Goal: Task Accomplishment & Management: Manage account settings

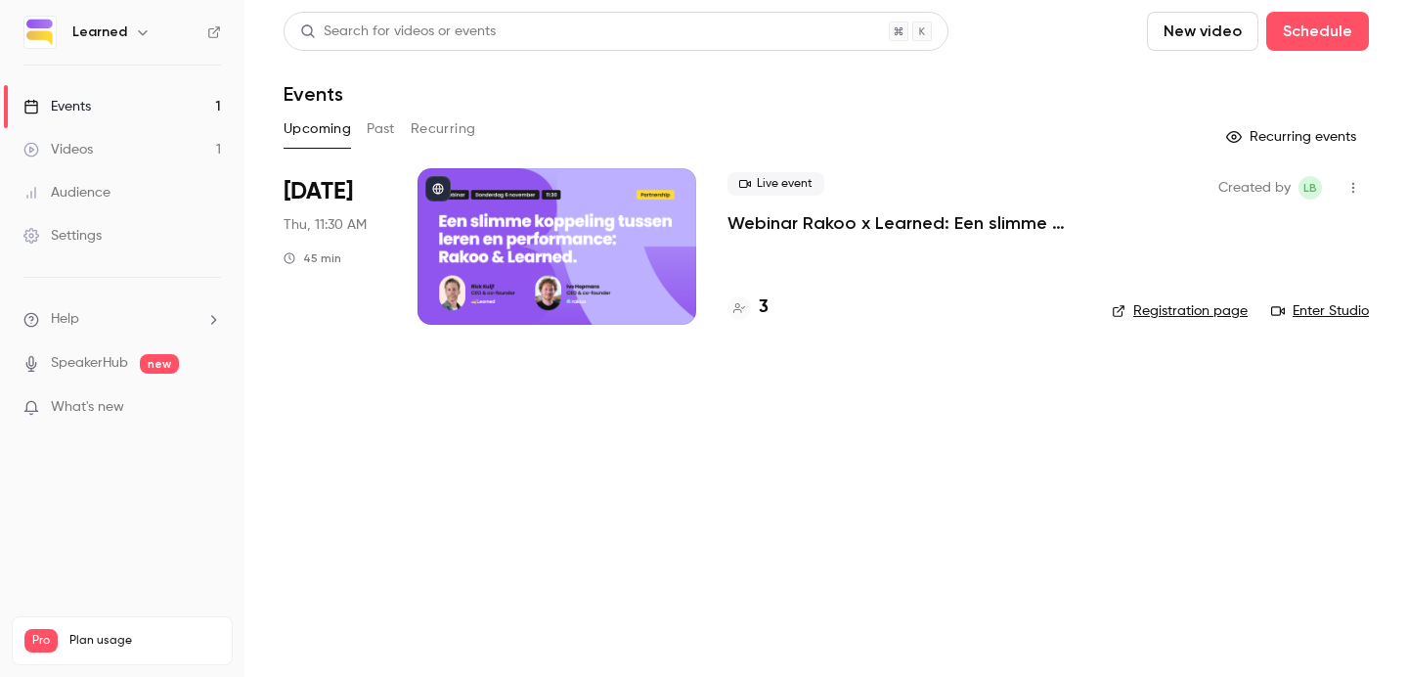
click at [603, 230] on div at bounding box center [557, 246] width 279 height 156
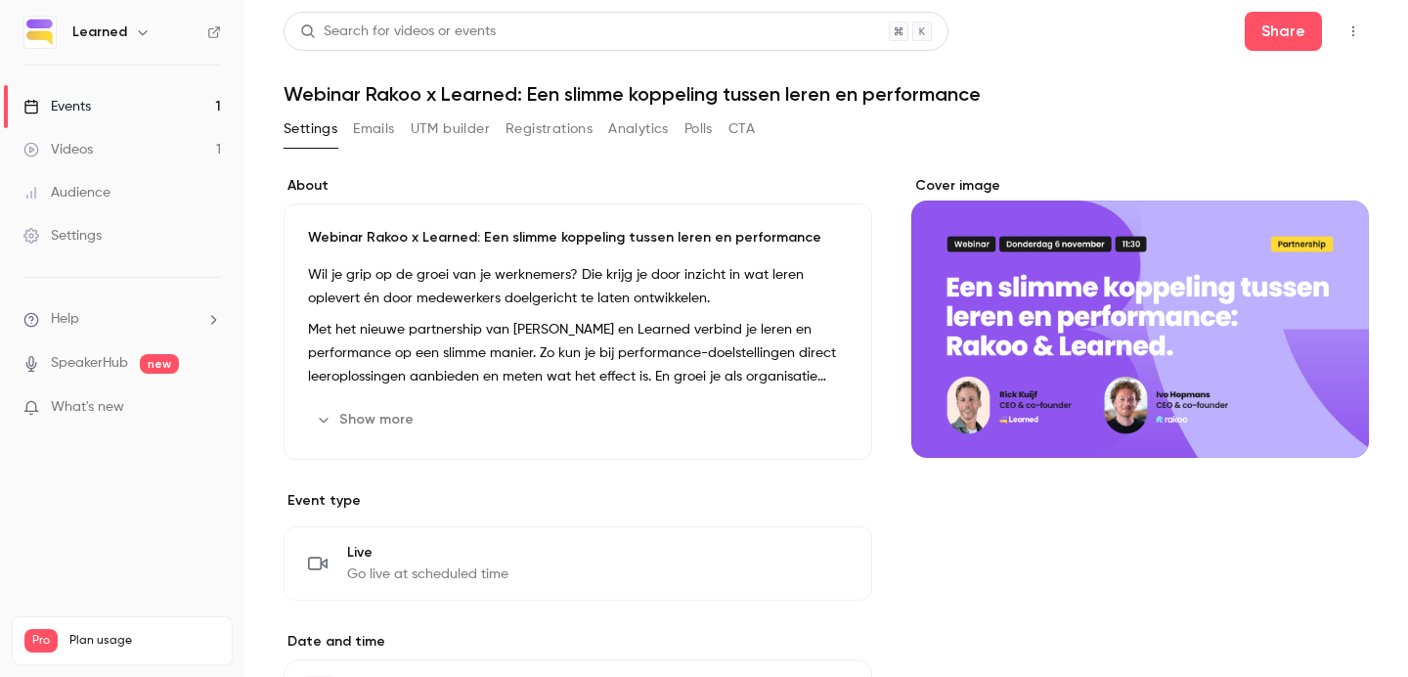
click at [1331, 417] on icon "Cover image" at bounding box center [1334, 423] width 22 height 16
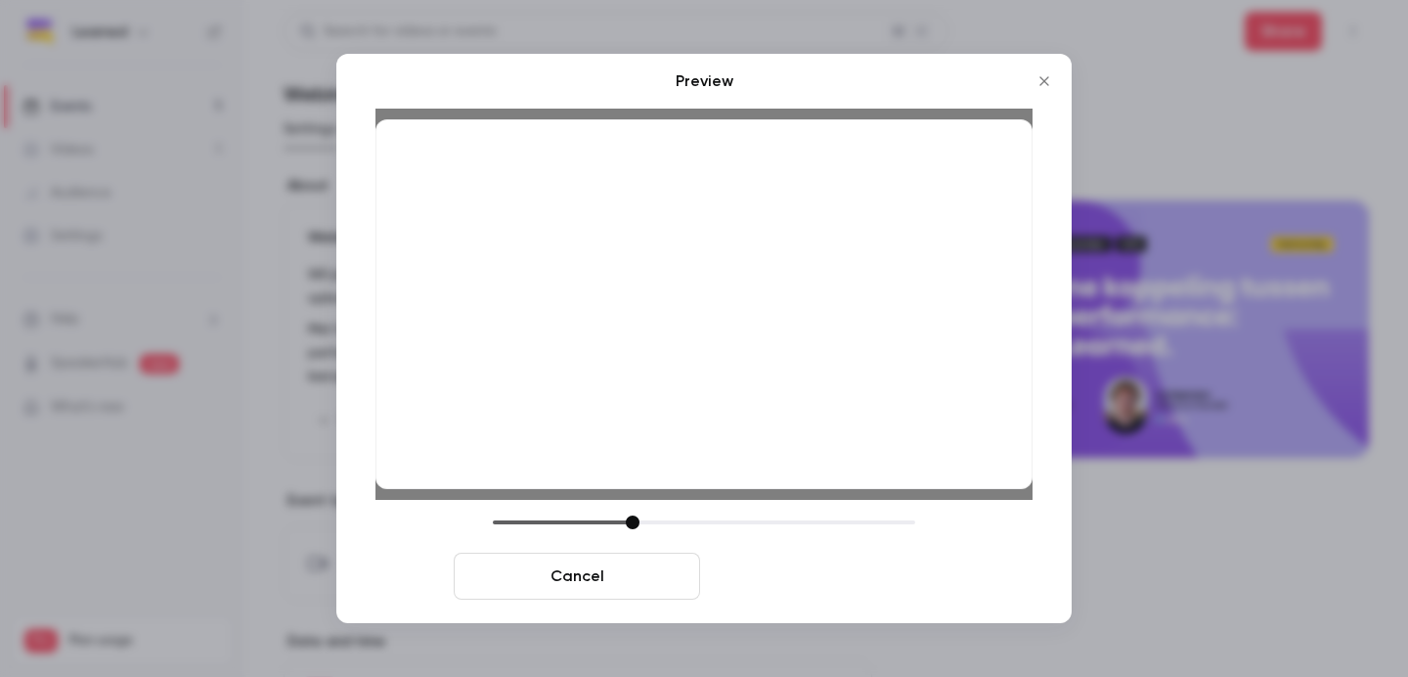
click at [787, 572] on button "Save cover" at bounding box center [831, 575] width 246 height 47
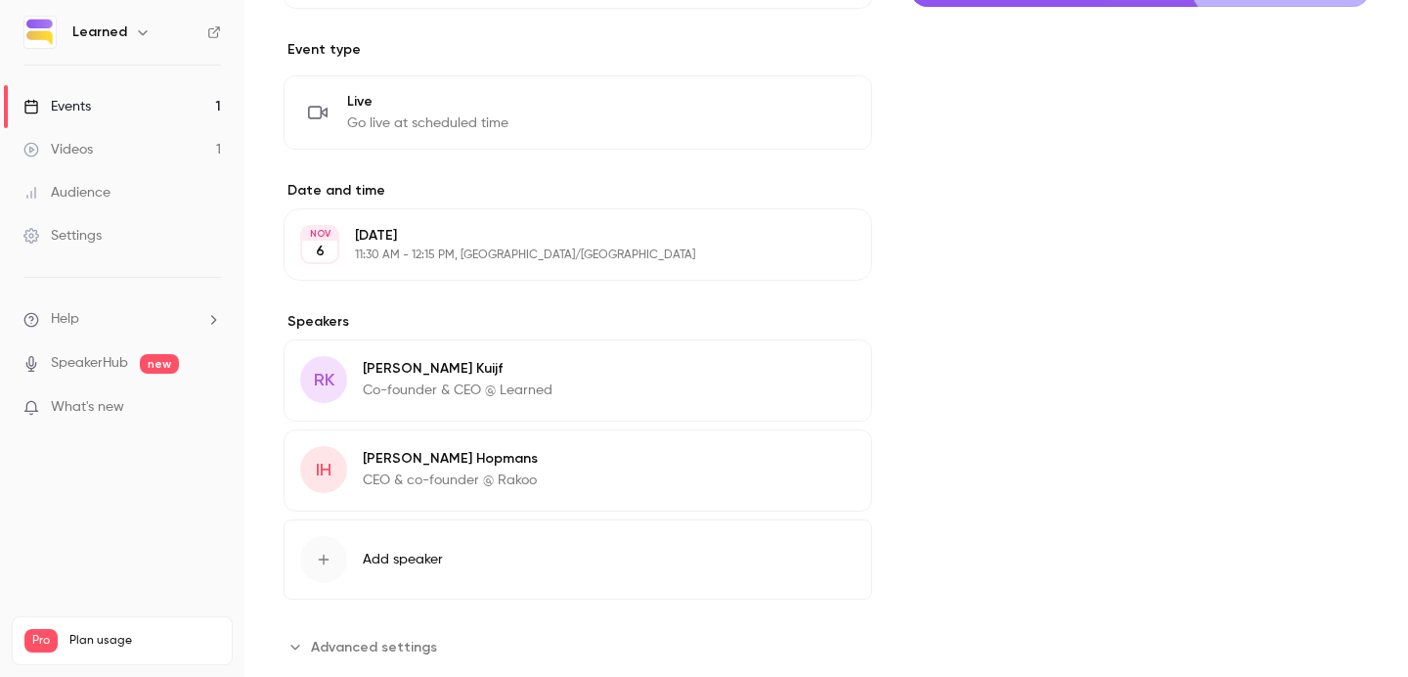
scroll to position [495, 0]
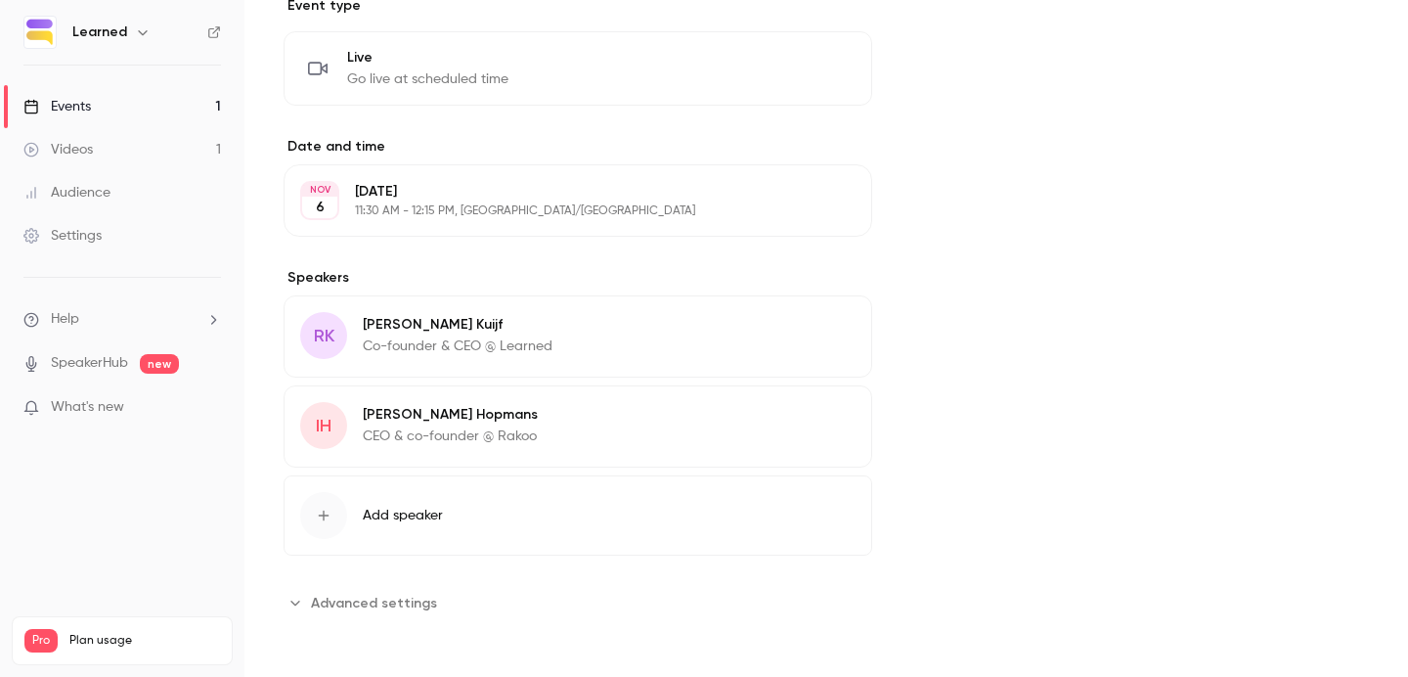
click at [809, 328] on icon "button" at bounding box center [801, 328] width 16 height 16
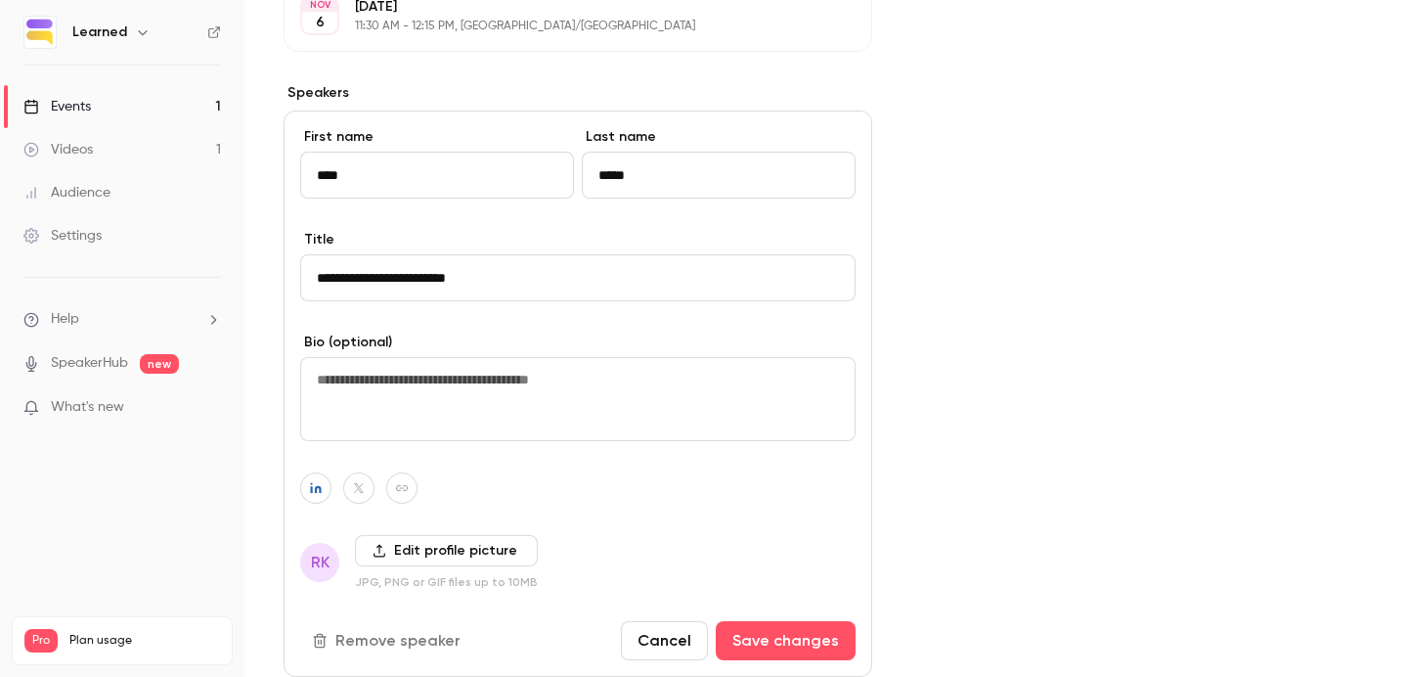
scroll to position [684, 0]
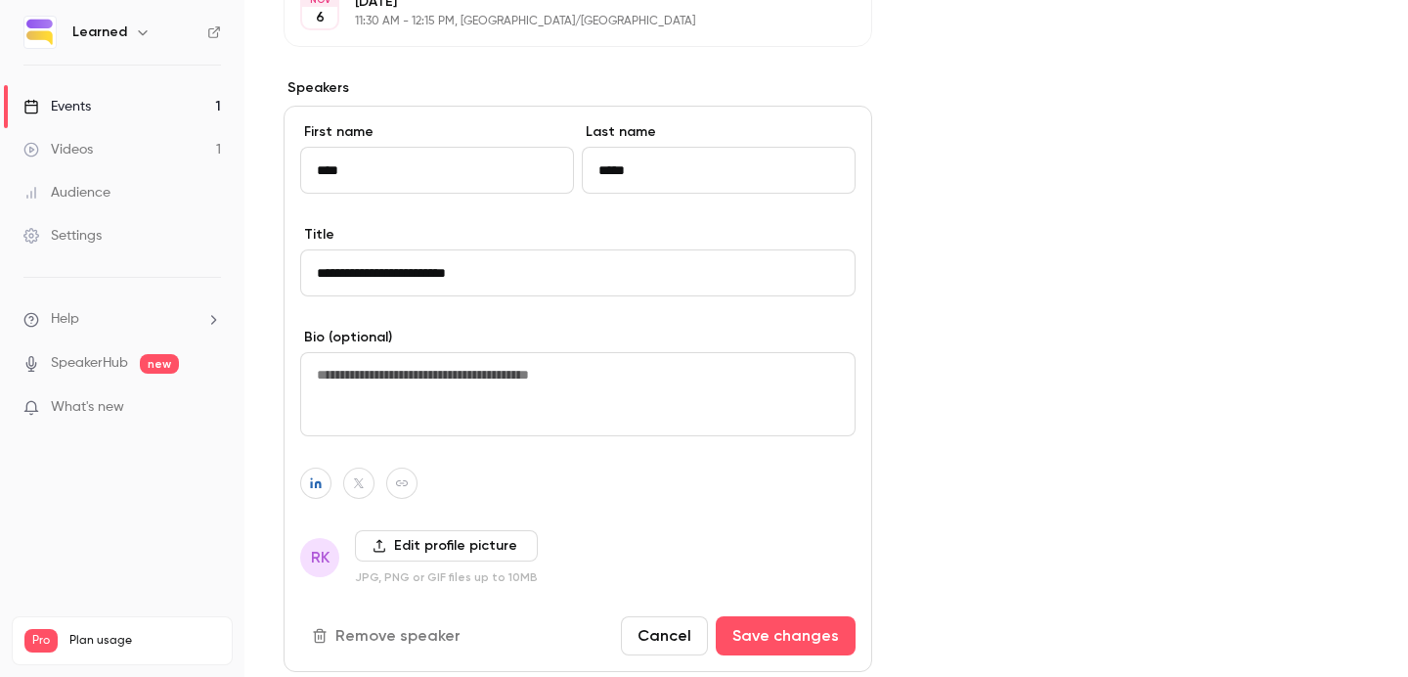
click at [493, 541] on label "Edit profile picture" at bounding box center [446, 545] width 183 height 31
click at [0, 0] on input "Edit profile picture" at bounding box center [0, 0] width 0 height 0
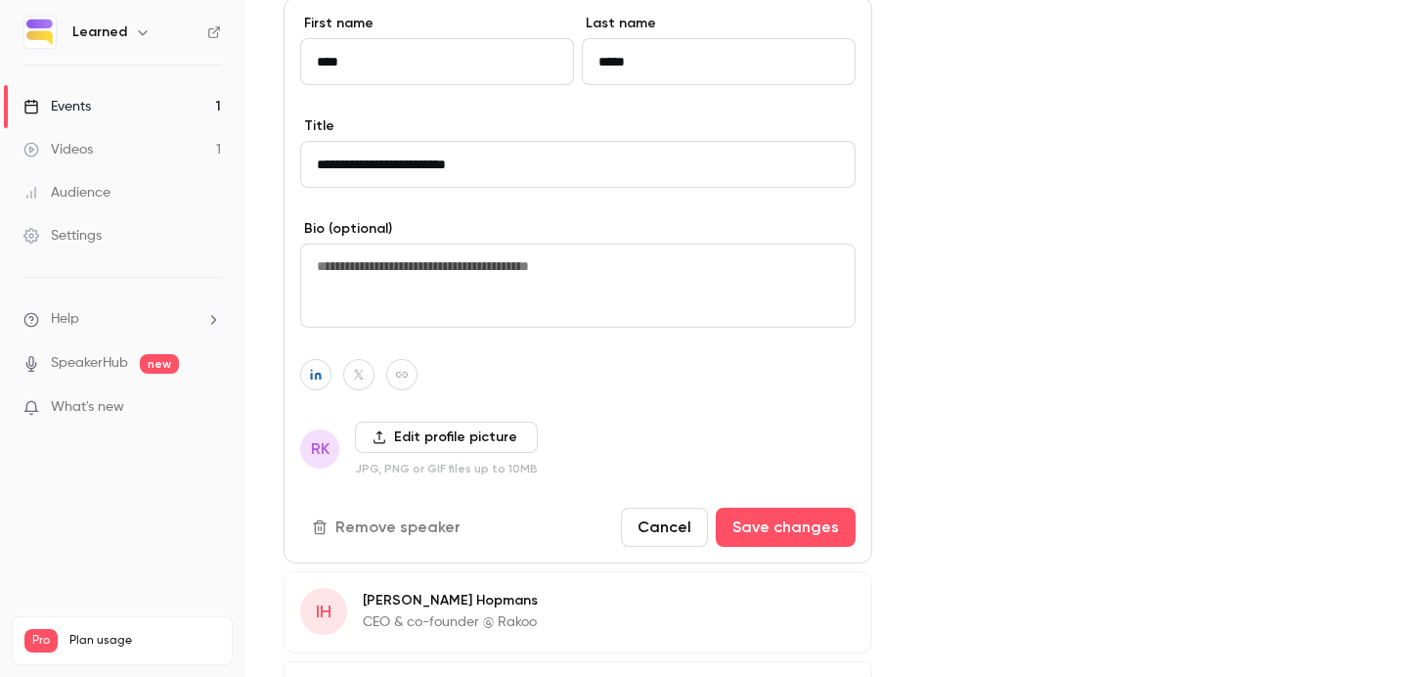
scroll to position [795, 0]
click at [418, 444] on label "Edit profile picture" at bounding box center [446, 434] width 183 height 31
click at [0, 0] on input "Edit profile picture" at bounding box center [0, 0] width 0 height 0
click at [470, 421] on label "Edit profile picture" at bounding box center [446, 434] width 183 height 31
click at [0, 0] on input "Edit profile picture" at bounding box center [0, 0] width 0 height 0
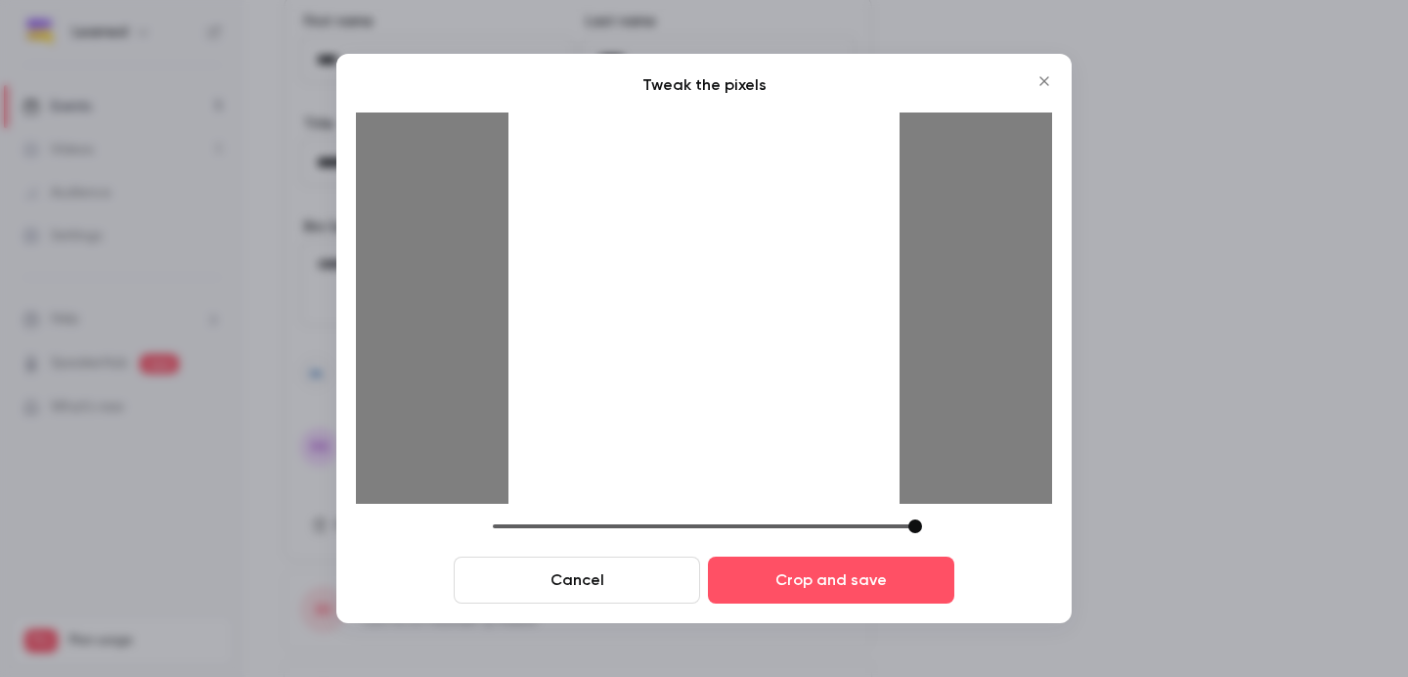
drag, startPoint x: 697, startPoint y: 249, endPoint x: 697, endPoint y: 480, distance: 230.8
click at [697, 479] on div at bounding box center [703, 307] width 391 height 391
drag, startPoint x: 697, startPoint y: 333, endPoint x: 705, endPoint y: 377, distance: 44.7
click at [705, 377] on div at bounding box center [703, 307] width 391 height 391
drag, startPoint x: 705, startPoint y: 377, endPoint x: 704, endPoint y: 394, distance: 16.7
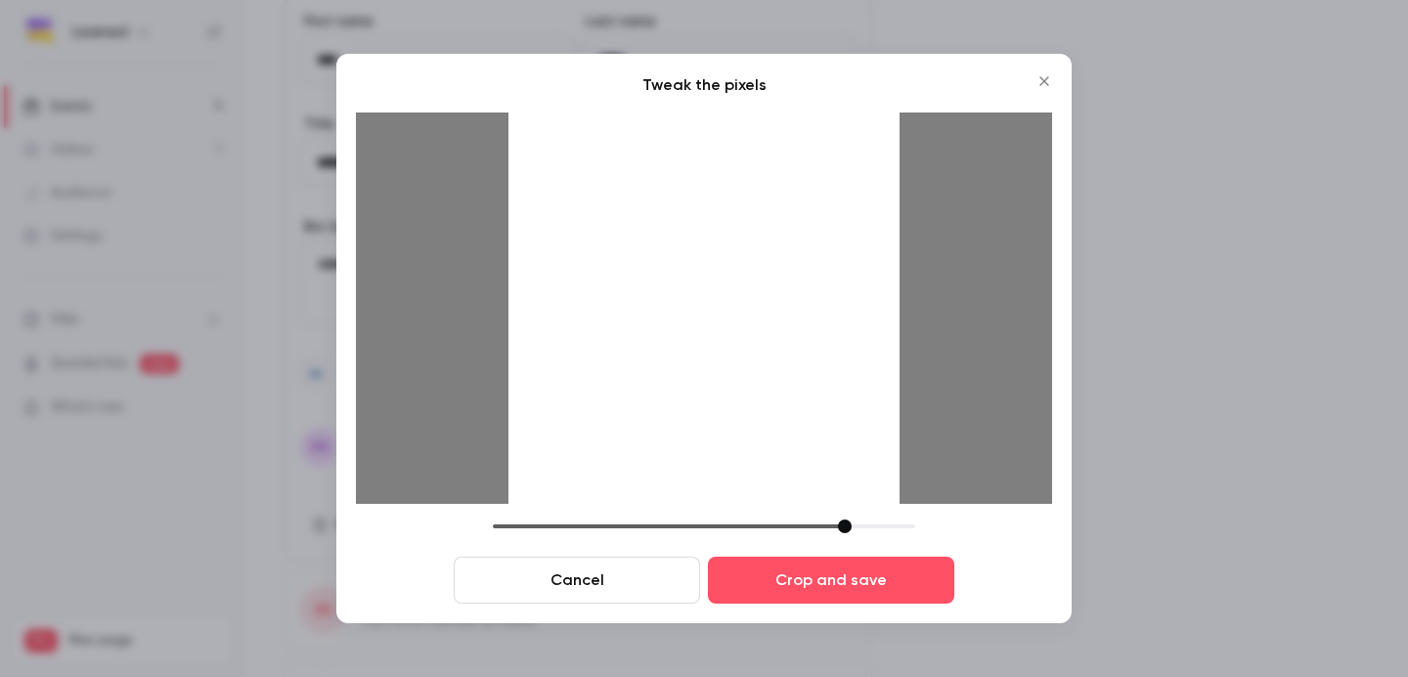
click at [704, 394] on div at bounding box center [703, 307] width 391 height 391
drag, startPoint x: 704, startPoint y: 394, endPoint x: 708, endPoint y: 348, distance: 46.1
click at [708, 348] on div at bounding box center [703, 307] width 391 height 391
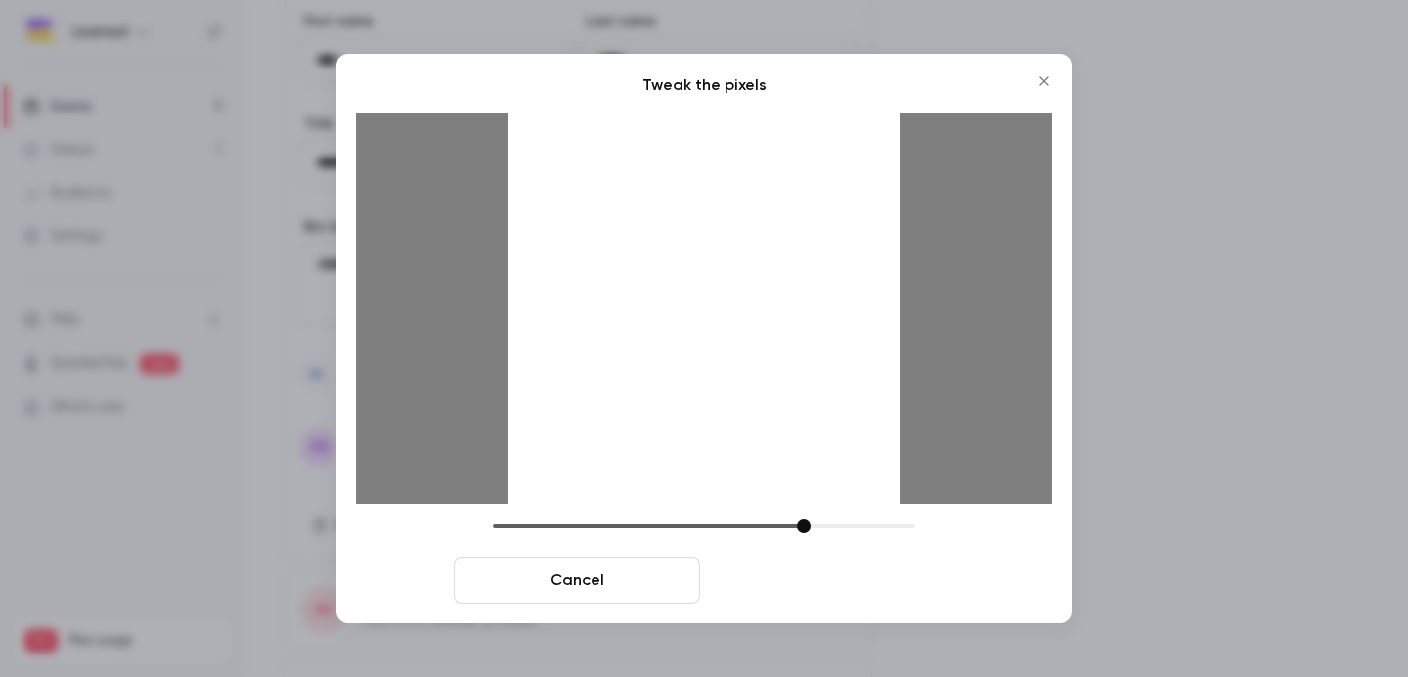
click at [777, 570] on button "Crop and save" at bounding box center [831, 579] width 246 height 47
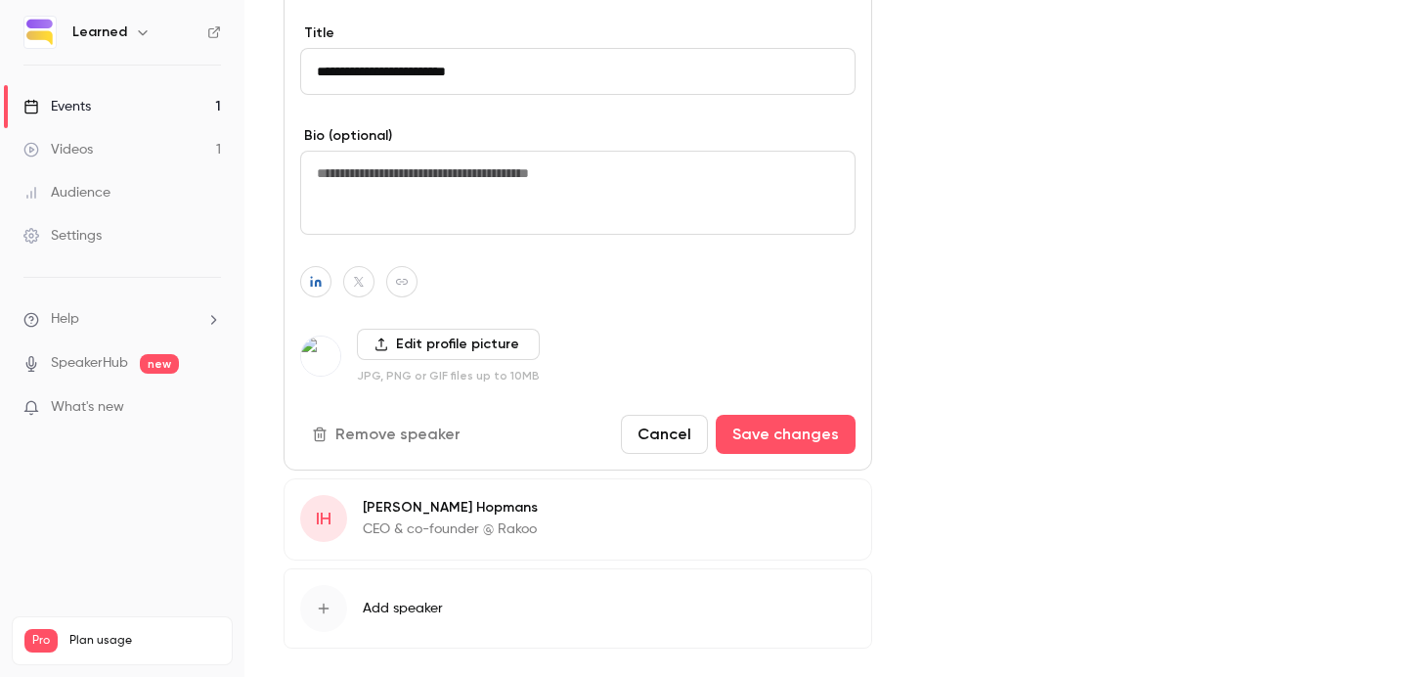
scroll to position [889, 0]
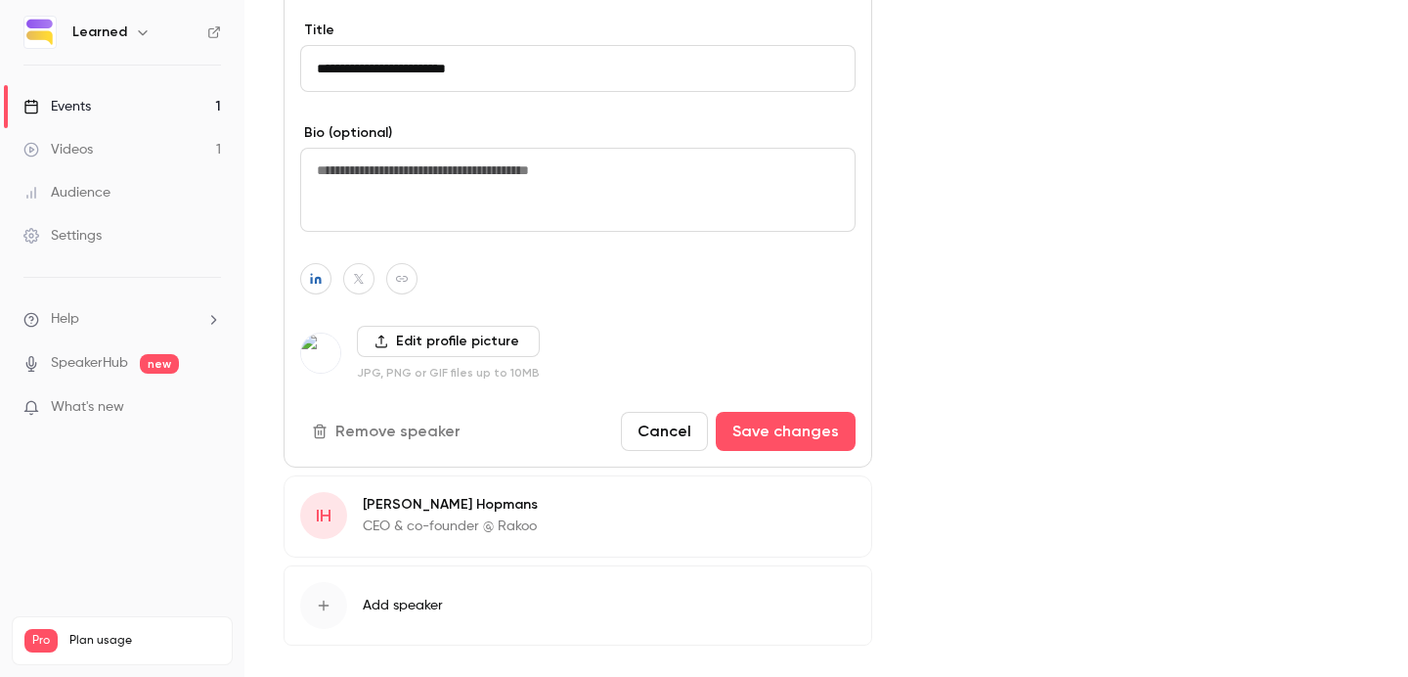
click at [806, 514] on icon "button" at bounding box center [801, 508] width 16 height 16
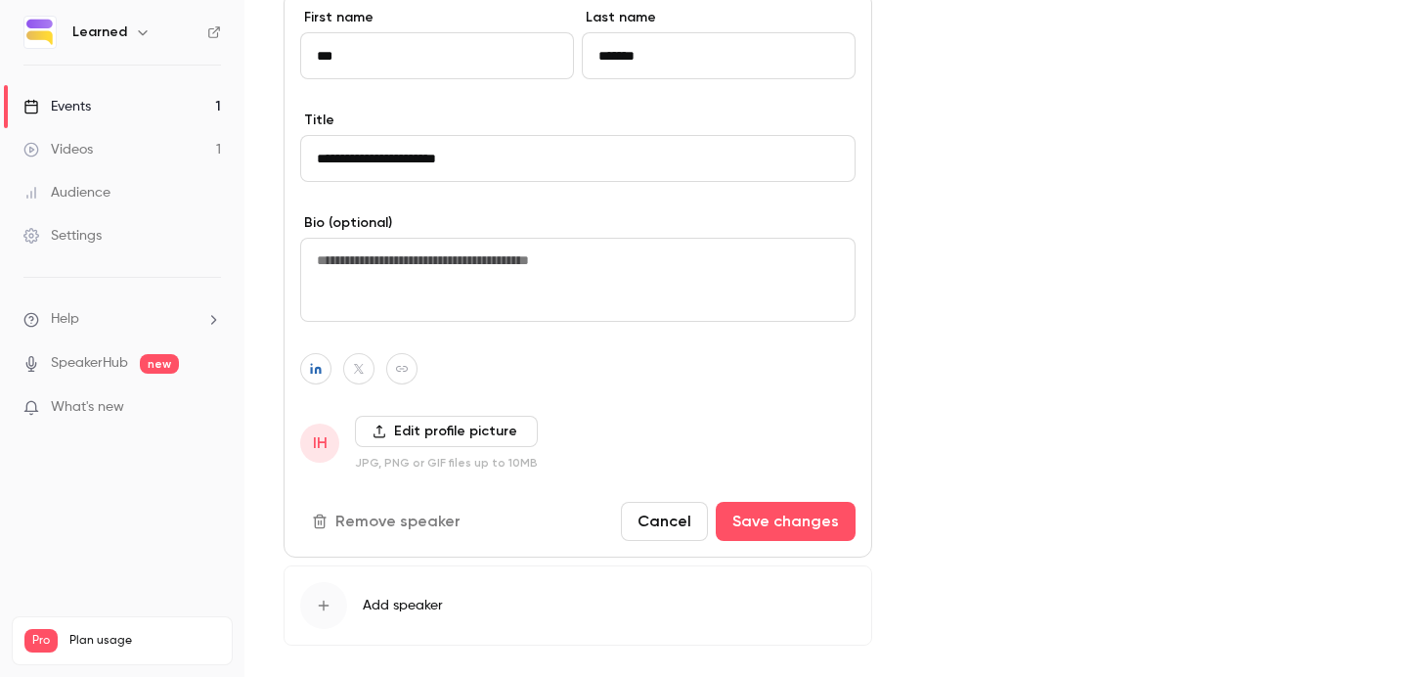
click at [447, 434] on label "Edit profile picture" at bounding box center [446, 431] width 183 height 31
click at [0, 0] on input "Edit profile picture" at bounding box center [0, 0] width 0 height 0
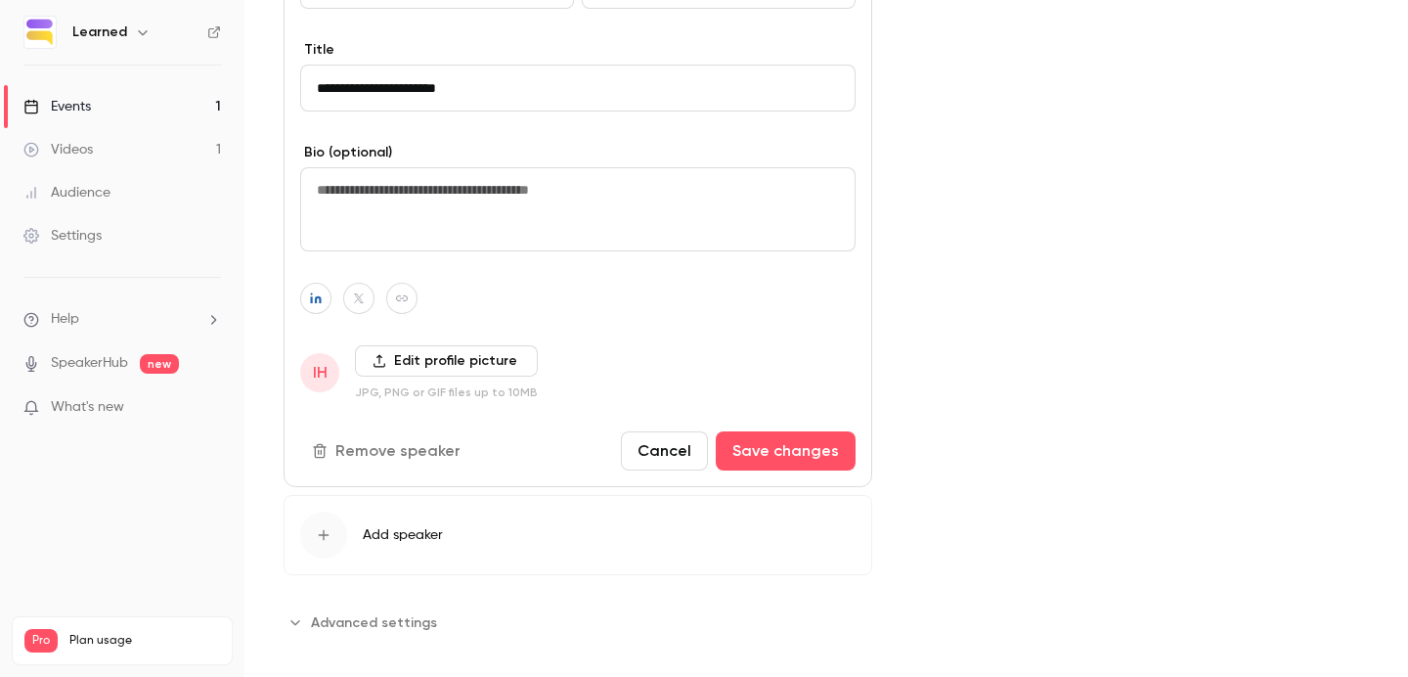
scroll to position [979, 0]
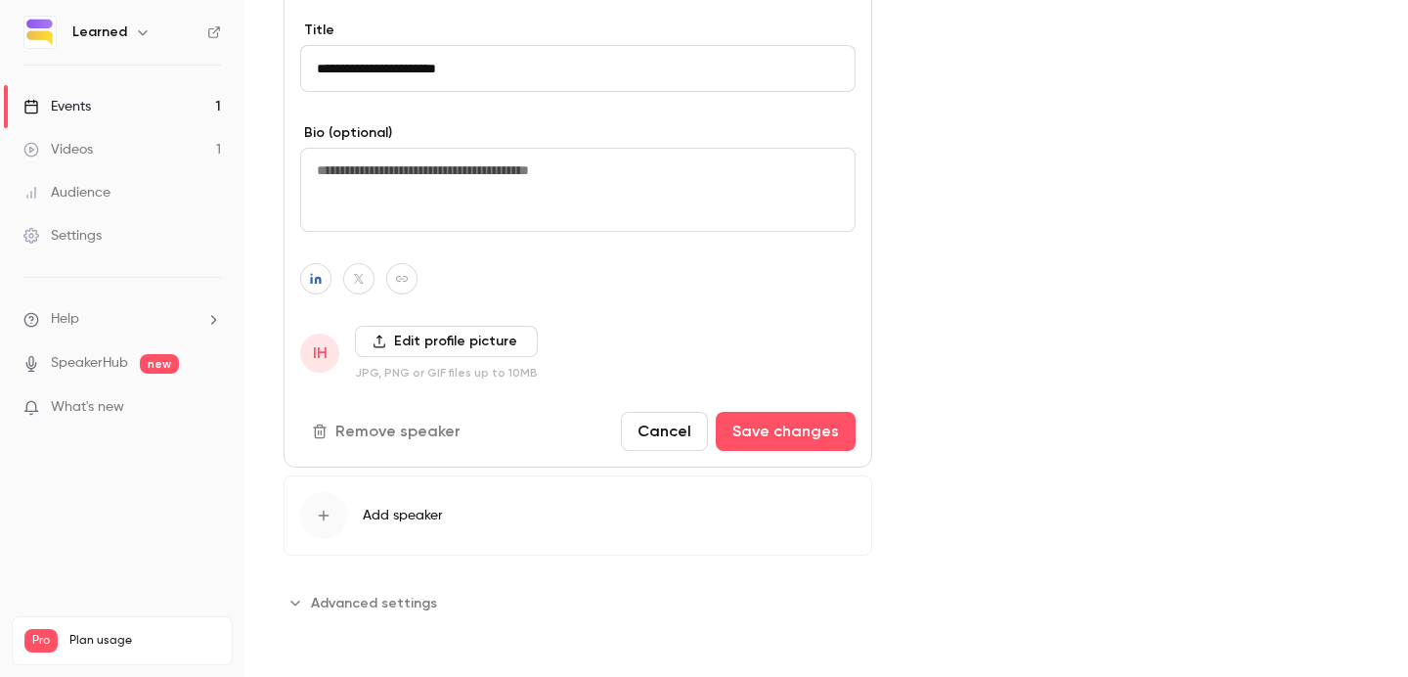
click at [459, 339] on label "Edit profile picture" at bounding box center [446, 341] width 183 height 31
click at [0, 0] on input "Edit profile picture" at bounding box center [0, 0] width 0 height 0
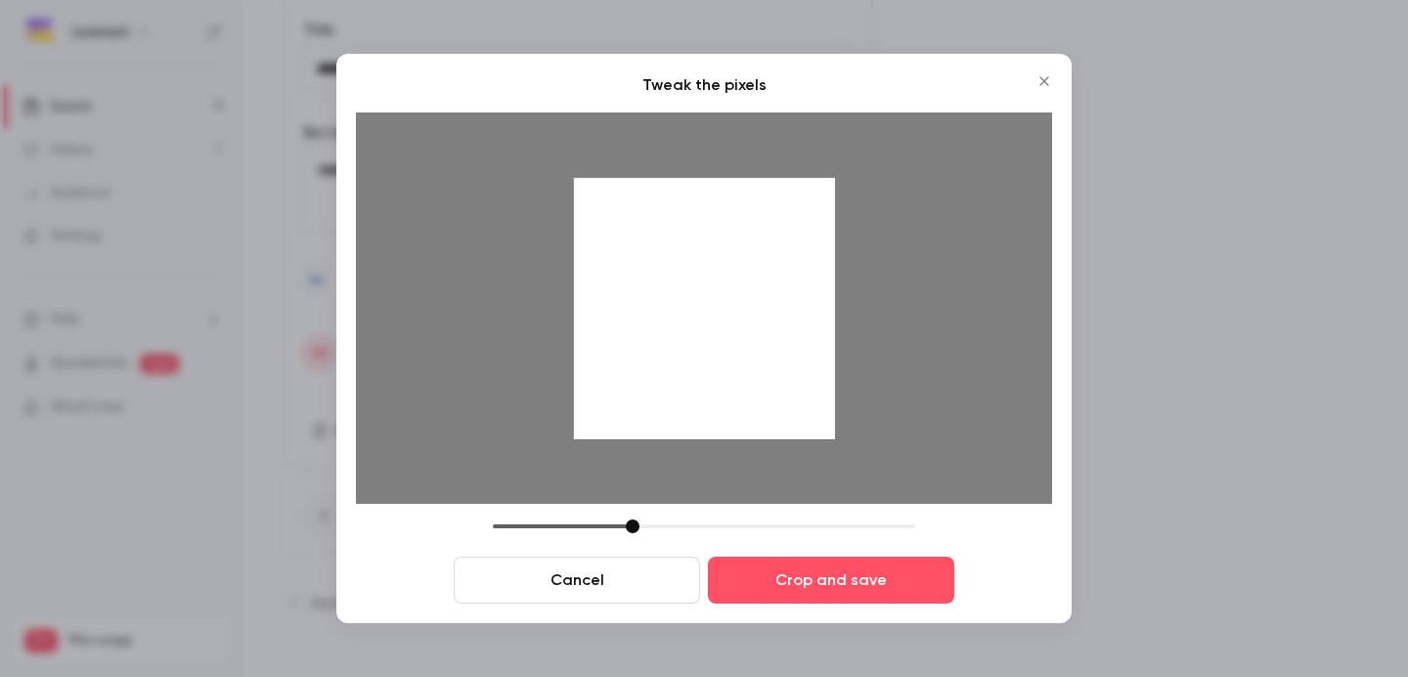
drag, startPoint x: 703, startPoint y: 362, endPoint x: 701, endPoint y: 404, distance: 42.1
click at [702, 406] on div at bounding box center [704, 308] width 261 height 261
drag, startPoint x: 630, startPoint y: 524, endPoint x: 661, endPoint y: 545, distance: 37.4
click at [661, 545] on div "Cancel Crop and save" at bounding box center [704, 561] width 696 height 84
drag, startPoint x: 714, startPoint y: 316, endPoint x: 714, endPoint y: 332, distance: 16.6
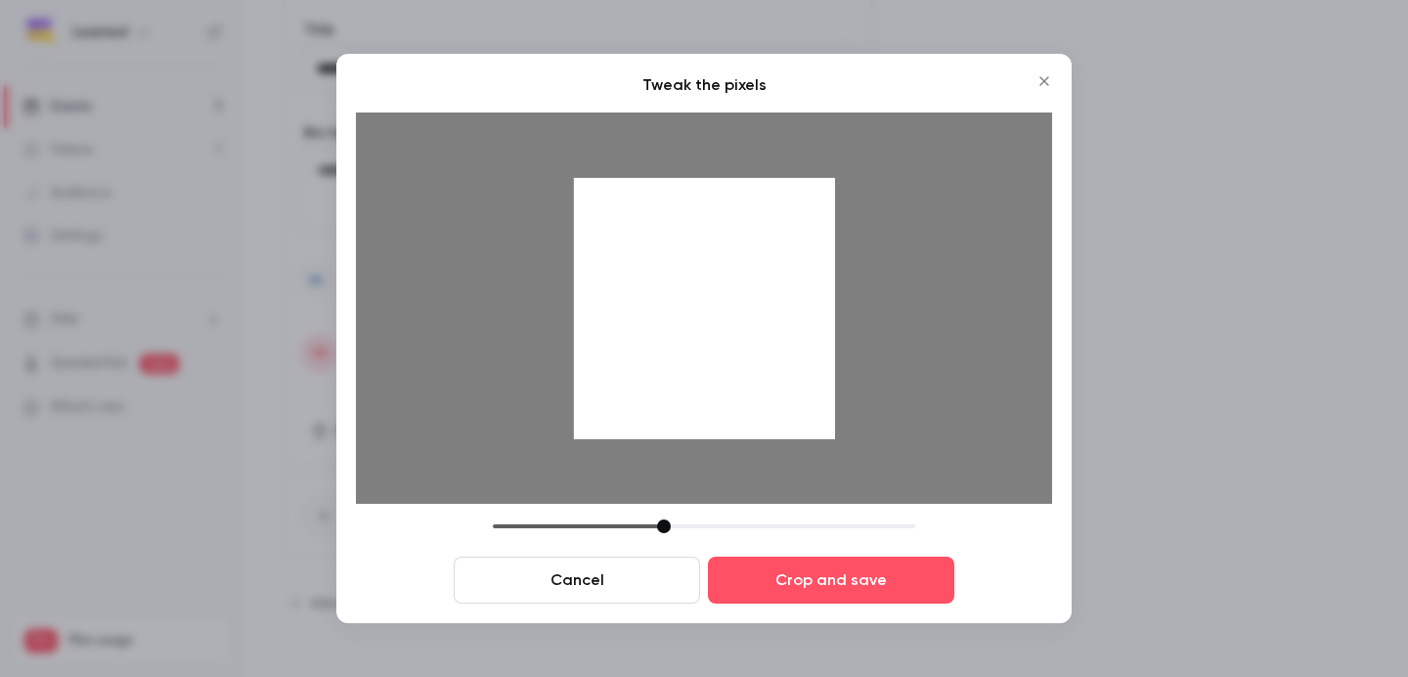
click at [714, 332] on div at bounding box center [704, 308] width 261 height 261
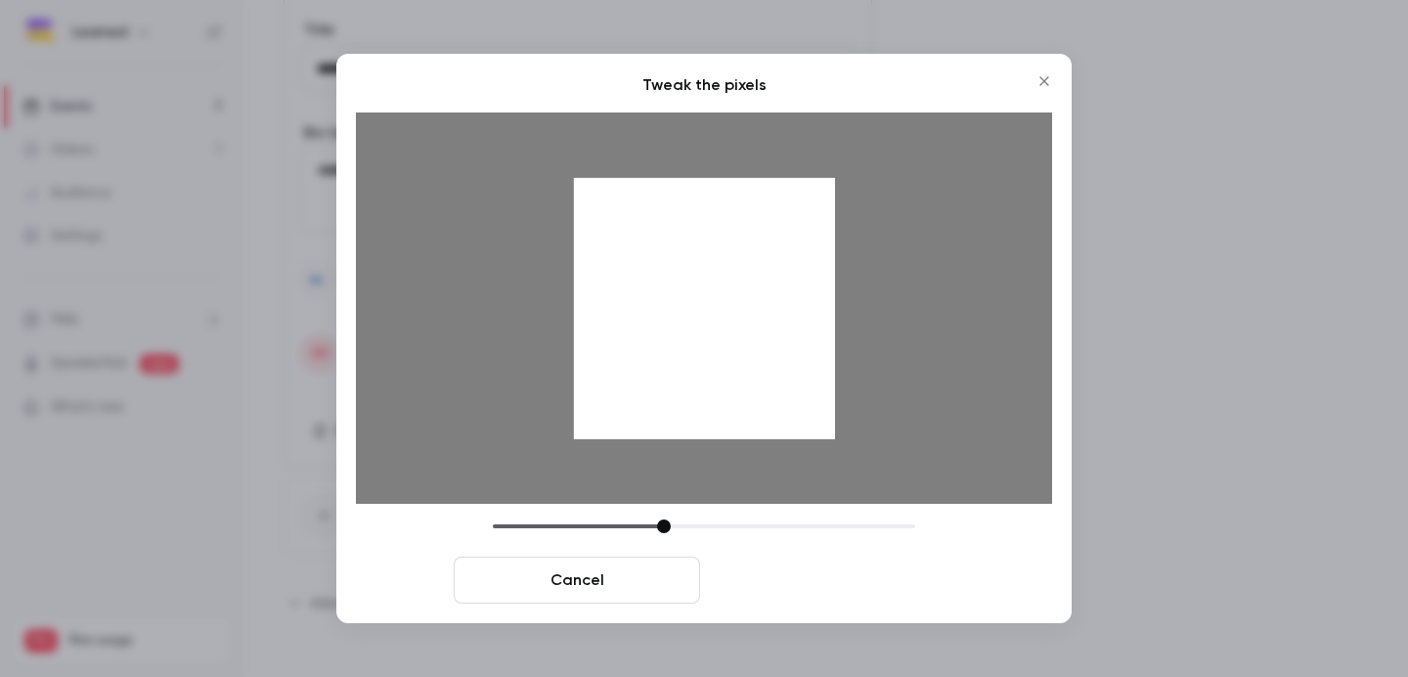
click at [797, 566] on button "Crop and save" at bounding box center [831, 579] width 246 height 47
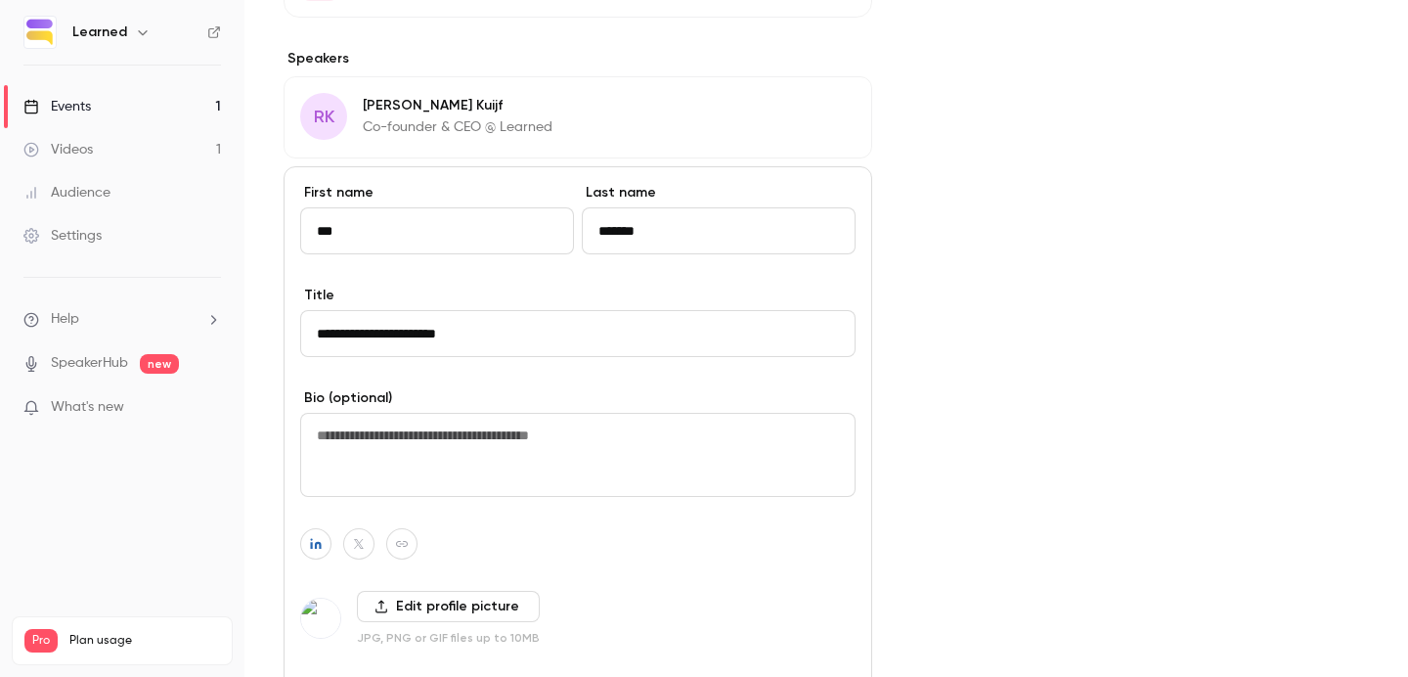
scroll to position [800, 0]
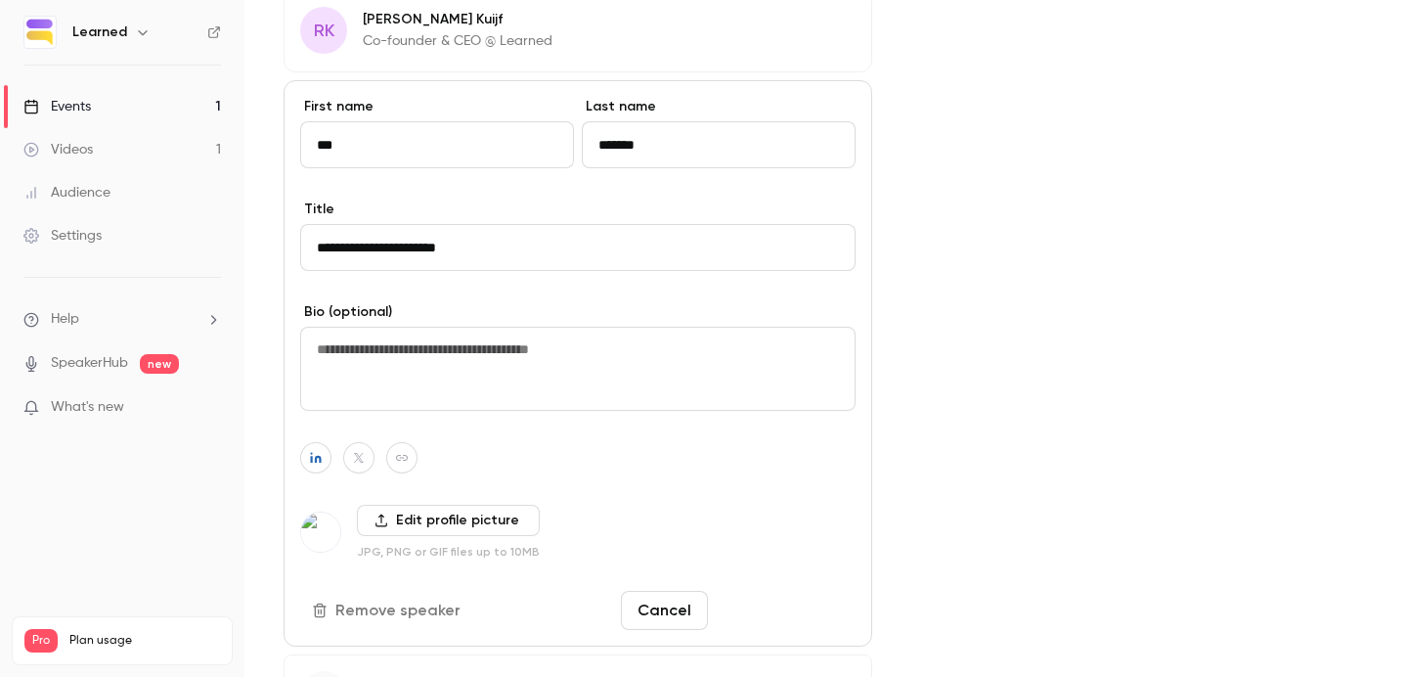
click at [764, 619] on button "Save changes" at bounding box center [786, 610] width 140 height 39
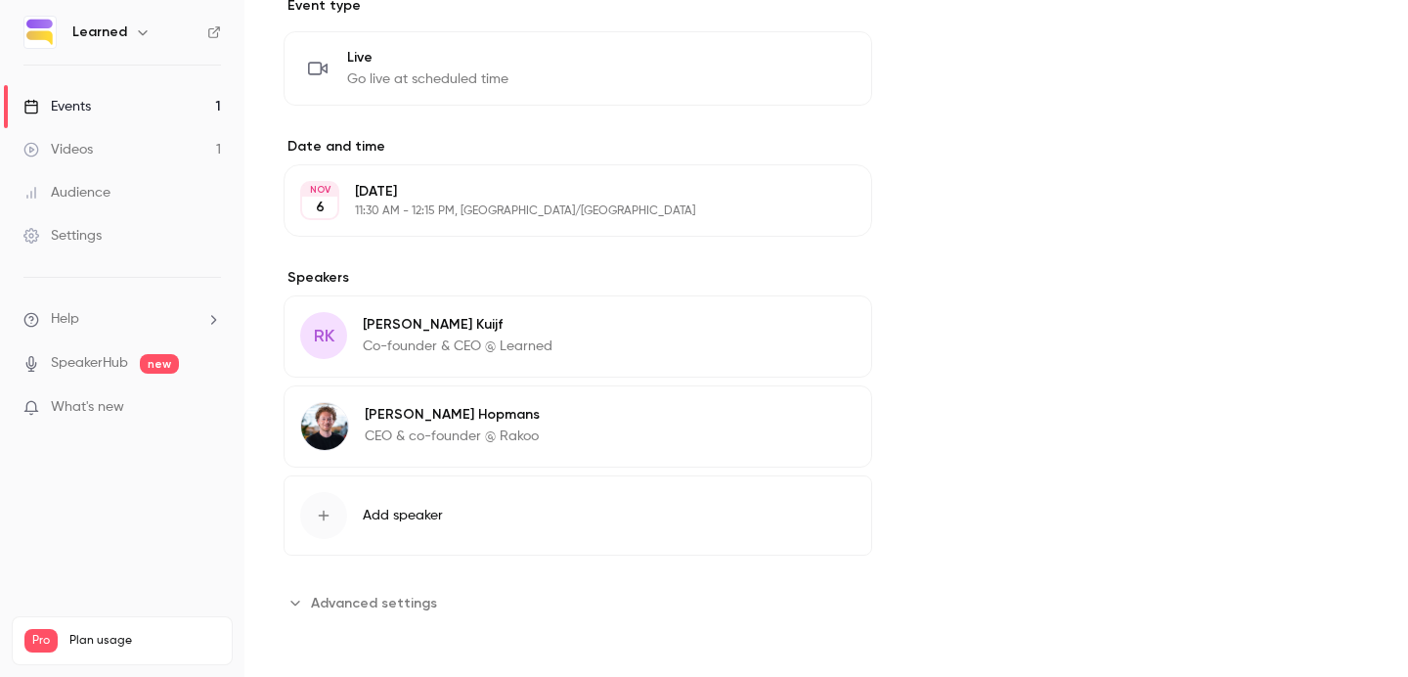
click at [801, 325] on icon "button" at bounding box center [800, 327] width 13 height 13
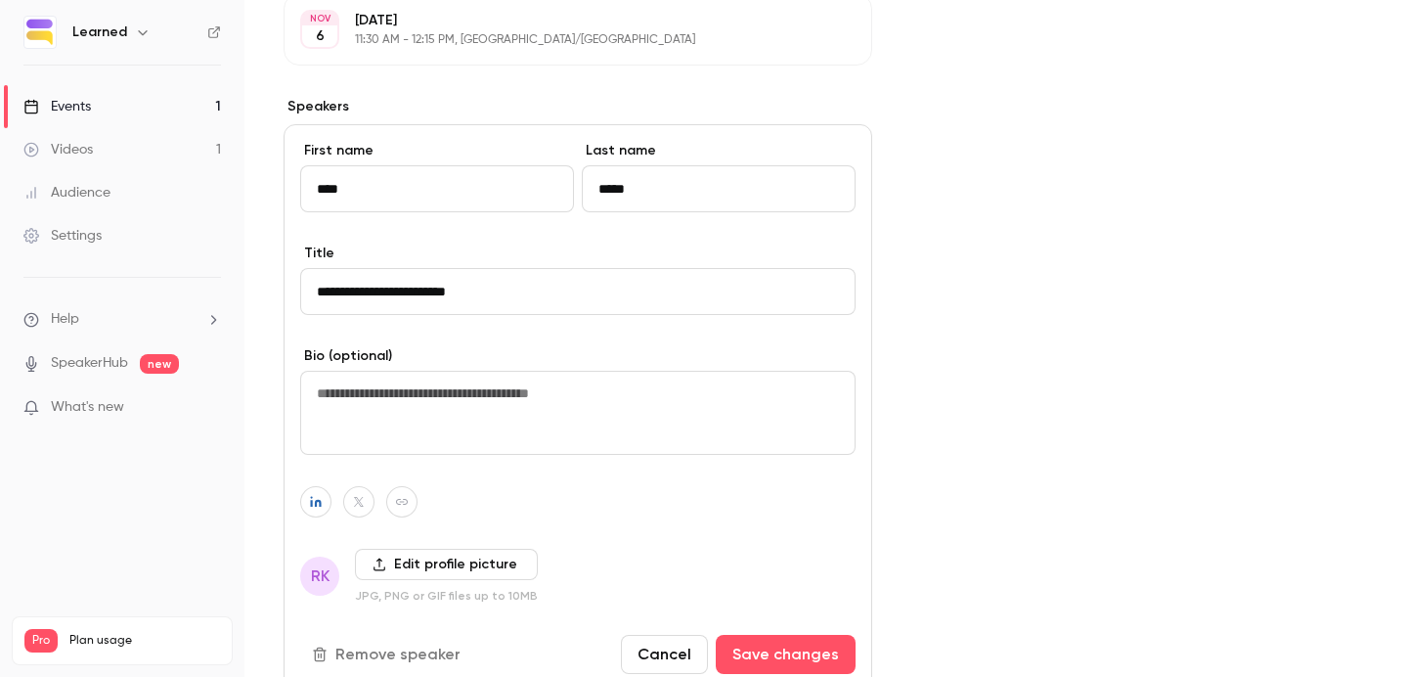
scroll to position [697, 0]
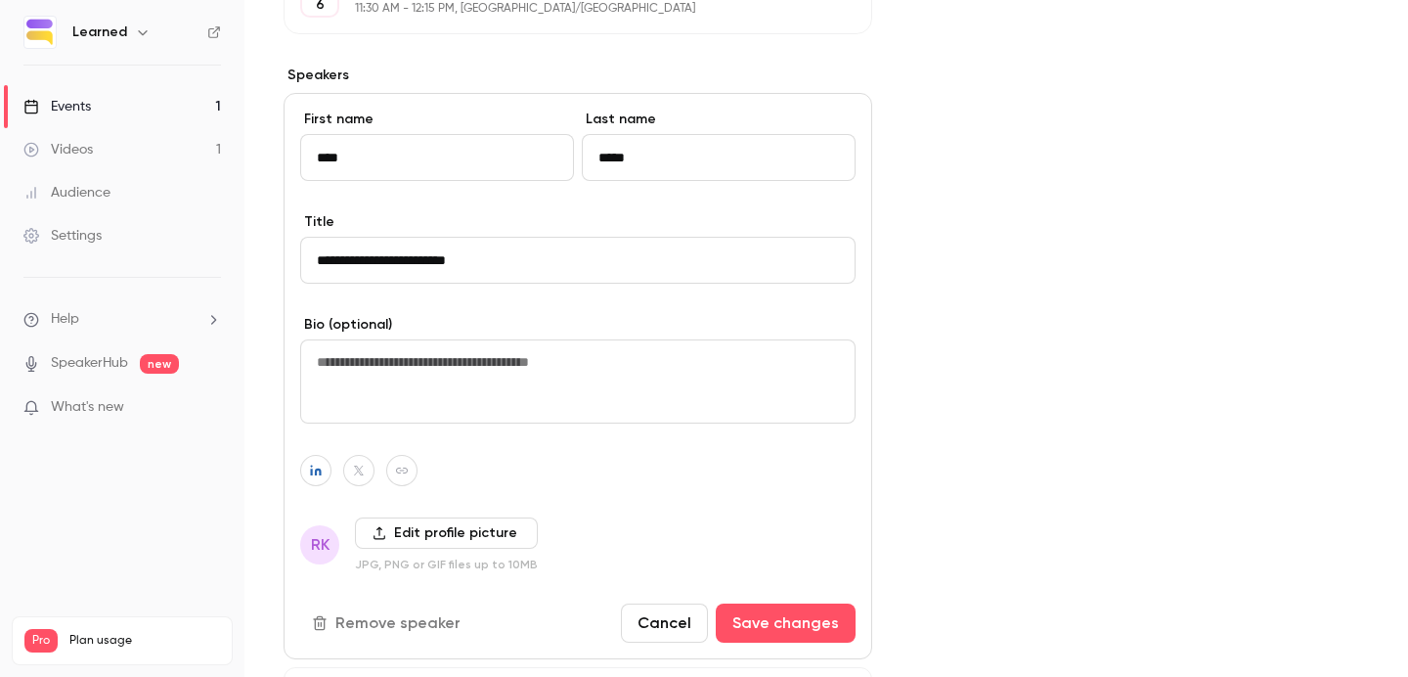
click at [396, 529] on label "Edit profile picture" at bounding box center [446, 532] width 183 height 31
click at [0, 0] on input "Edit profile picture" at bounding box center [0, 0] width 0 height 0
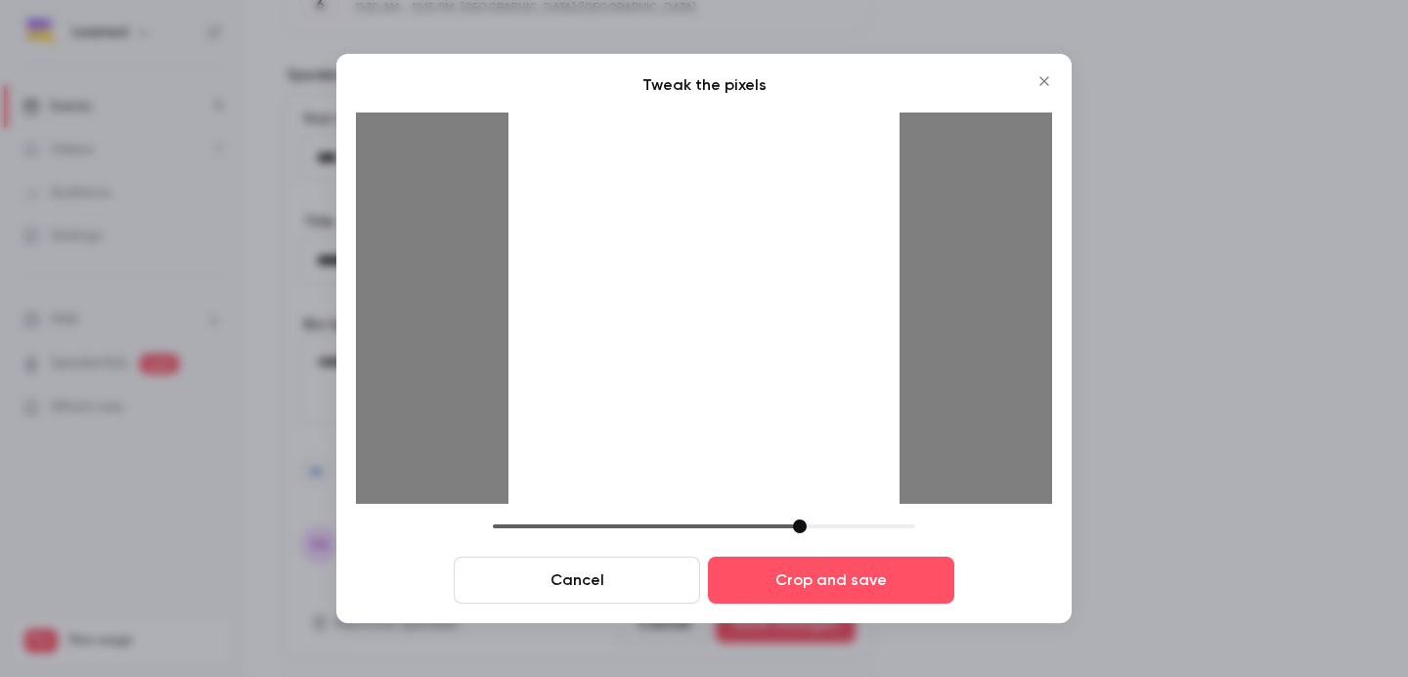
drag, startPoint x: 637, startPoint y: 523, endPoint x: 819, endPoint y: 520, distance: 182.9
click at [819, 520] on div at bounding box center [704, 526] width 422 height 14
drag, startPoint x: 728, startPoint y: 221, endPoint x: 720, endPoint y: 408, distance: 187.0
click at [720, 408] on div at bounding box center [703, 307] width 391 height 391
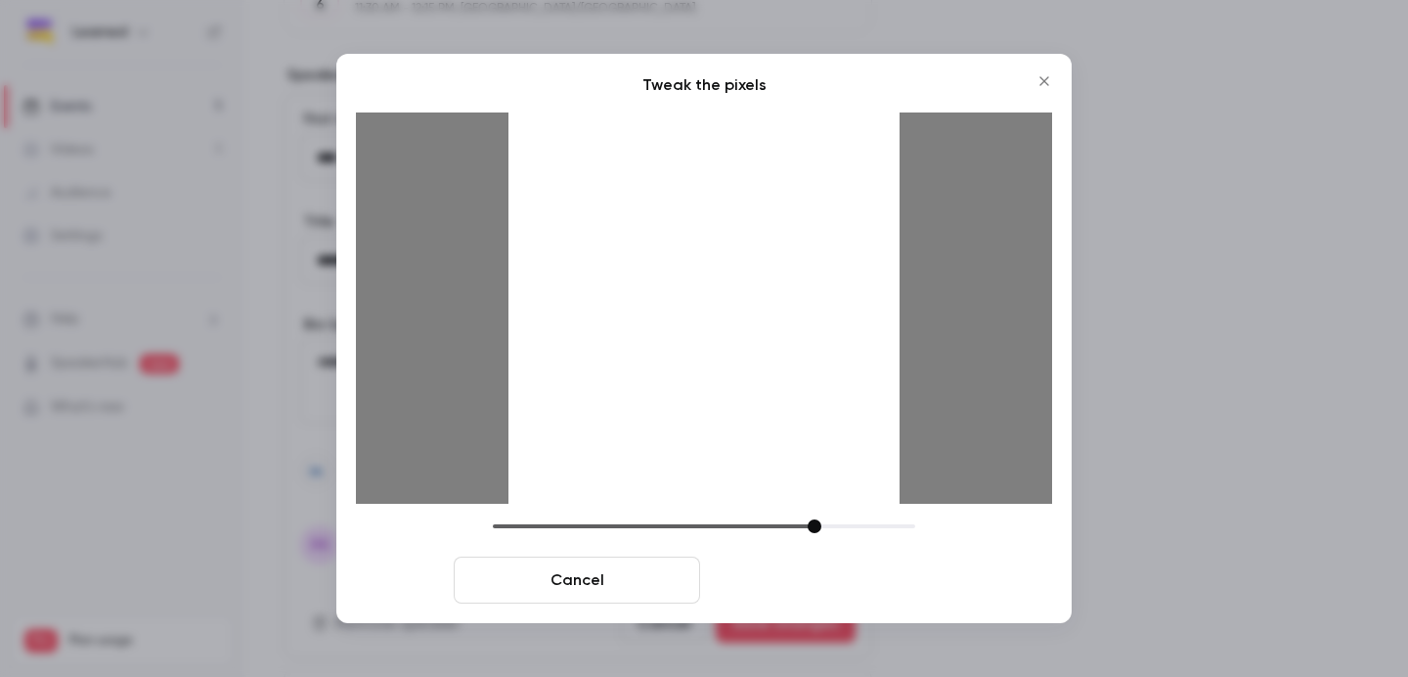
click at [806, 586] on button "Crop and save" at bounding box center [831, 579] width 246 height 47
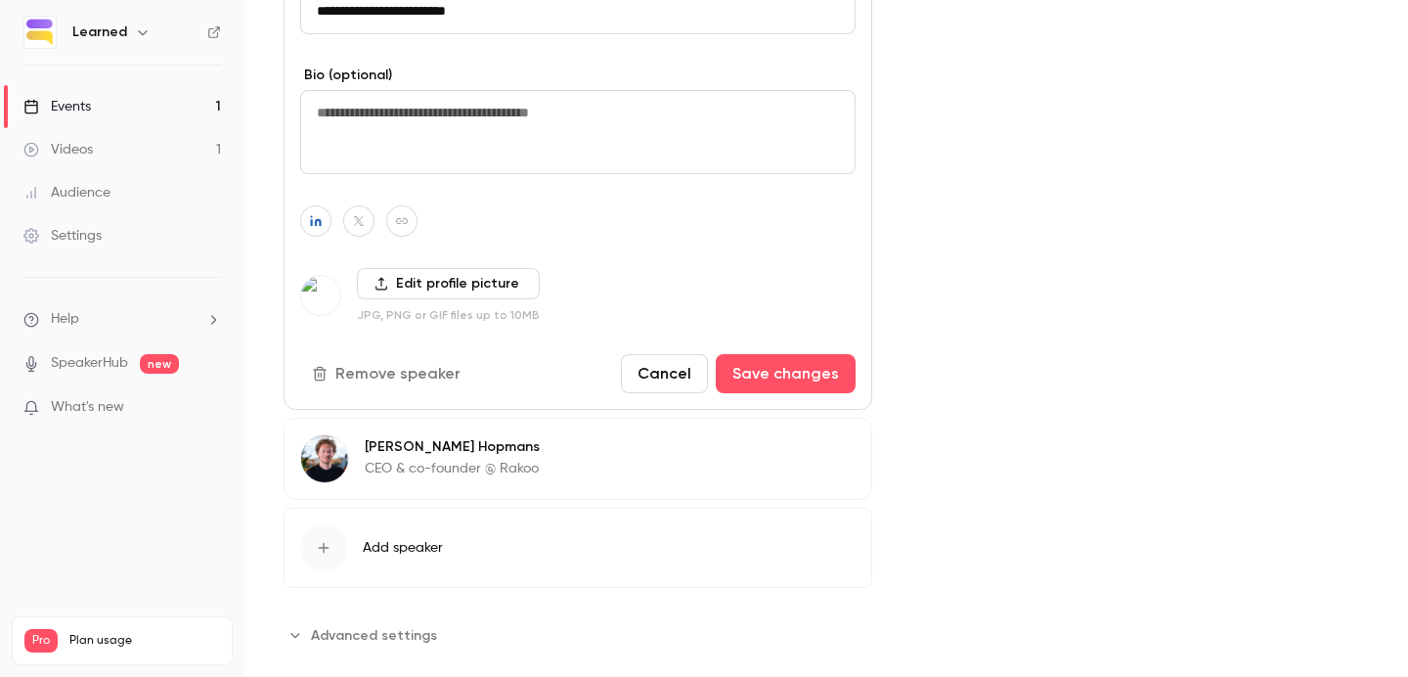
scroll to position [979, 0]
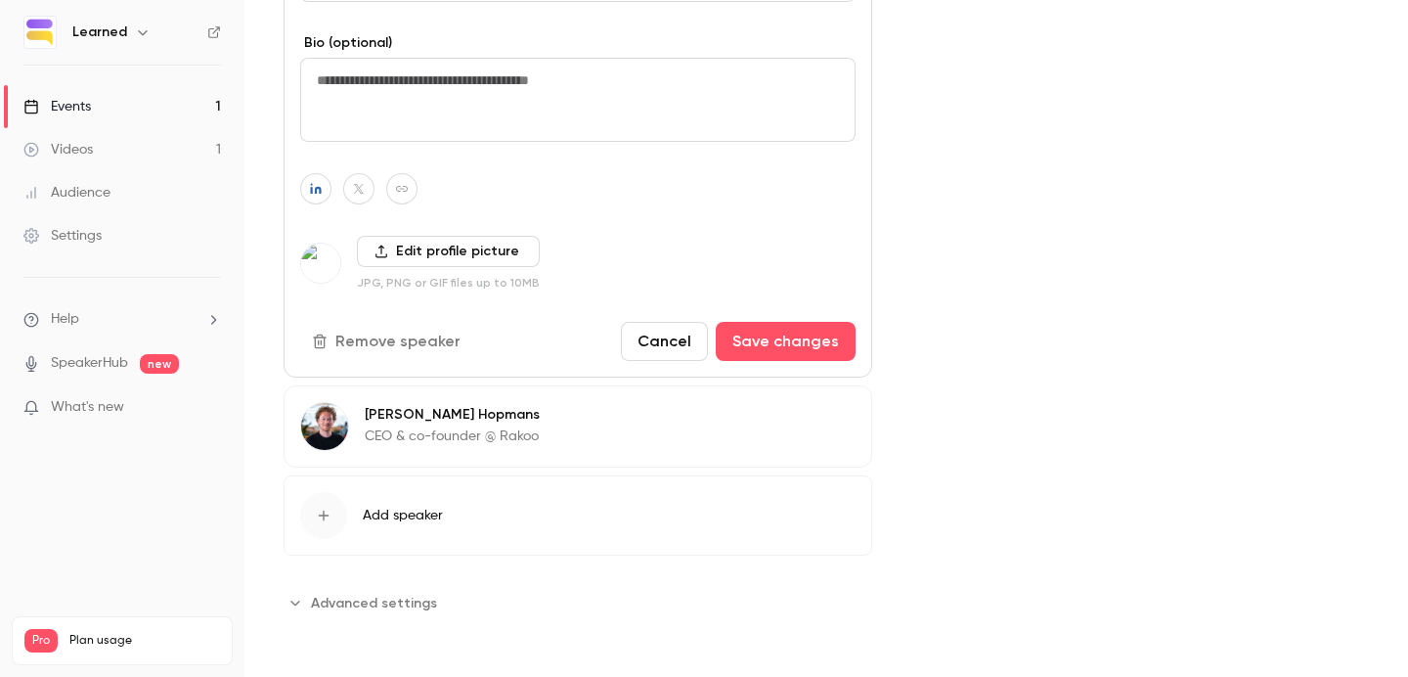
click at [499, 265] on label "Edit profile picture" at bounding box center [448, 251] width 183 height 31
click at [0, 0] on input "Edit profile picture" at bounding box center [0, 0] width 0 height 0
click at [317, 262] on img at bounding box center [320, 262] width 39 height 39
click at [402, 262] on label "Edit profile picture" at bounding box center [448, 251] width 183 height 31
click at [0, 0] on input "Edit profile picture" at bounding box center [0, 0] width 0 height 0
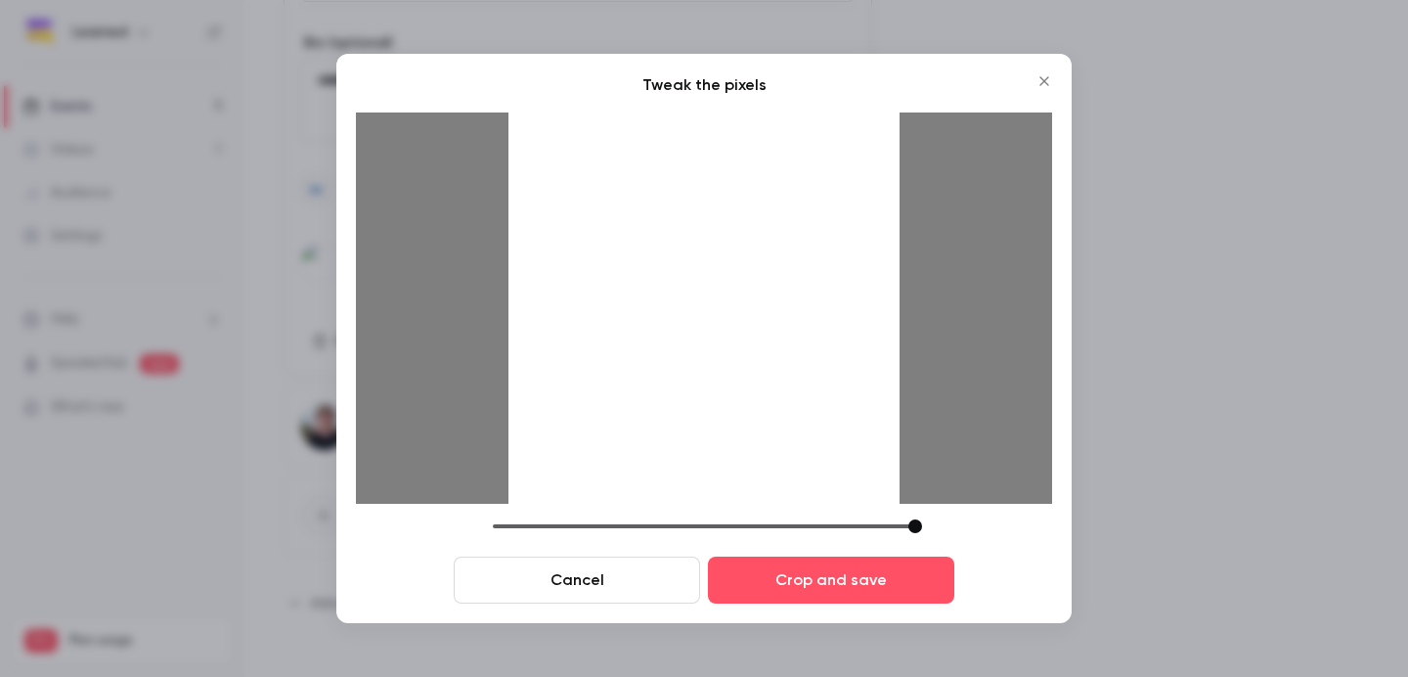
drag, startPoint x: 631, startPoint y: 519, endPoint x: 935, endPoint y: 513, distance: 304.1
click at [935, 513] on div "Tweak the pixels Cancel Crop and save" at bounding box center [704, 338] width 696 height 530
drag, startPoint x: 696, startPoint y: 308, endPoint x: 686, endPoint y: 562, distance: 254.4
click at [686, 562] on div "Tweak the pixels Cancel Crop and save" at bounding box center [704, 338] width 696 height 530
drag, startPoint x: 911, startPoint y: 520, endPoint x: 848, endPoint y: 522, distance: 63.6
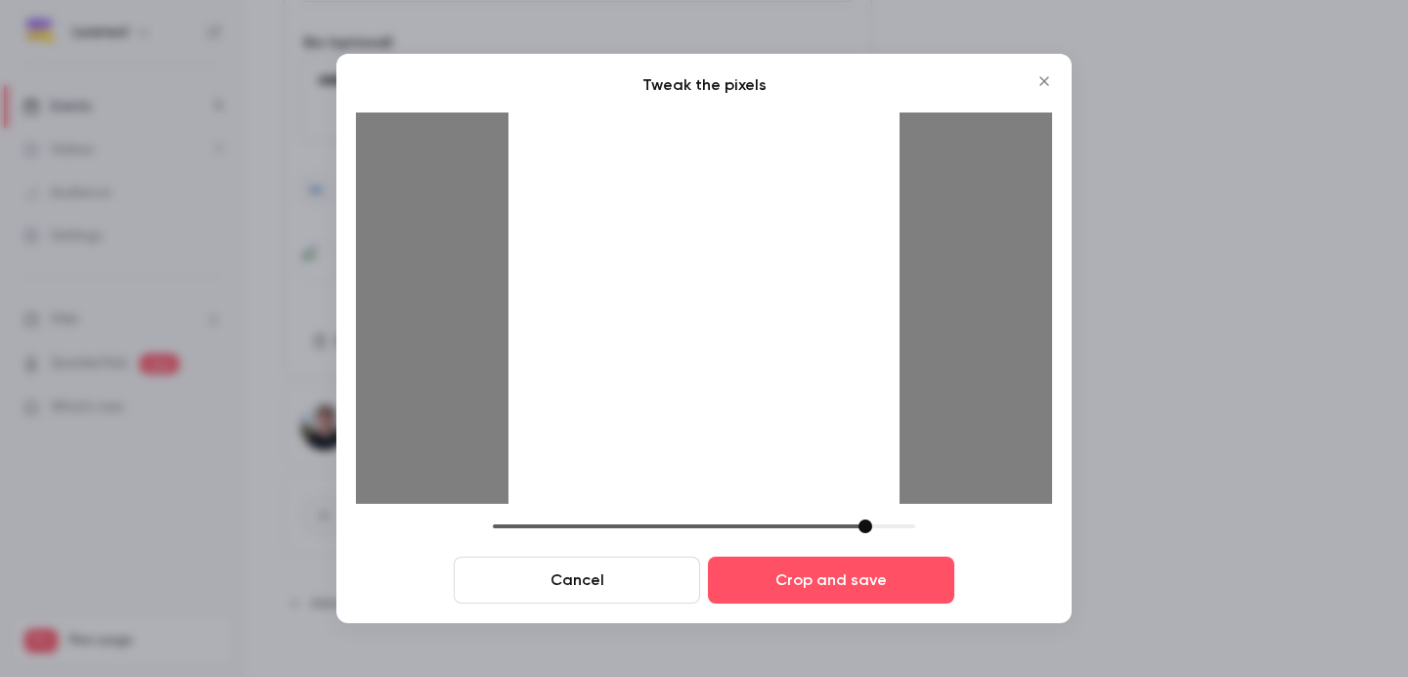
click at [858, 522] on div at bounding box center [865, 526] width 14 height 14
drag, startPoint x: 815, startPoint y: 393, endPoint x: 814, endPoint y: 338, distance: 54.8
click at [814, 338] on div at bounding box center [703, 307] width 391 height 391
click at [814, 342] on div at bounding box center [703, 307] width 391 height 391
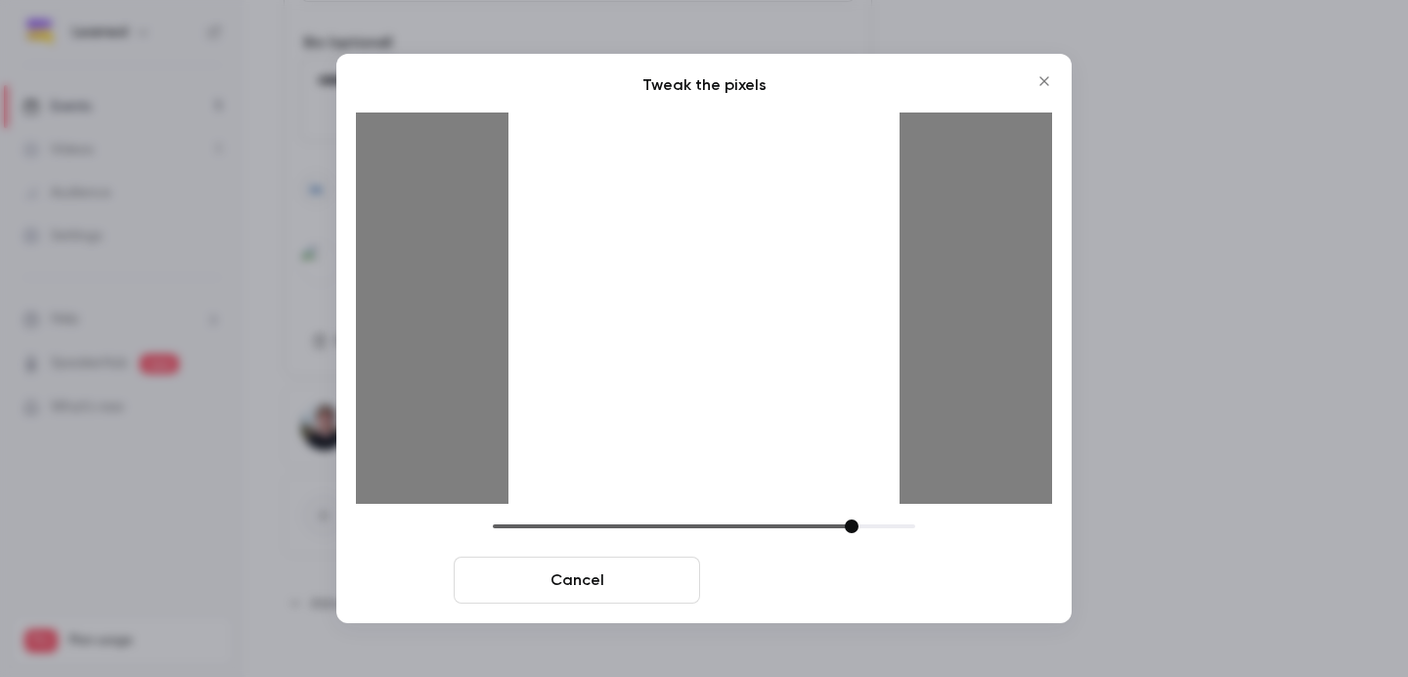
click at [813, 562] on button "Crop and save" at bounding box center [831, 579] width 246 height 47
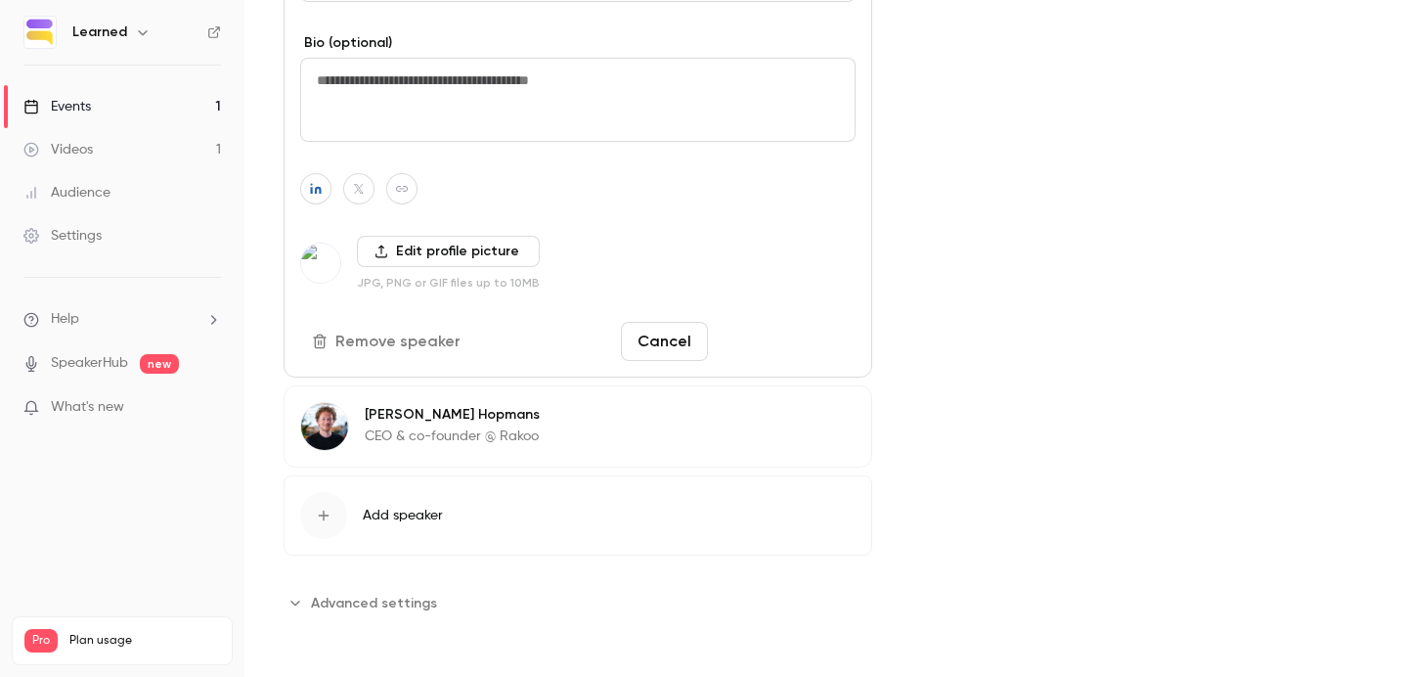
click at [798, 341] on button "Save changes" at bounding box center [786, 341] width 140 height 39
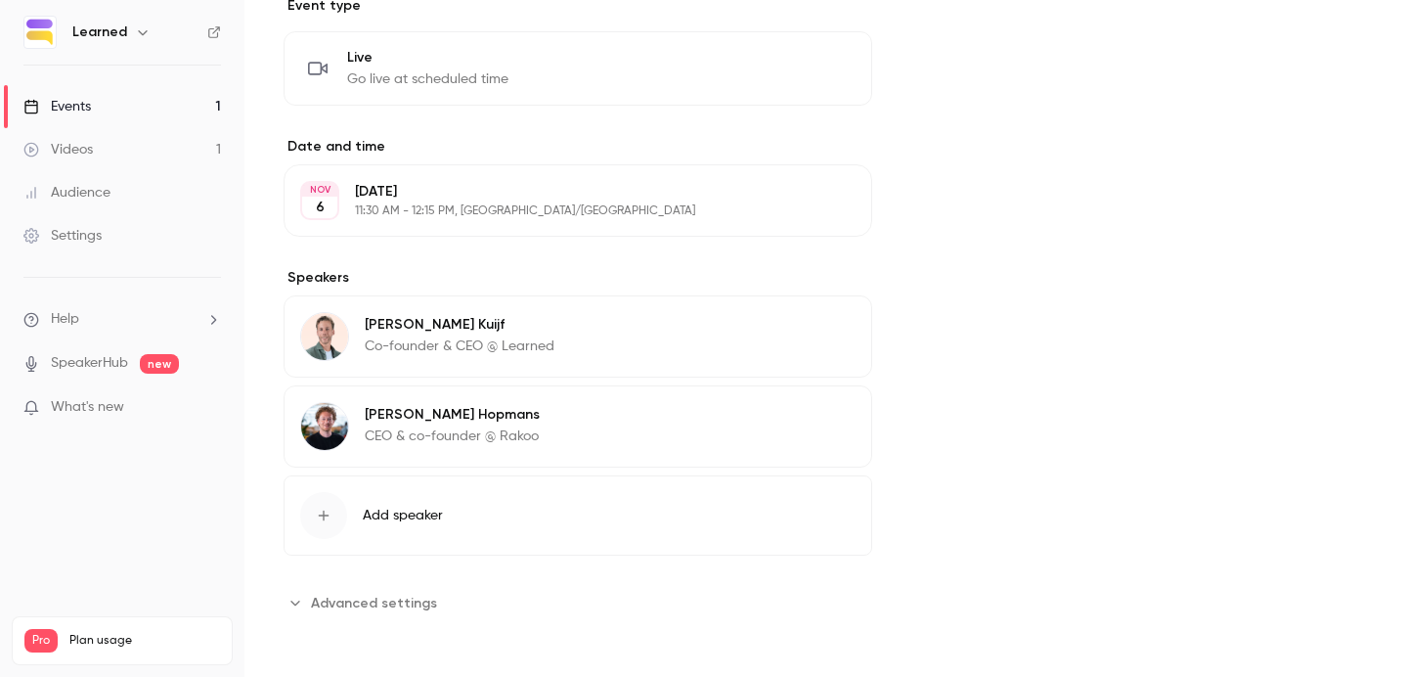
scroll to position [0, 0]
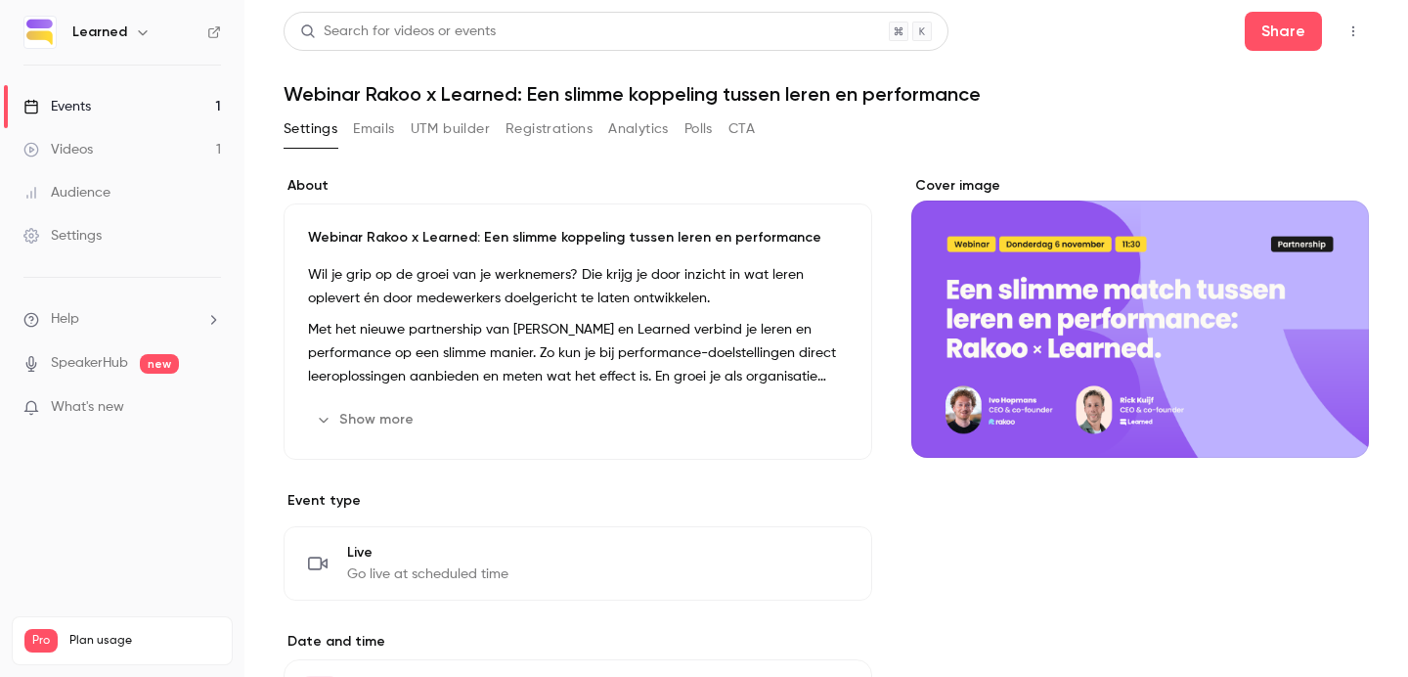
click at [373, 121] on button "Emails" at bounding box center [373, 128] width 41 height 31
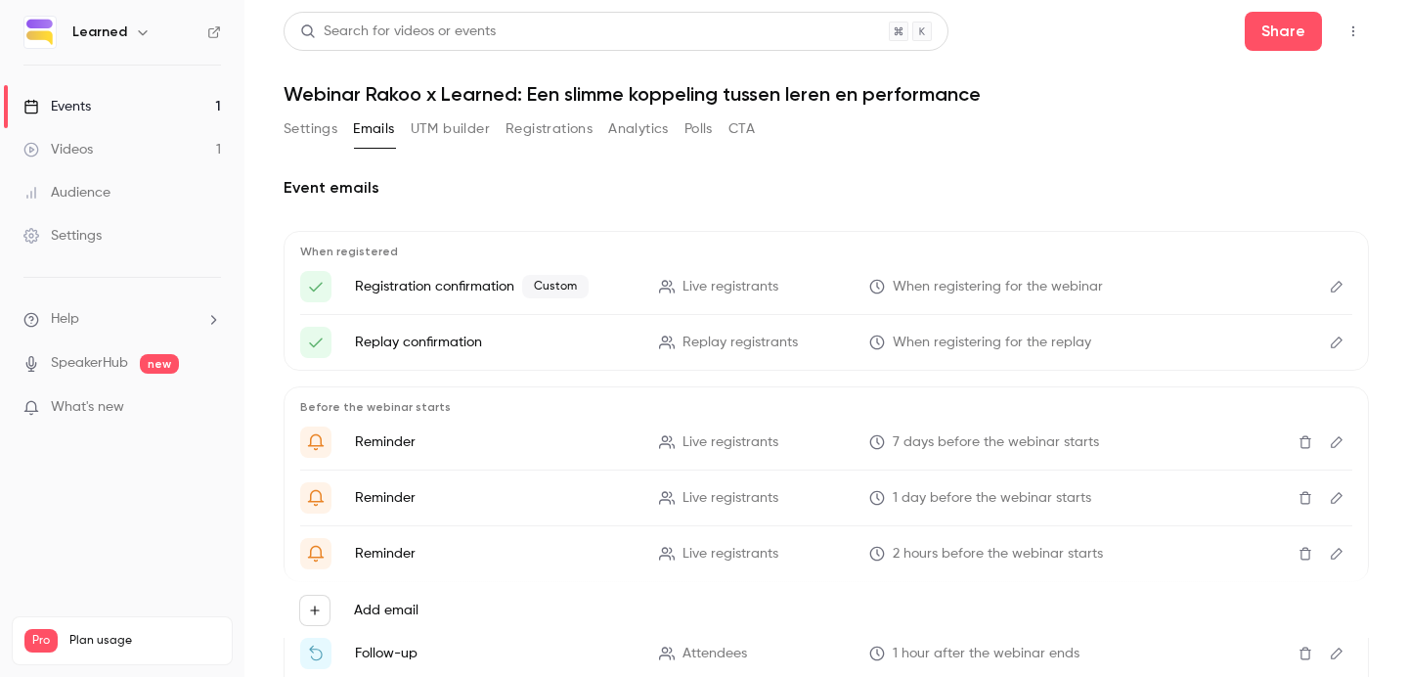
click at [433, 128] on button "UTM builder" at bounding box center [450, 128] width 79 height 31
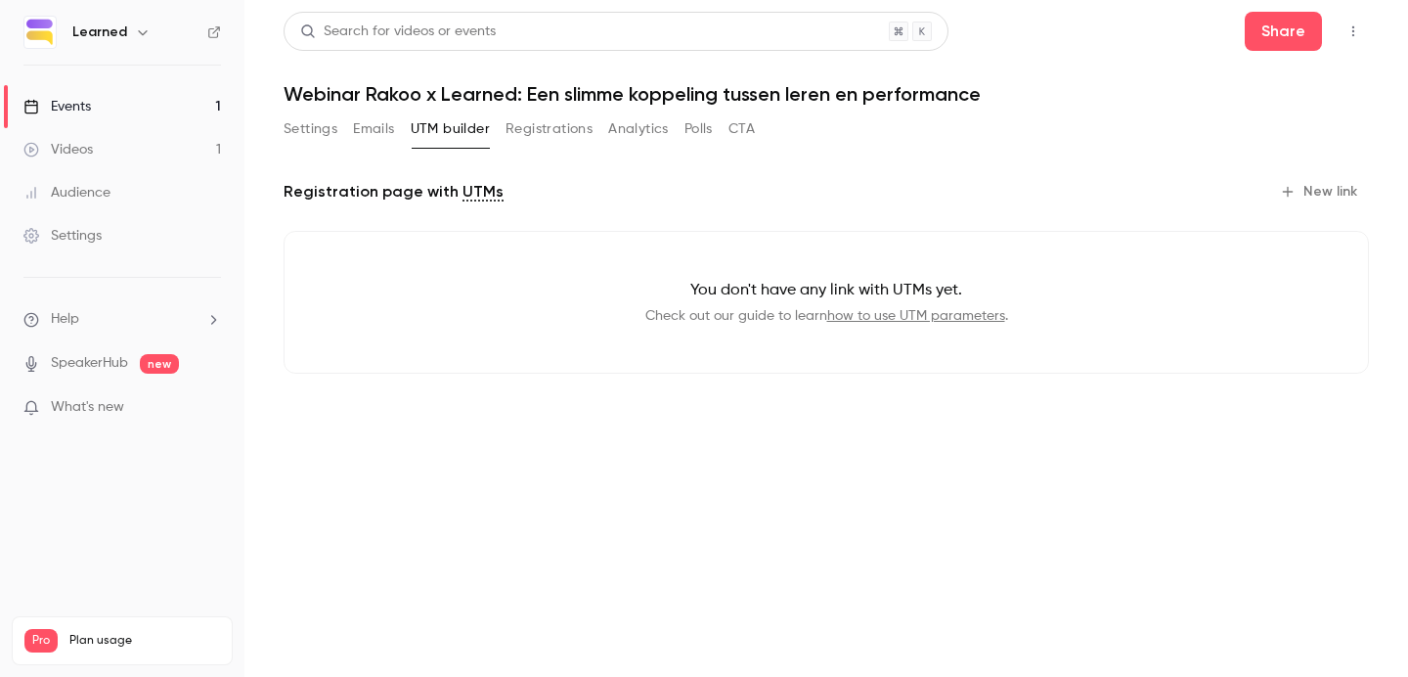
click at [532, 128] on button "Registrations" at bounding box center [549, 128] width 87 height 31
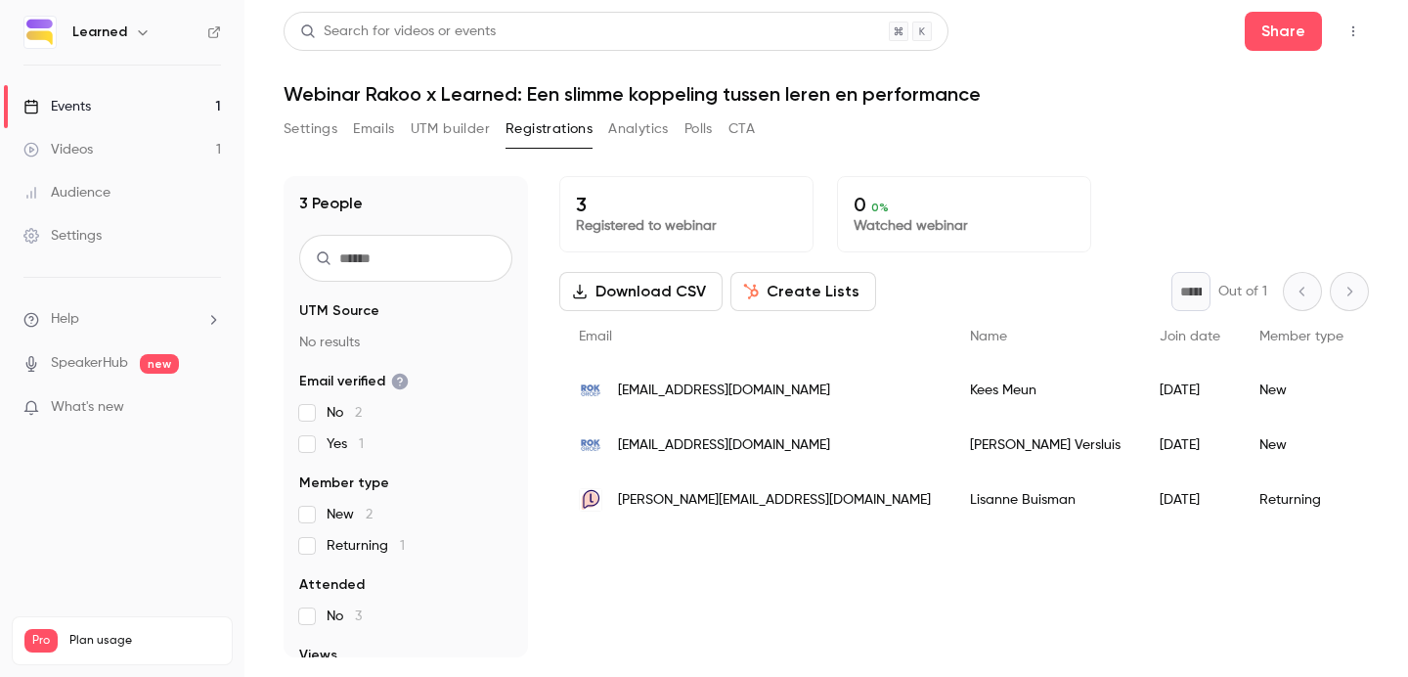
click at [649, 129] on button "Analytics" at bounding box center [638, 128] width 61 height 31
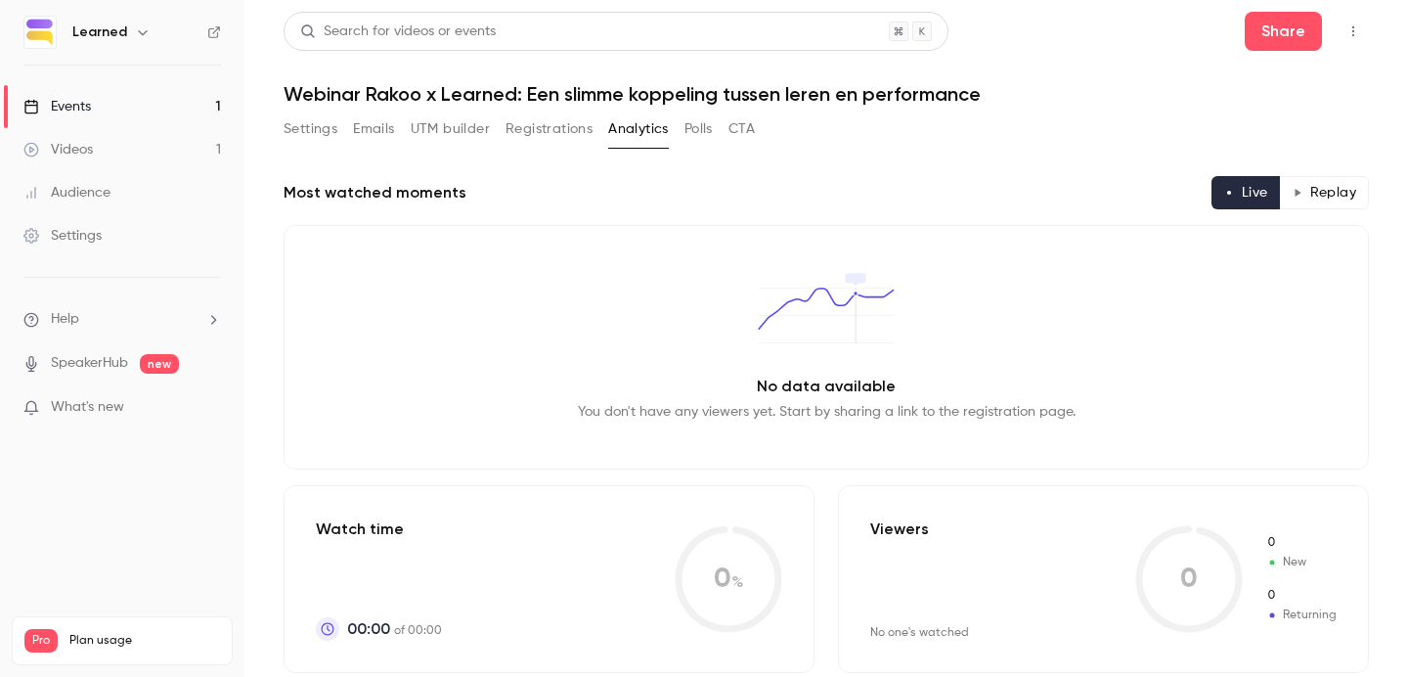
click at [703, 132] on button "Polls" at bounding box center [698, 128] width 28 height 31
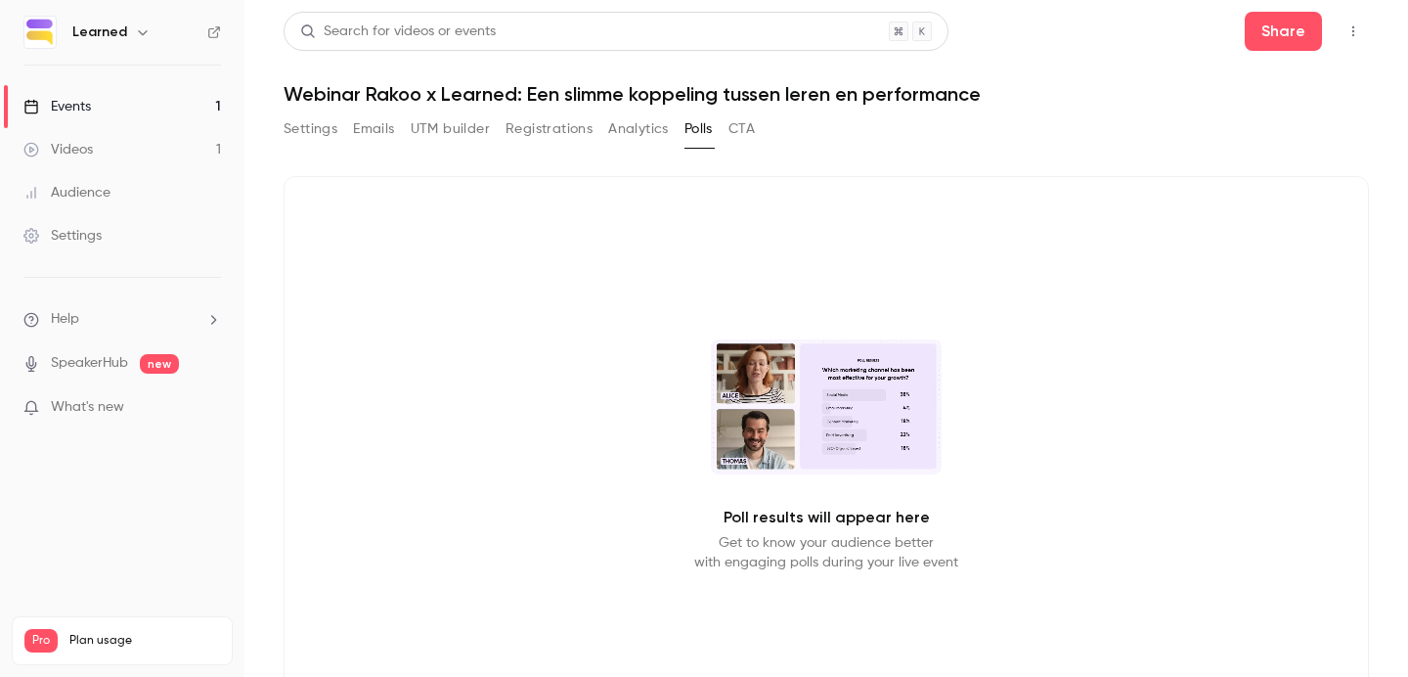
click at [742, 131] on button "CTA" at bounding box center [741, 128] width 26 height 31
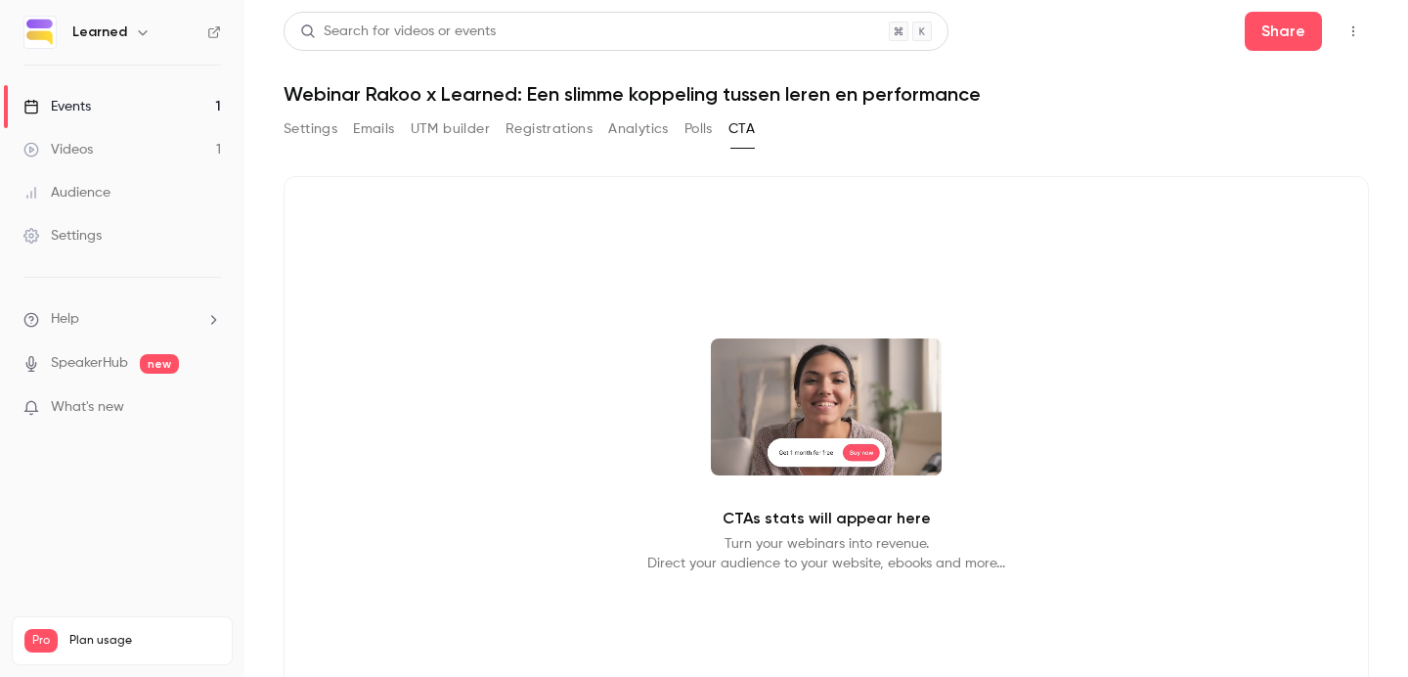
click at [323, 126] on button "Settings" at bounding box center [311, 128] width 54 height 31
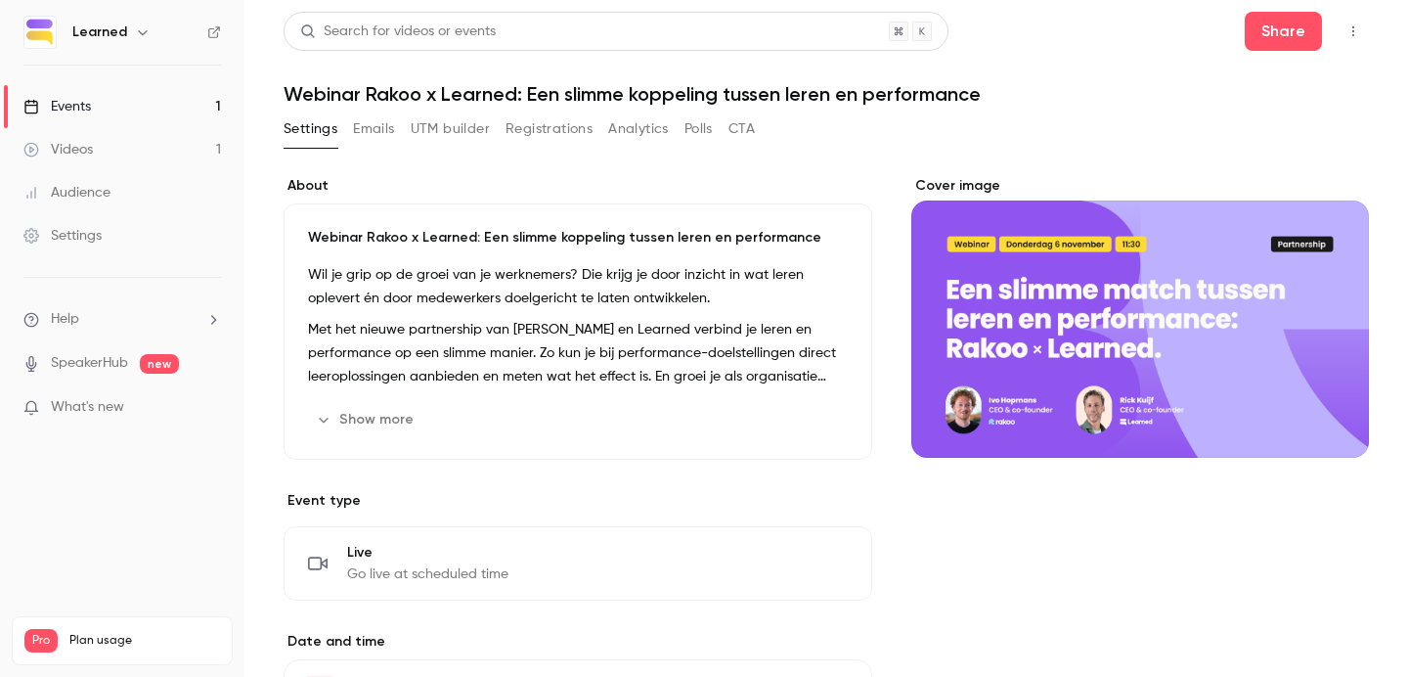
click at [1356, 23] on button "button" at bounding box center [1353, 31] width 31 height 31
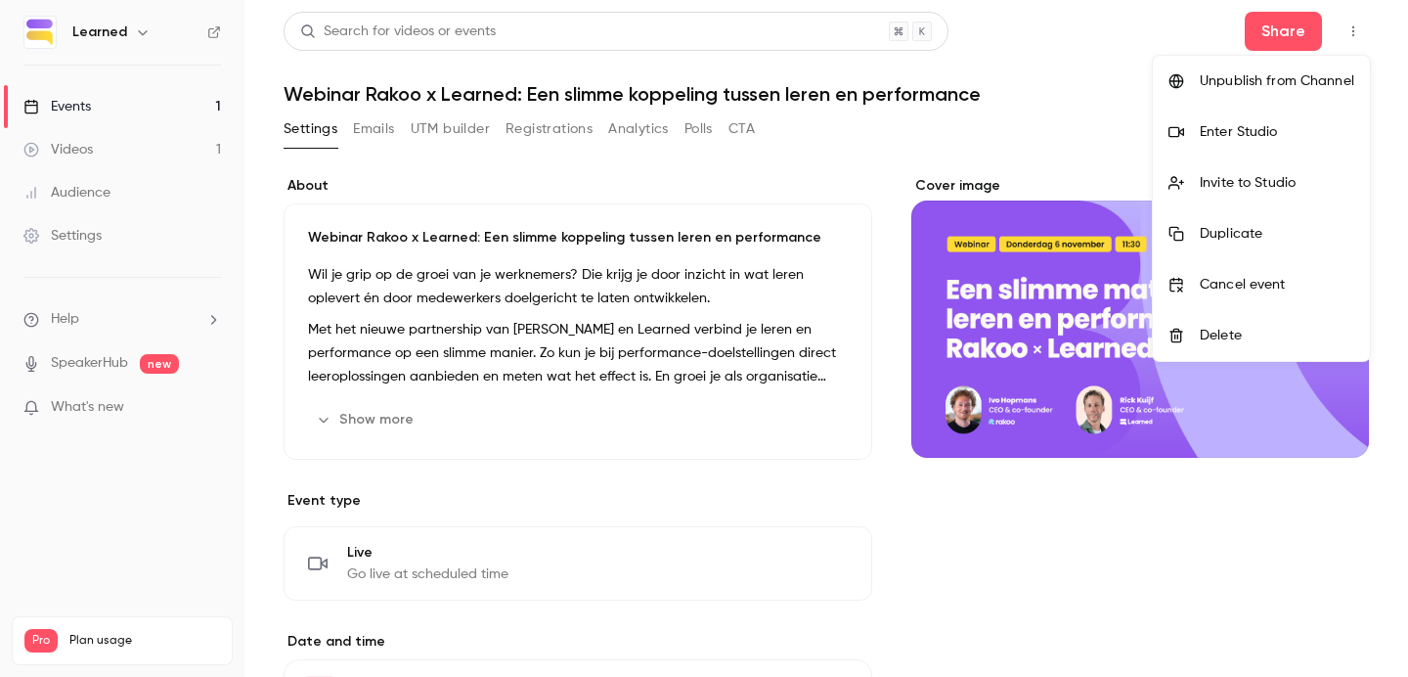
click at [452, 175] on div at bounding box center [704, 338] width 1408 height 677
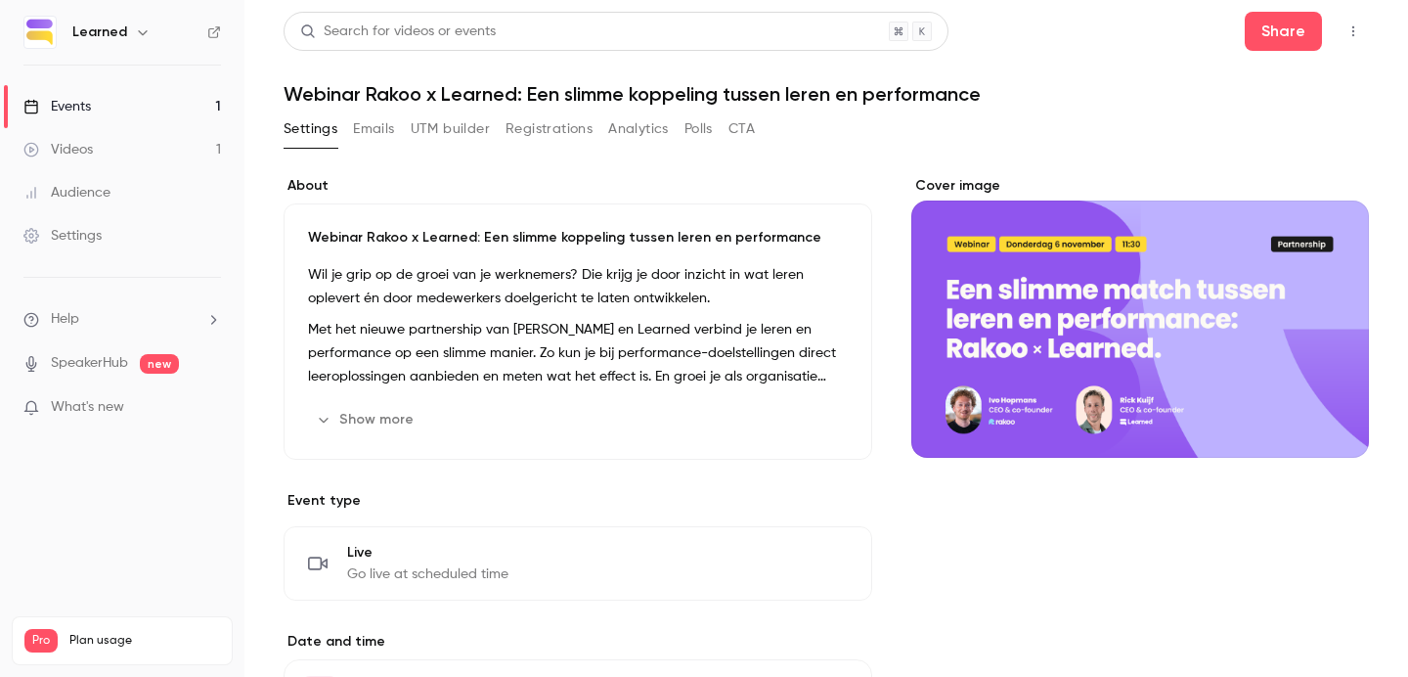
click at [372, 131] on button "Emails" at bounding box center [373, 128] width 41 height 31
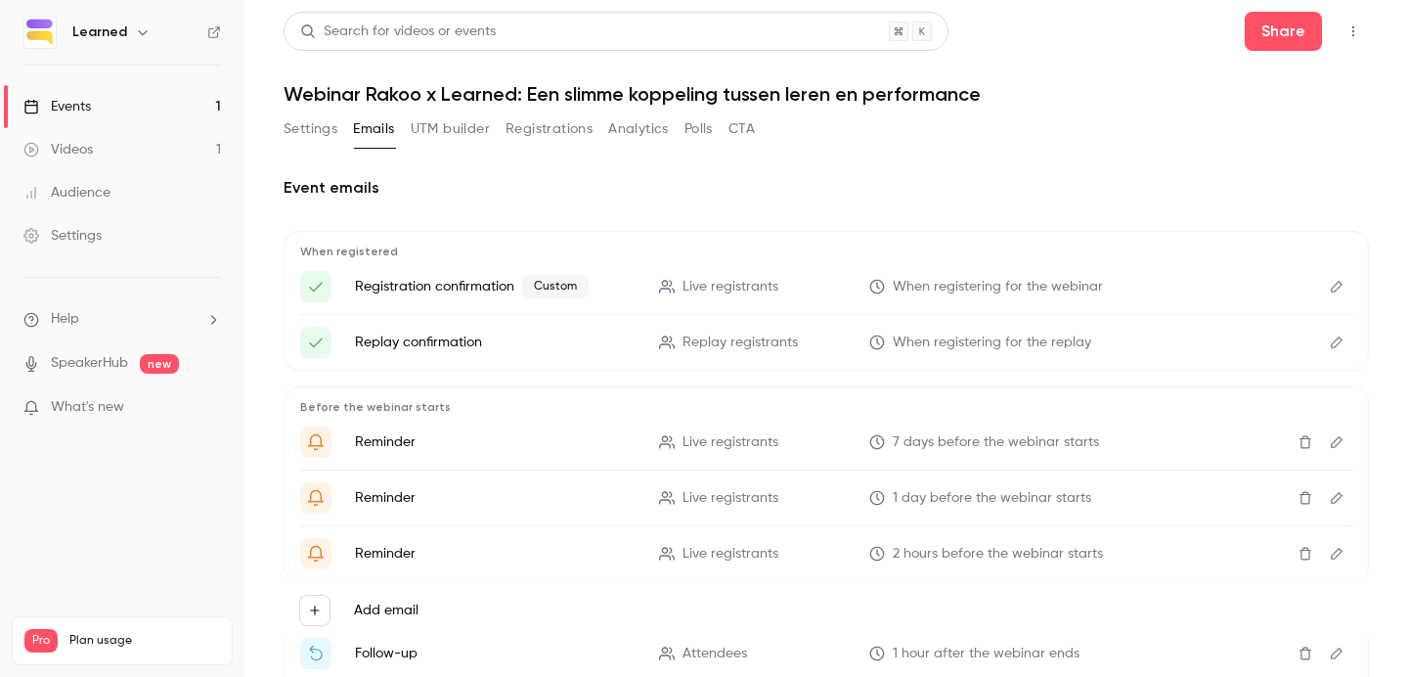
click at [528, 117] on button "Registrations" at bounding box center [549, 128] width 87 height 31
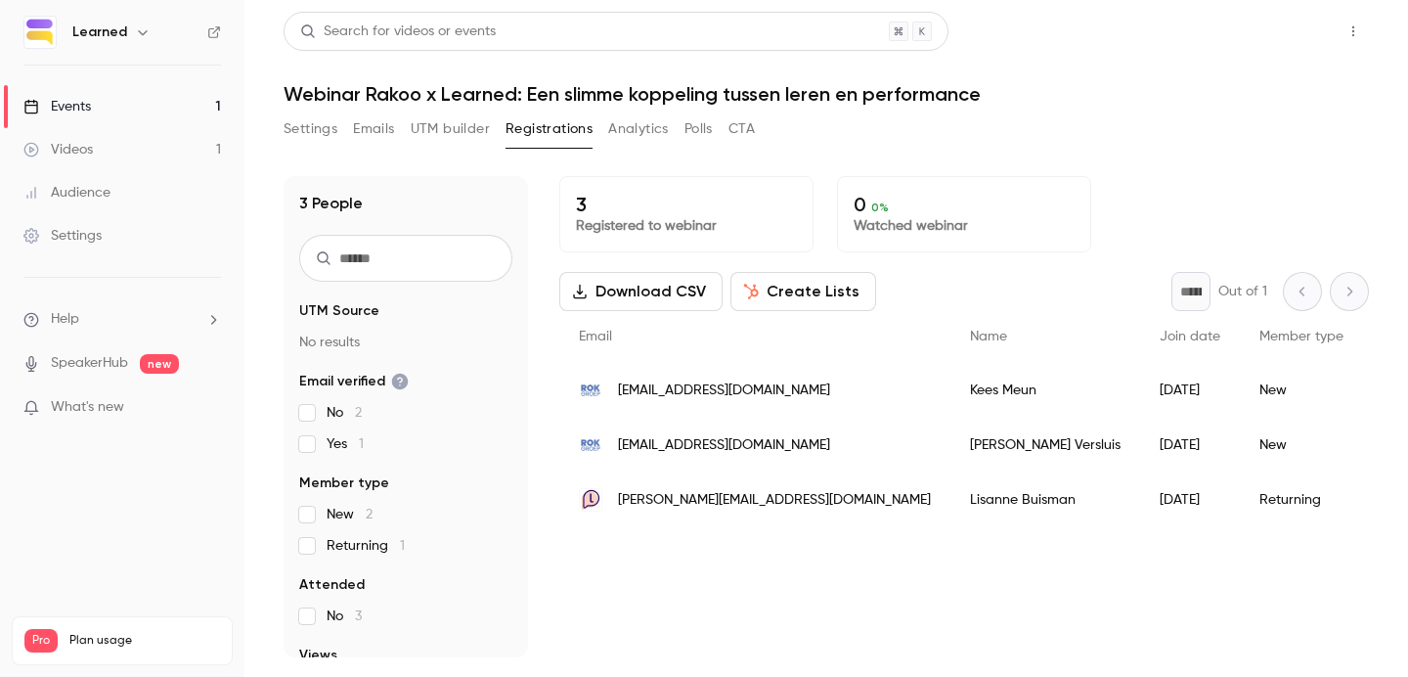
click at [1280, 24] on button "Share" at bounding box center [1283, 31] width 77 height 39
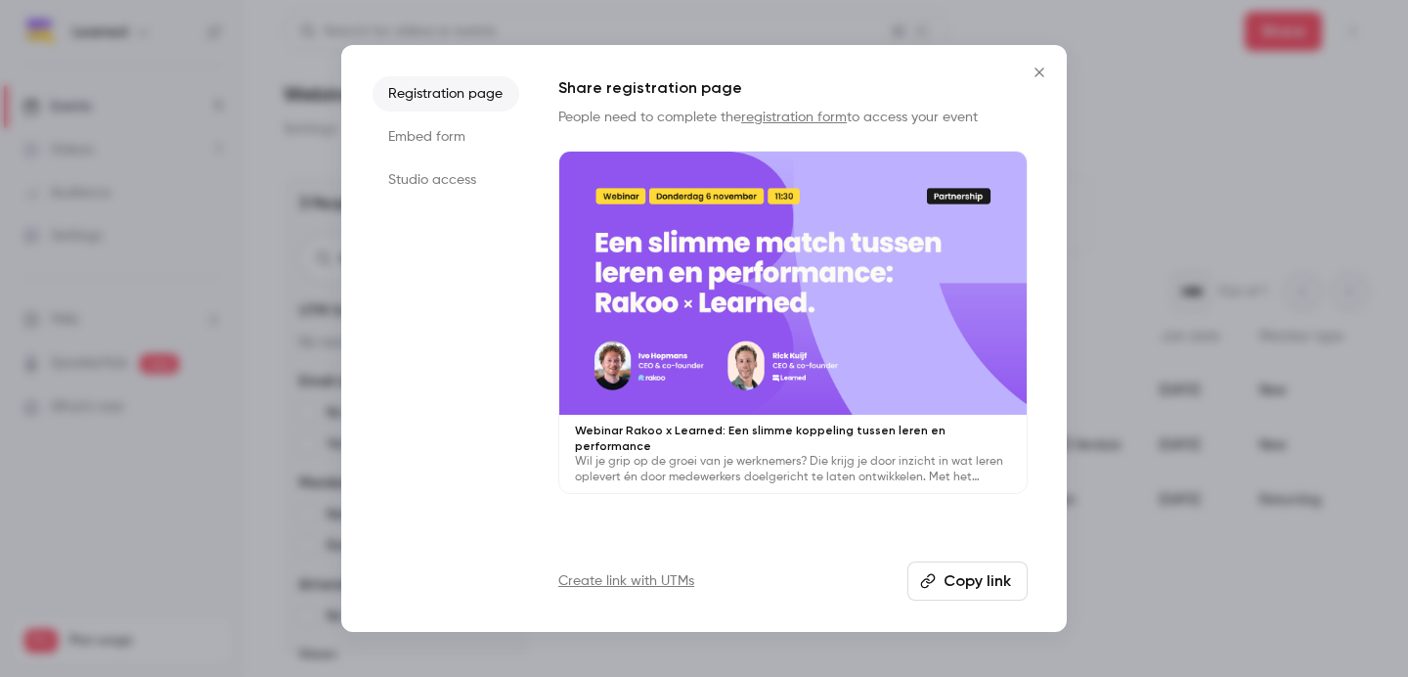
click at [945, 574] on button "Copy link" at bounding box center [967, 580] width 120 height 39
click at [1032, 75] on icon "Close" at bounding box center [1039, 73] width 23 height 16
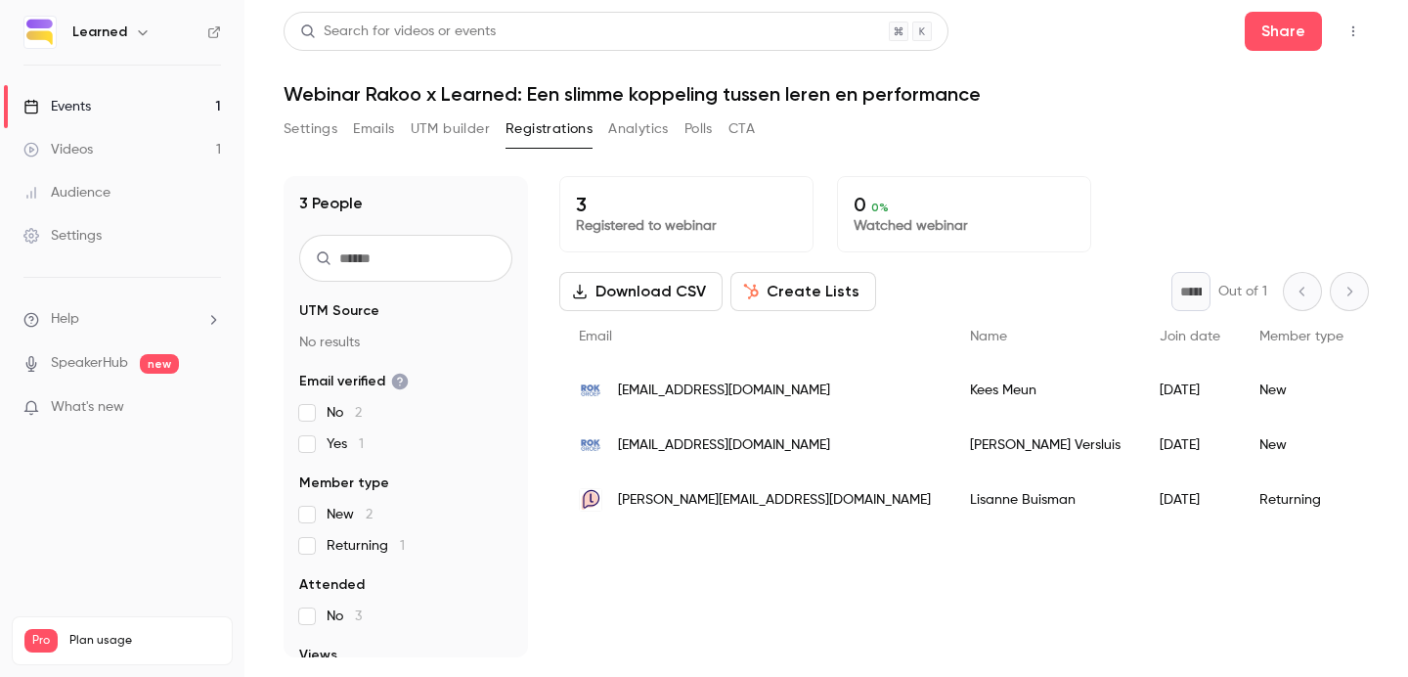
click at [295, 129] on button "Settings" at bounding box center [311, 128] width 54 height 31
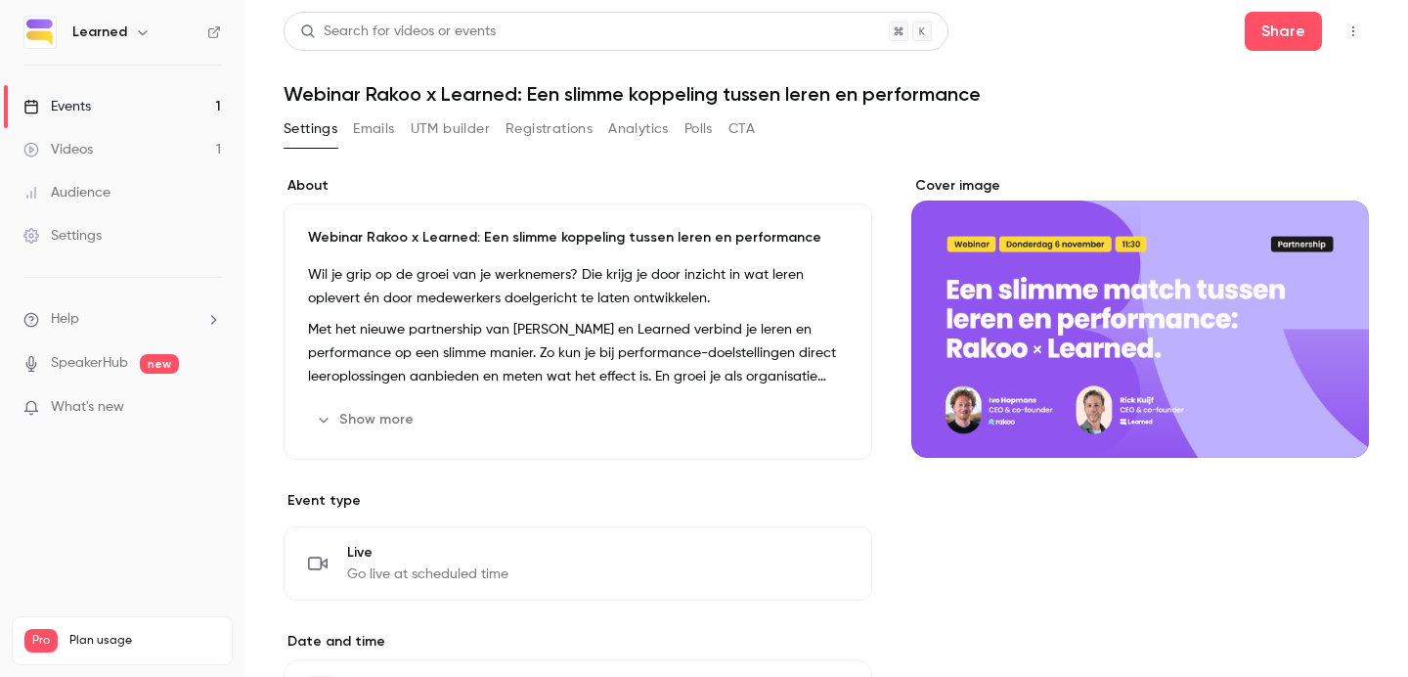
click at [378, 412] on button "Show more" at bounding box center [366, 419] width 117 height 31
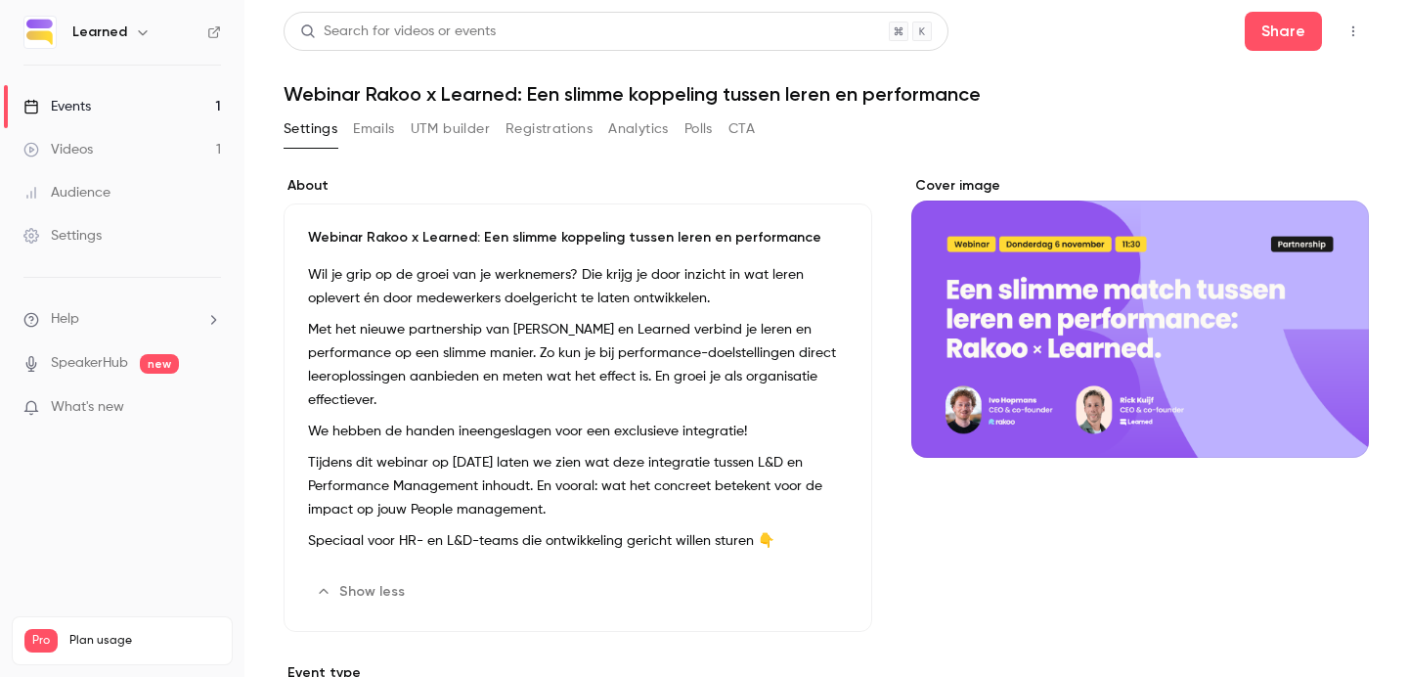
click at [398, 345] on p "Met het nieuwe partnership van [PERSON_NAME] en Learned verbind je leren en per…" at bounding box center [578, 365] width 540 height 94
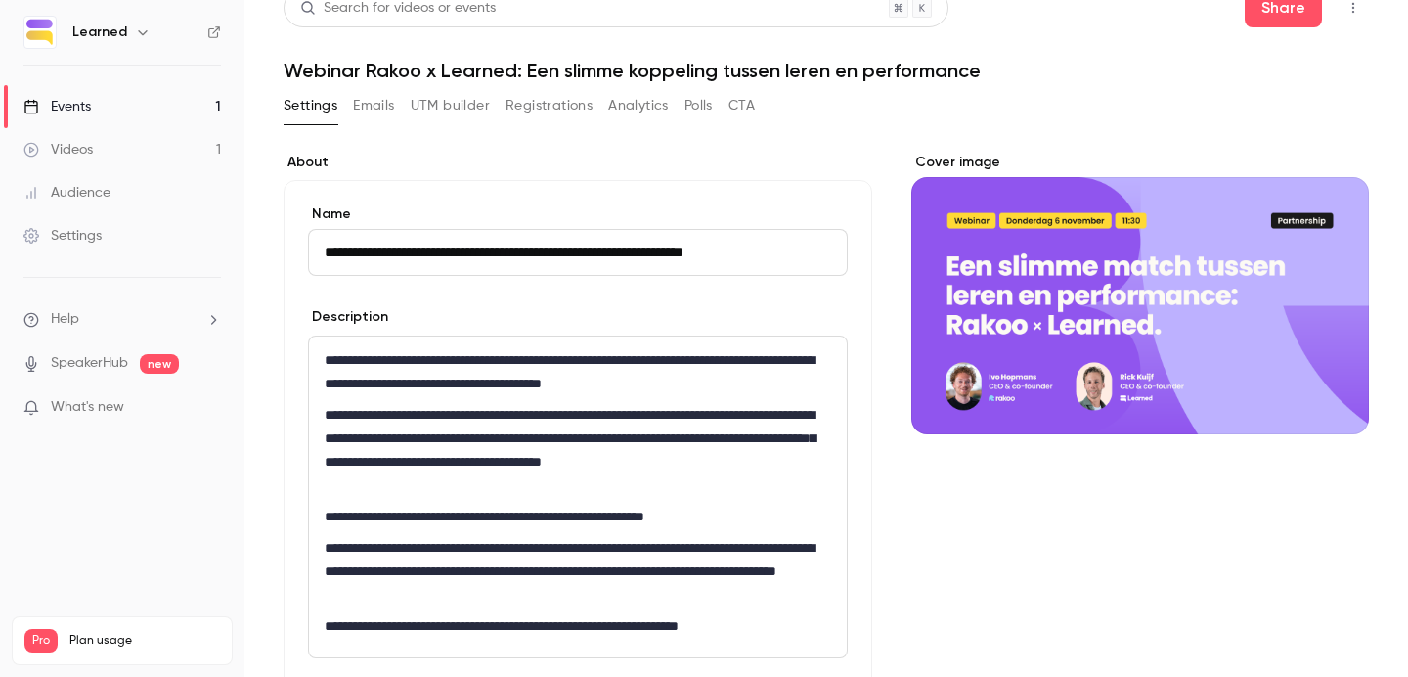
scroll to position [25, 0]
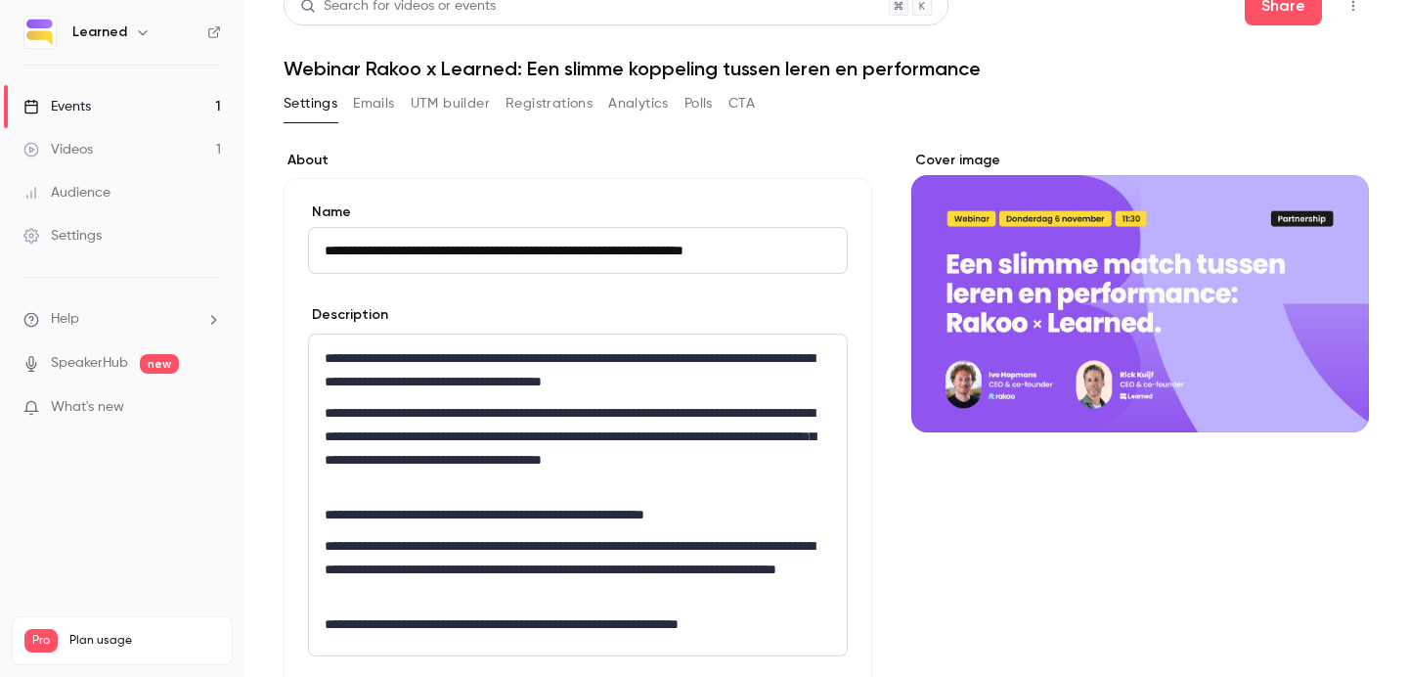
click at [457, 431] on p "**********" at bounding box center [578, 448] width 506 height 94
click at [529, 437] on p "**********" at bounding box center [578, 448] width 506 height 94
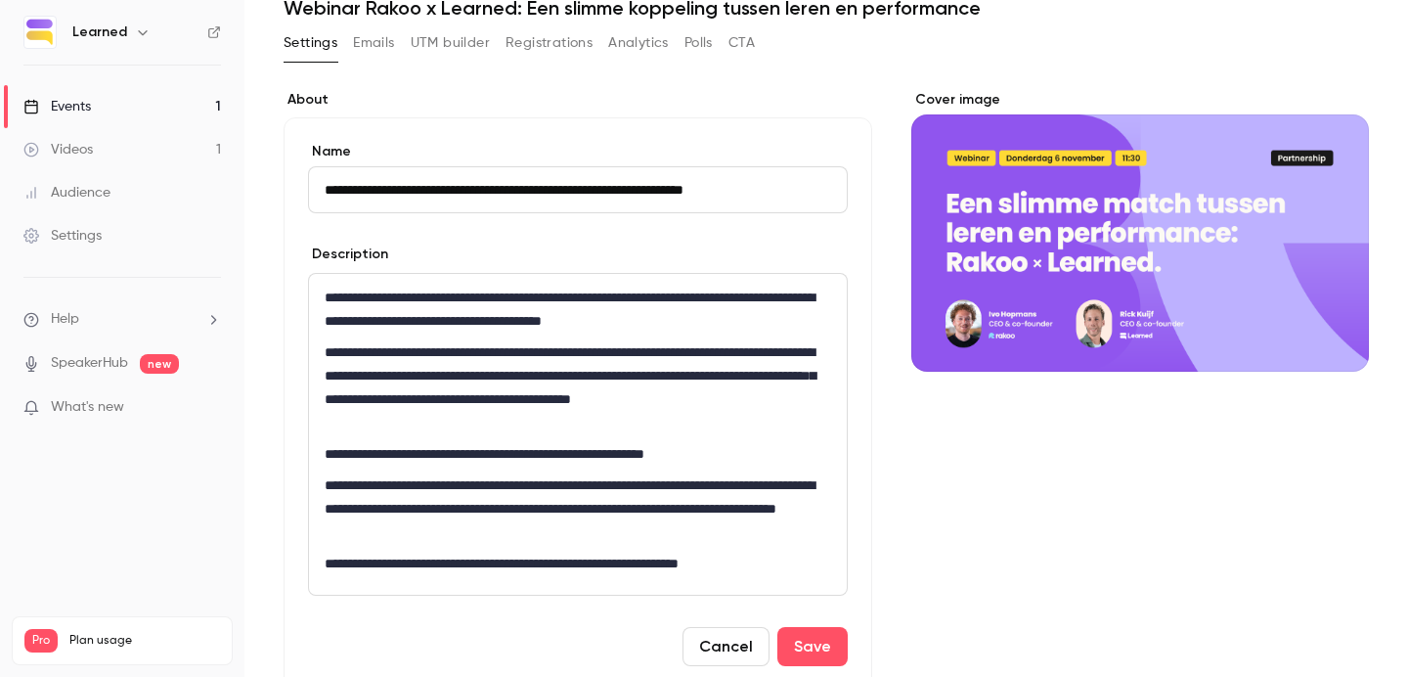
scroll to position [87, 0]
click at [804, 631] on button "Save" at bounding box center [812, 645] width 70 height 39
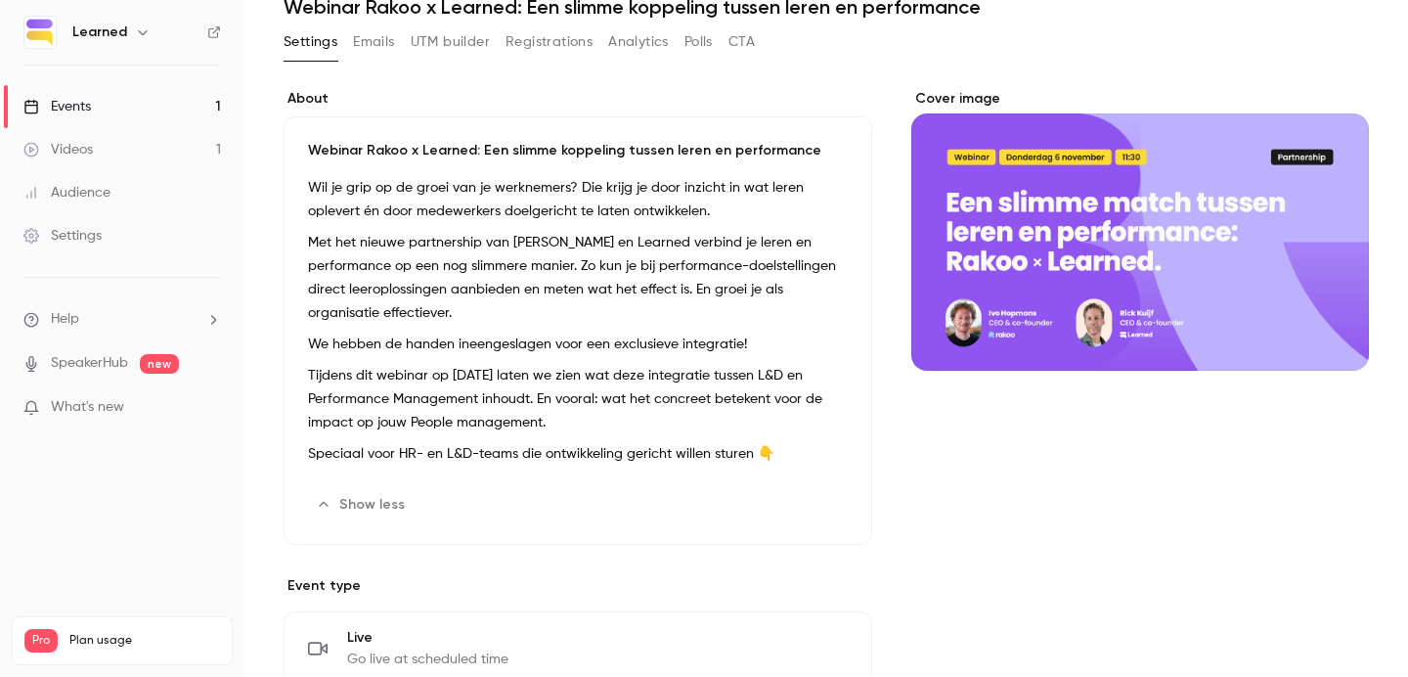
click at [714, 453] on p "Speciaal voor HR- en L&D-teams die ontwikkeling gericht willen sturen 👇" at bounding box center [578, 453] width 540 height 23
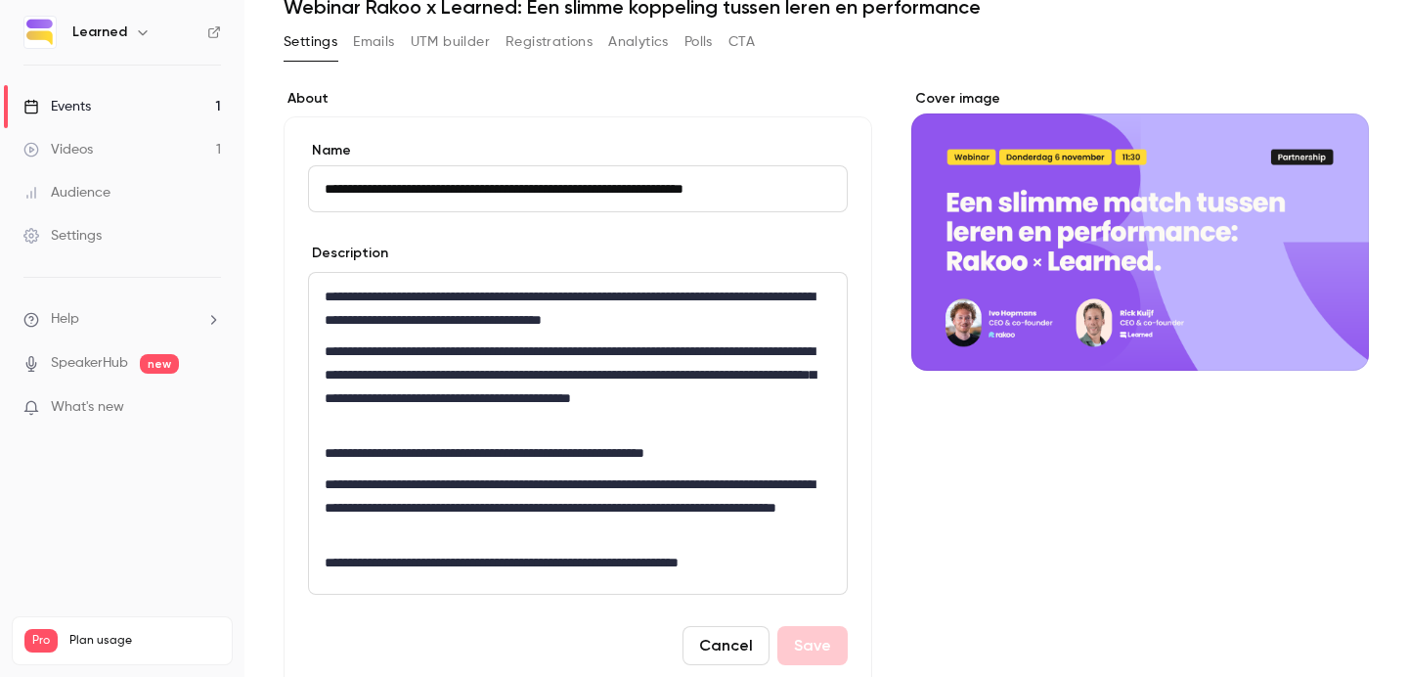
click at [662, 458] on p "**********" at bounding box center [578, 452] width 506 height 23
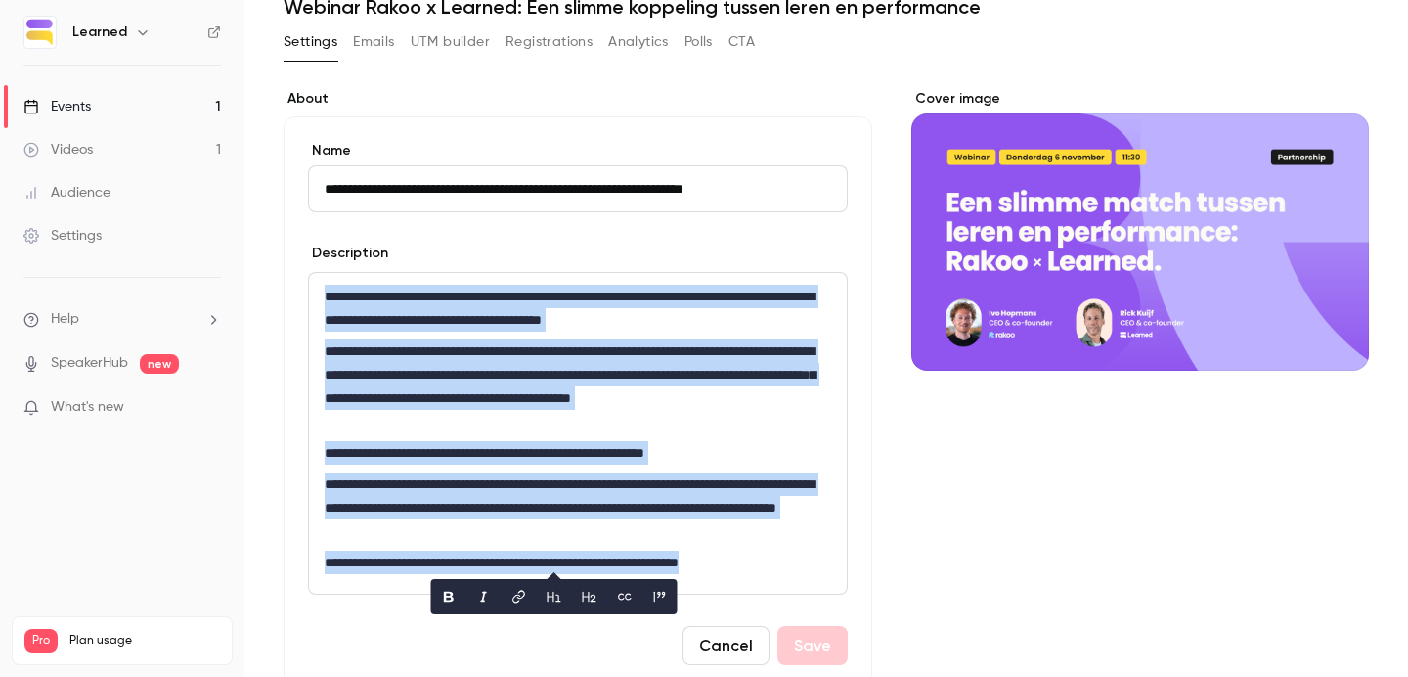
copy div "**********"
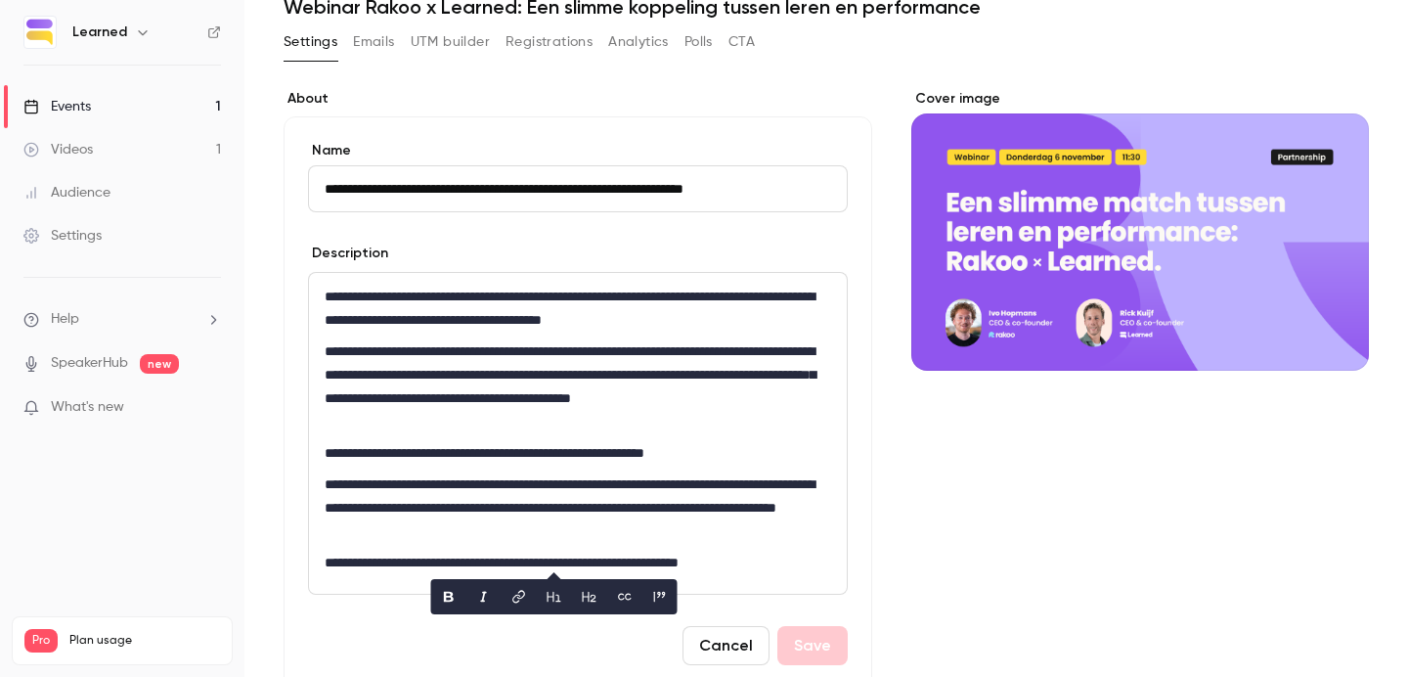
click at [757, 238] on form "**********" at bounding box center [578, 403] width 540 height 524
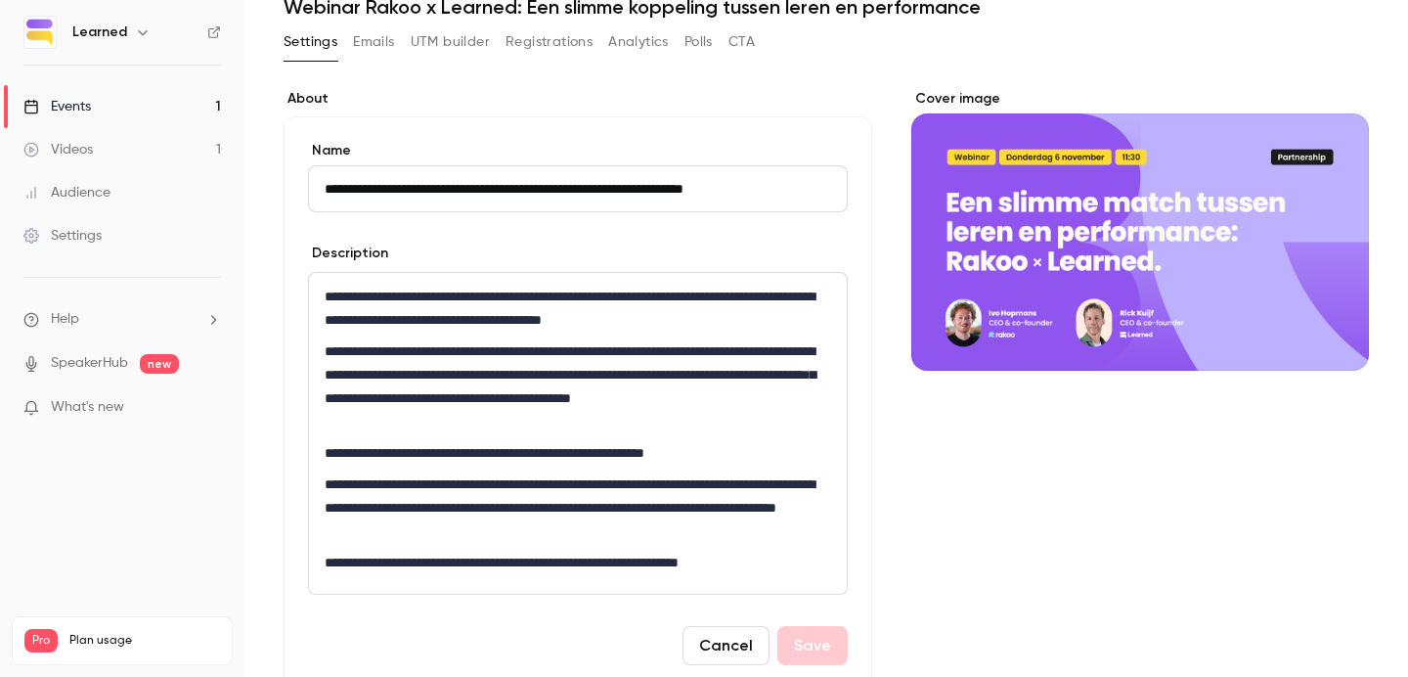
click at [649, 451] on p "**********" at bounding box center [578, 452] width 506 height 23
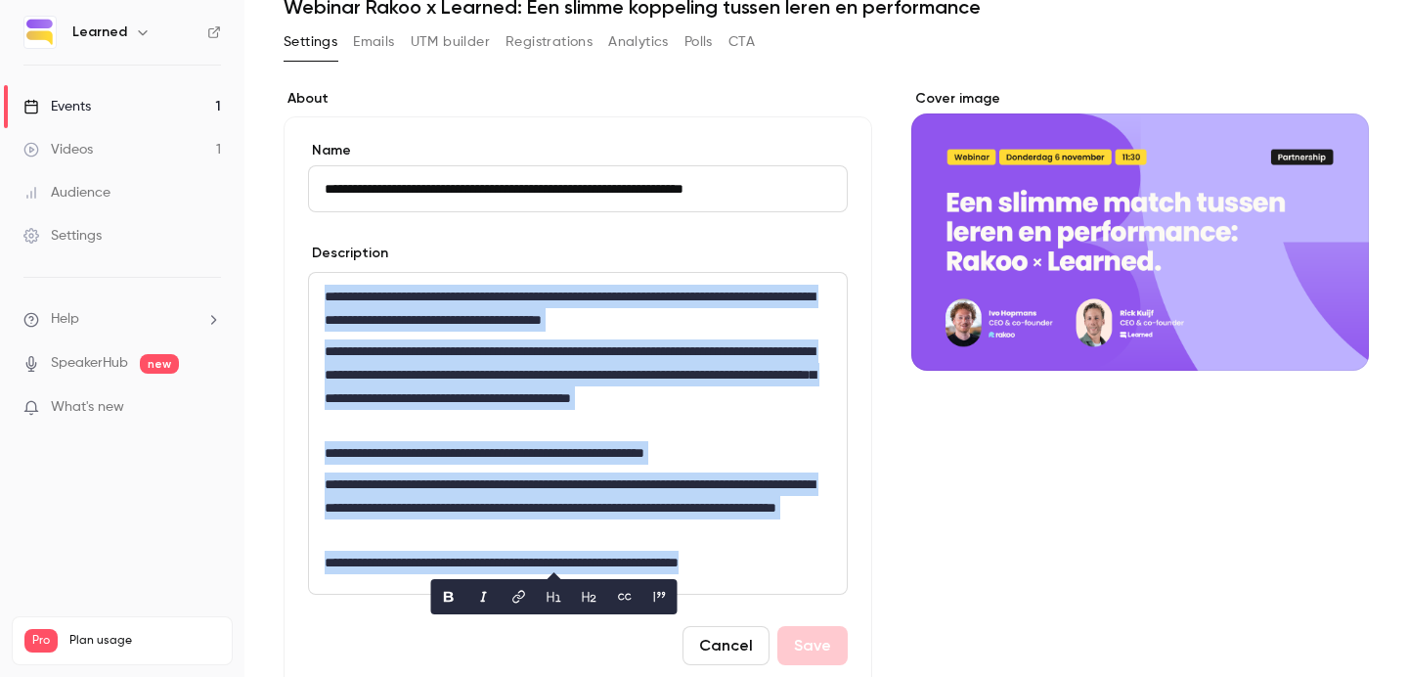
copy div "**********"
click at [638, 432] on p "**********" at bounding box center [578, 386] width 506 height 94
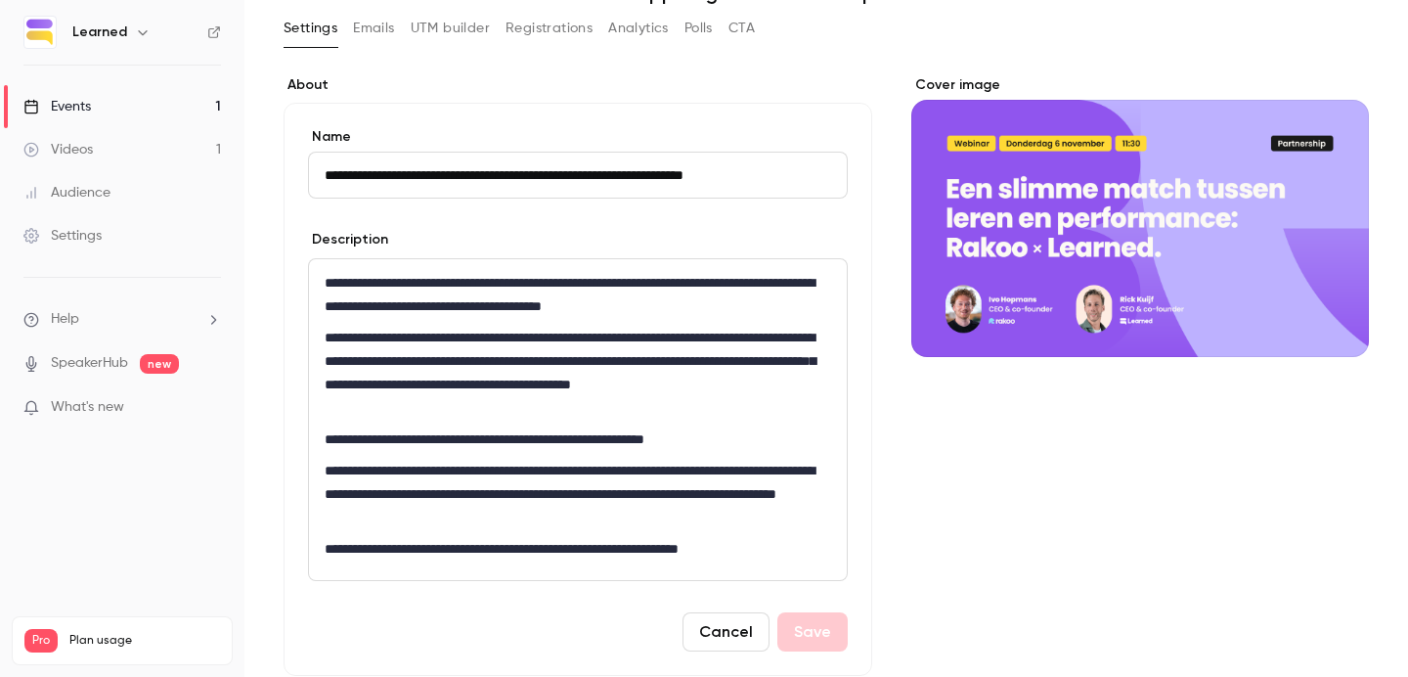
scroll to position [96, 0]
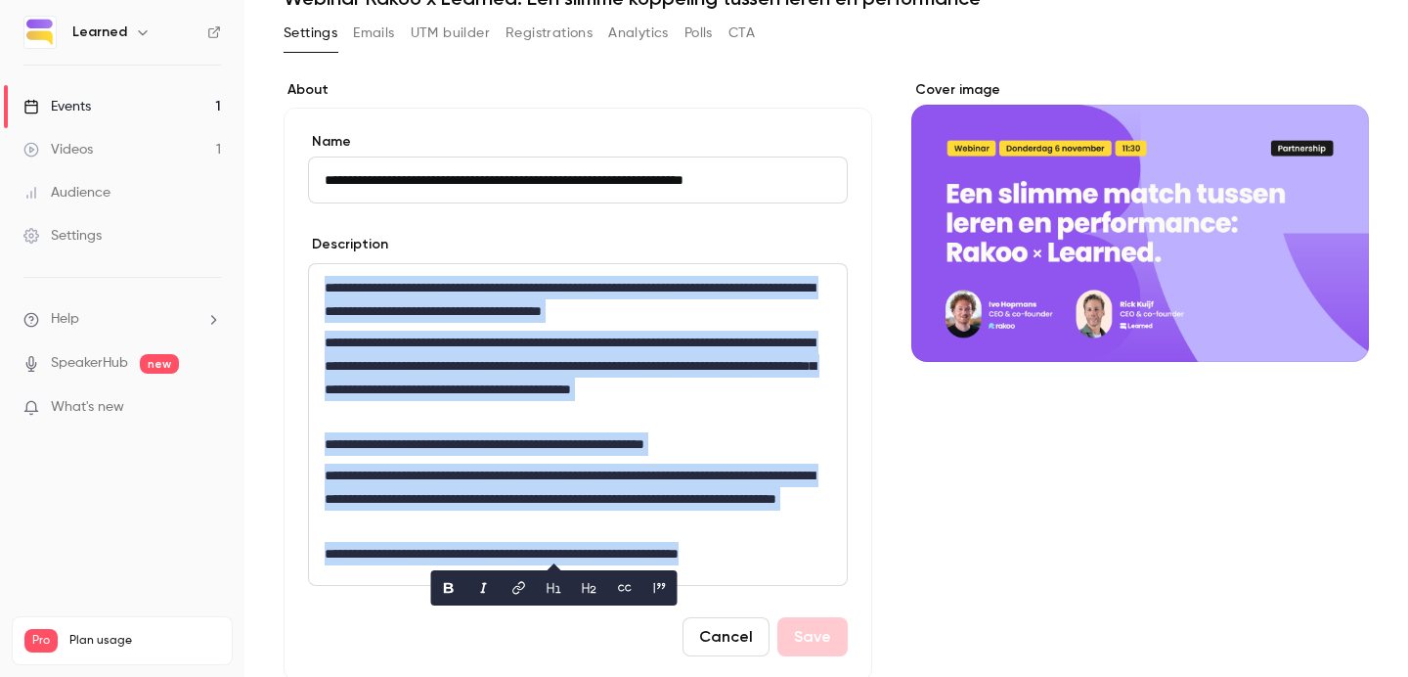
copy div "**********"
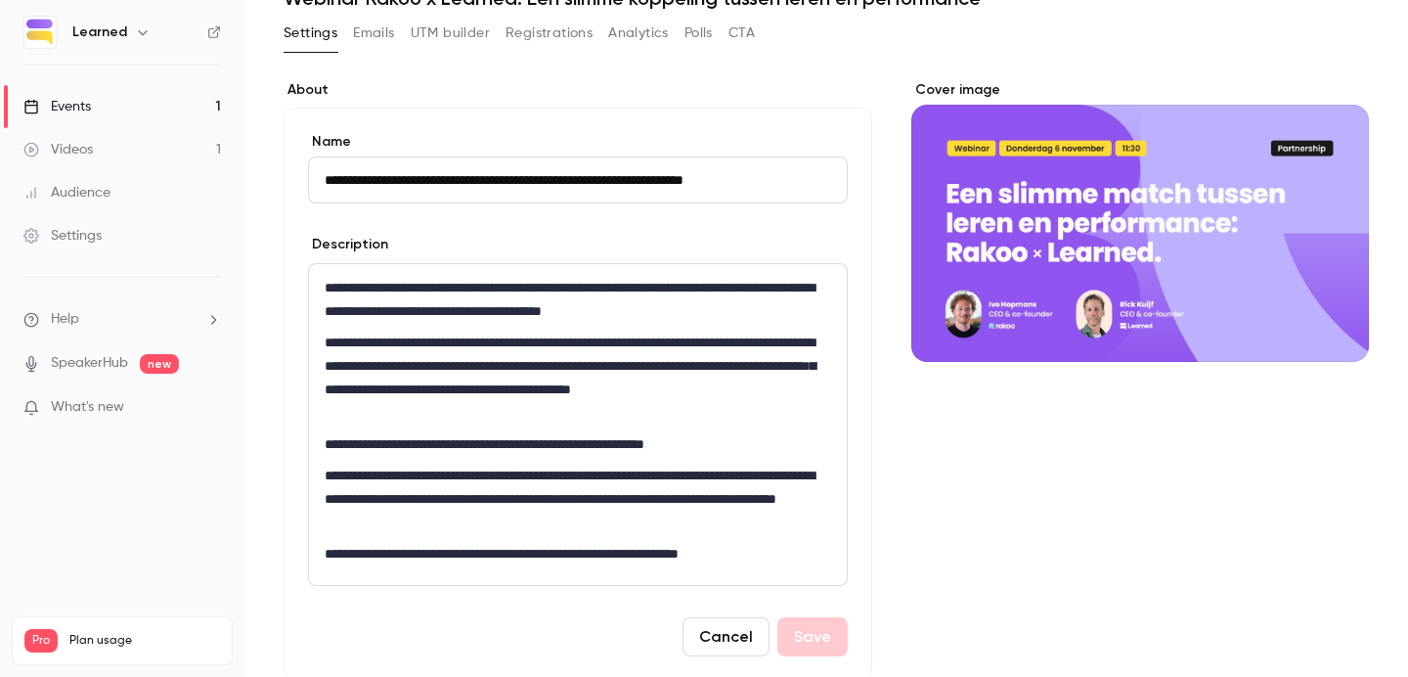
drag, startPoint x: 626, startPoint y: 188, endPoint x: 567, endPoint y: 187, distance: 58.7
click at [567, 187] on input "**********" at bounding box center [578, 179] width 540 height 47
type input "**********"
click at [811, 639] on button "Save" at bounding box center [812, 636] width 70 height 39
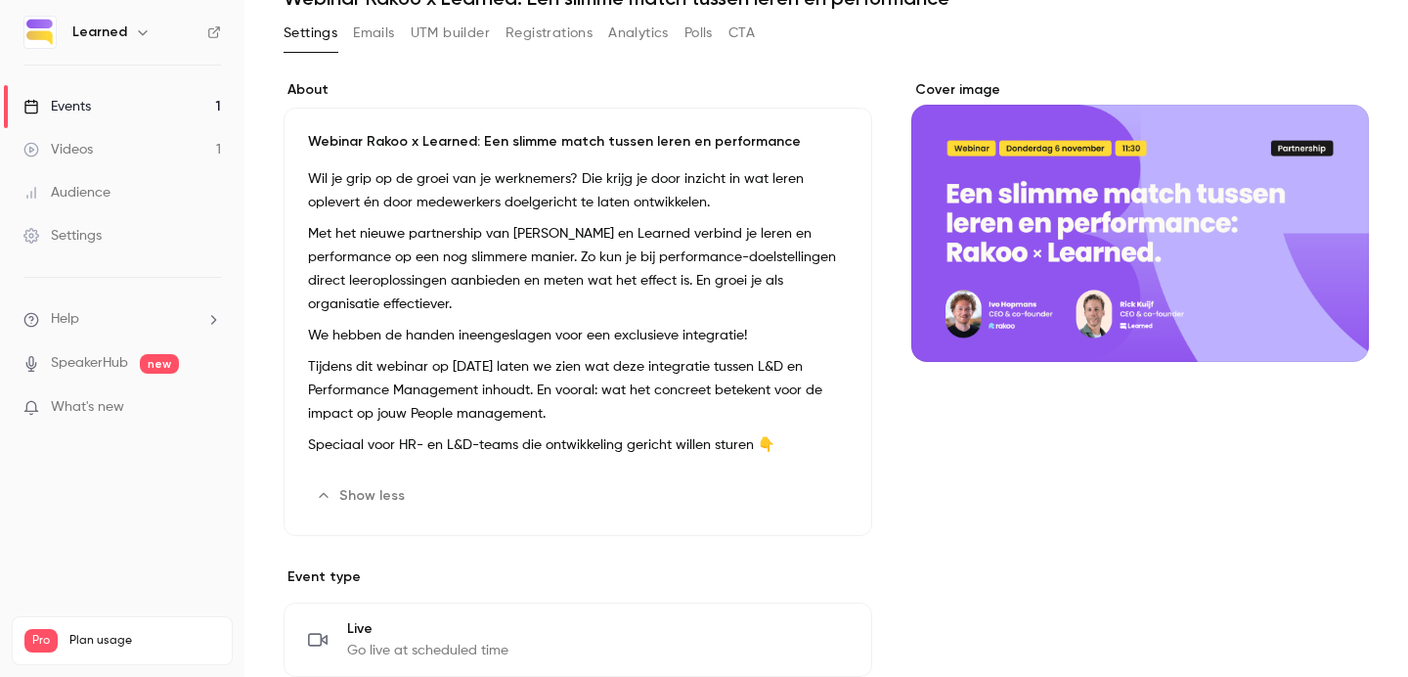
click at [496, 365] on p "Tijdens dit webinar op [DATE] laten we zien wat deze integratie tussen L&D en P…" at bounding box center [578, 390] width 540 height 70
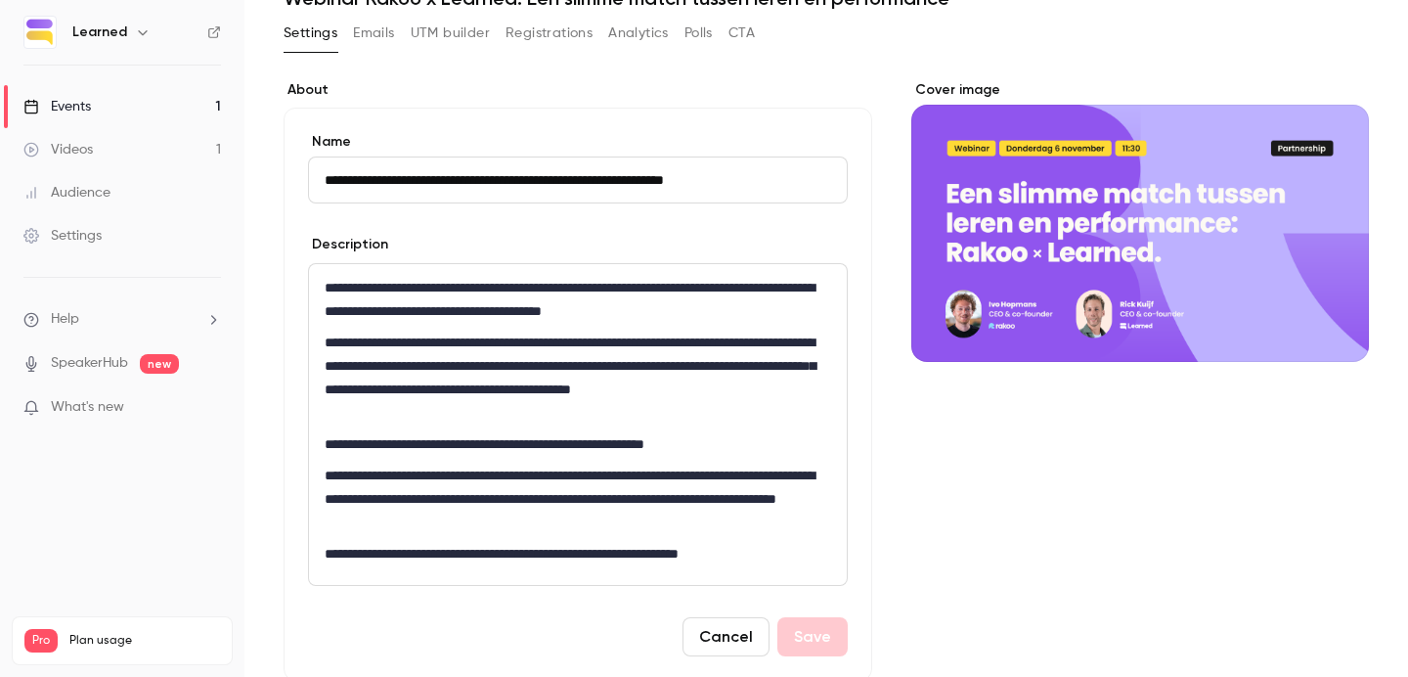
click at [535, 363] on p "**********" at bounding box center [578, 377] width 506 height 94
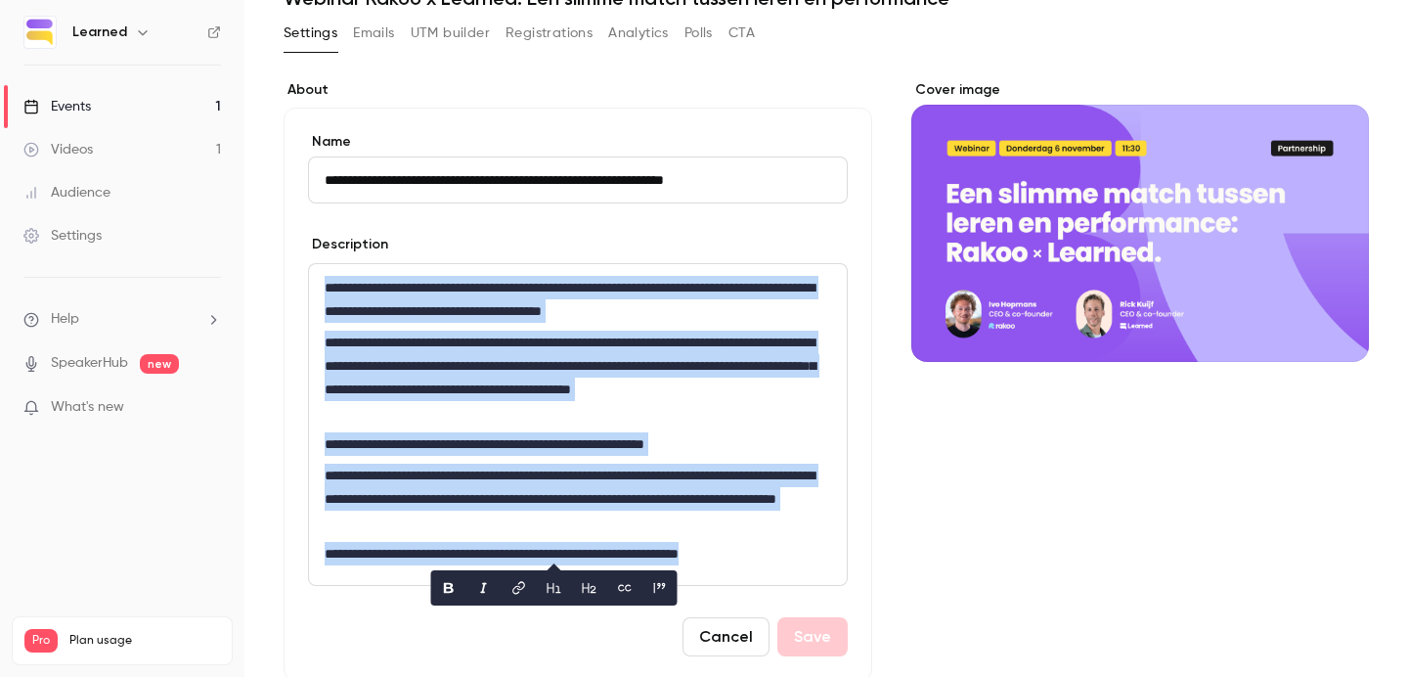
copy div "**********"
click at [599, 397] on p "**********" at bounding box center [578, 377] width 506 height 94
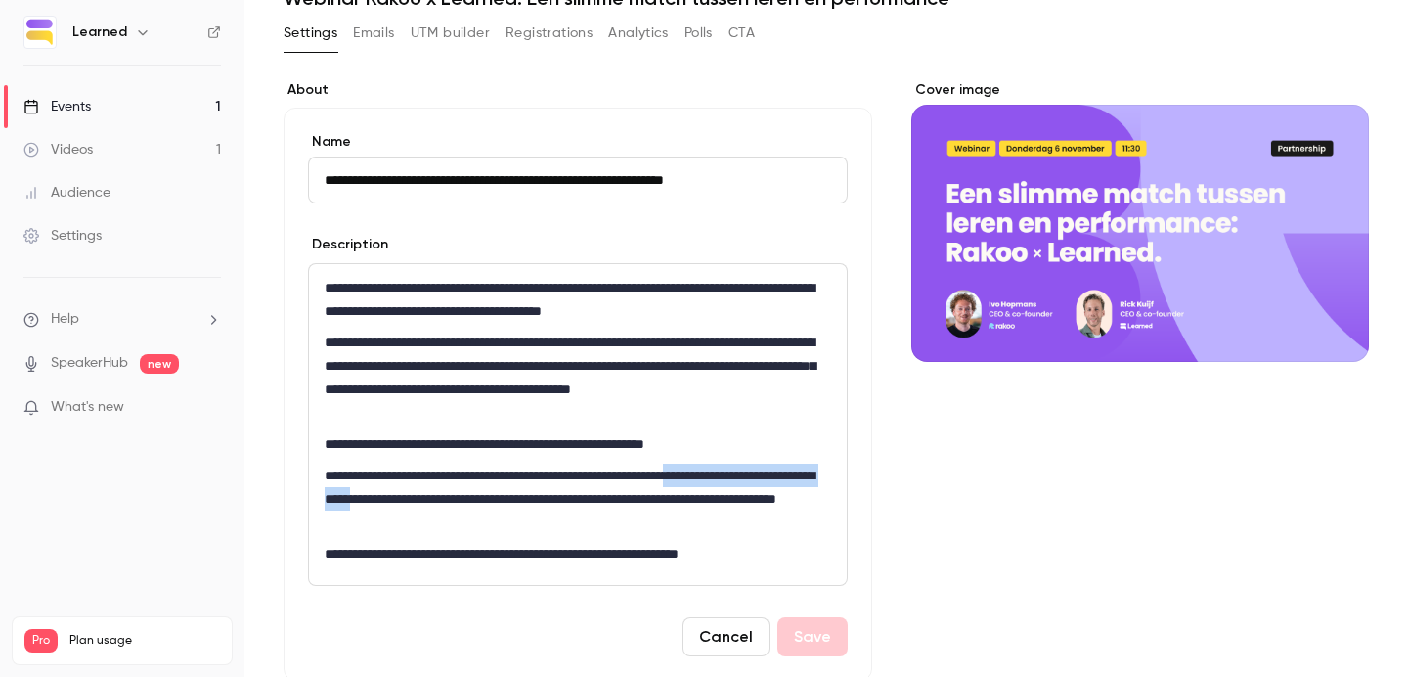
drag, startPoint x: 516, startPoint y: 497, endPoint x: 759, endPoint y: 472, distance: 243.7
click at [759, 472] on p "**********" at bounding box center [578, 498] width 506 height 70
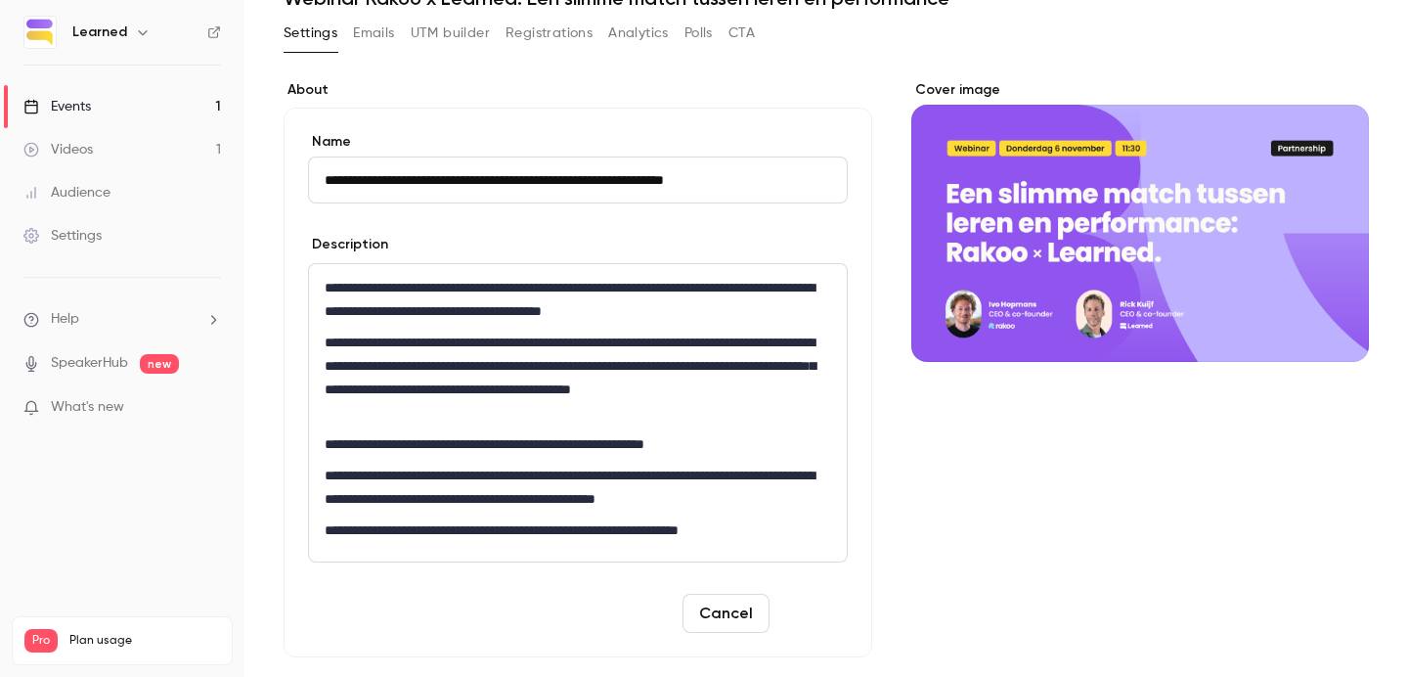
click at [819, 601] on button "Save" at bounding box center [812, 613] width 70 height 39
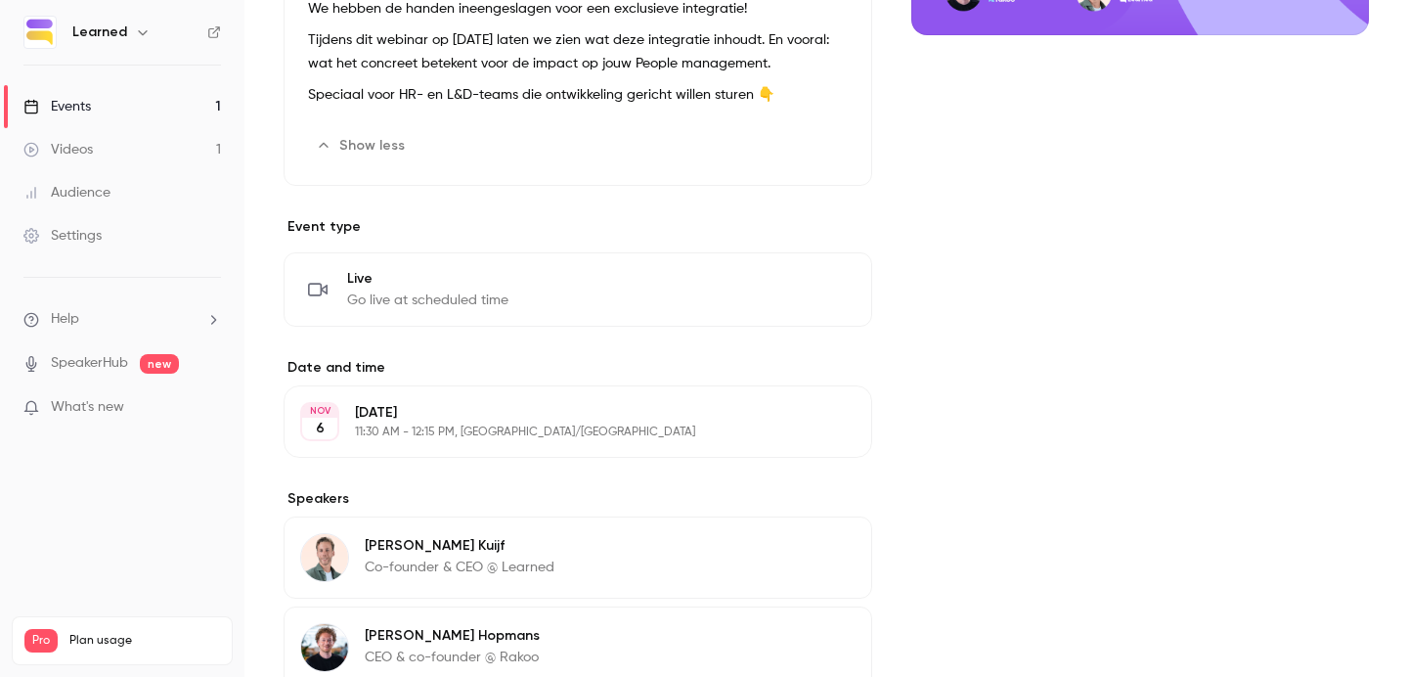
scroll to position [0, 0]
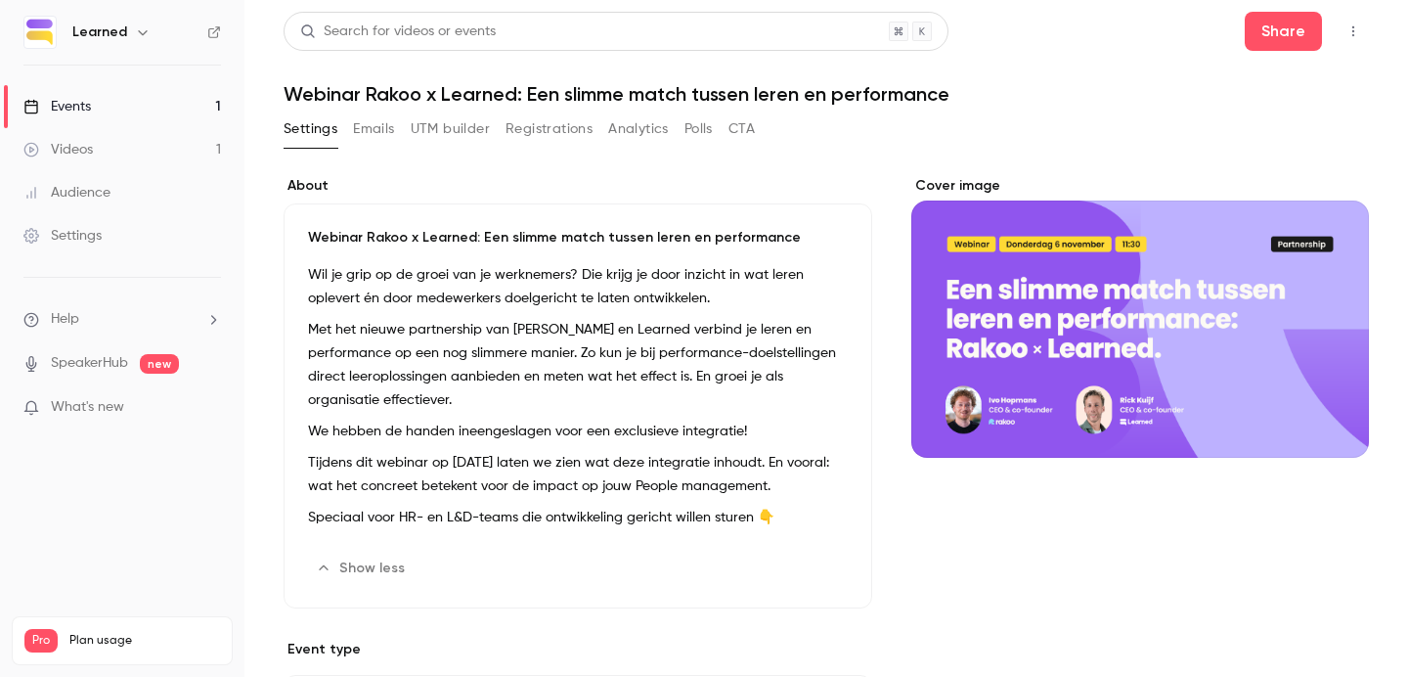
click at [1350, 27] on icon "button" at bounding box center [1353, 31] width 16 height 14
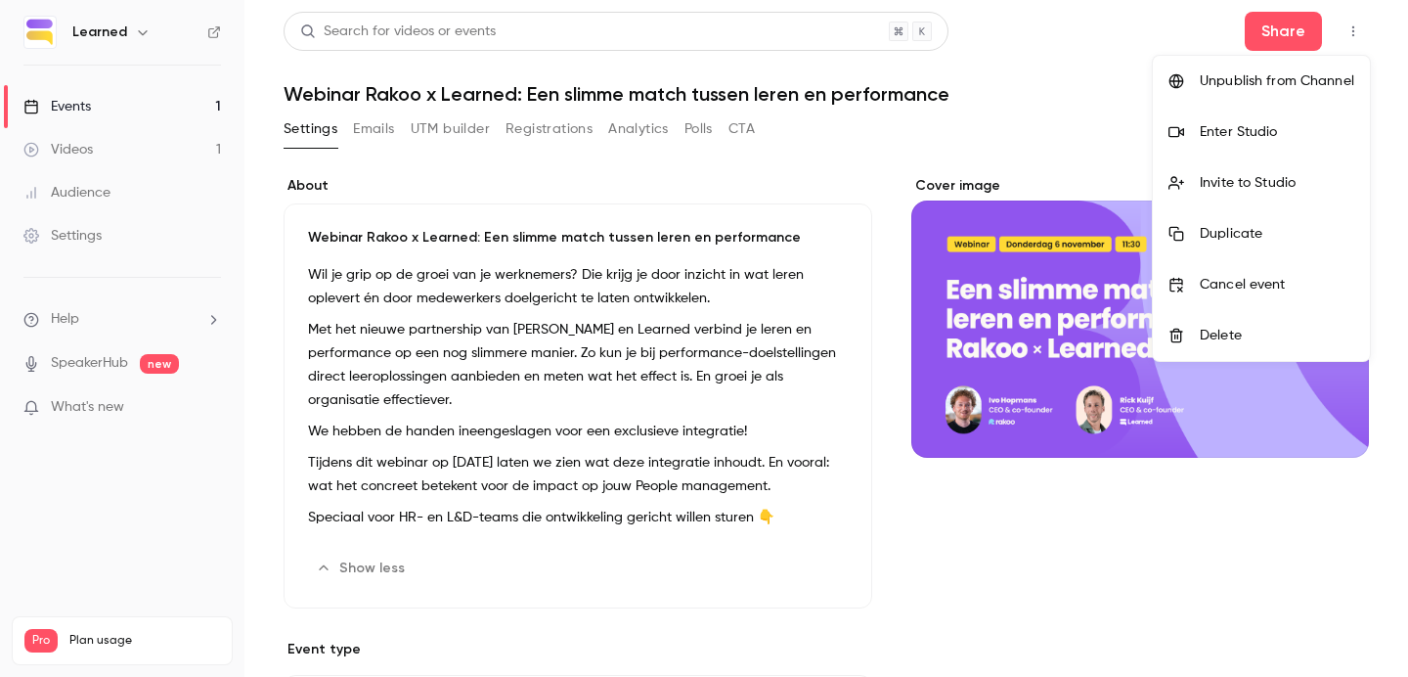
click at [738, 174] on div at bounding box center [704, 338] width 1408 height 677
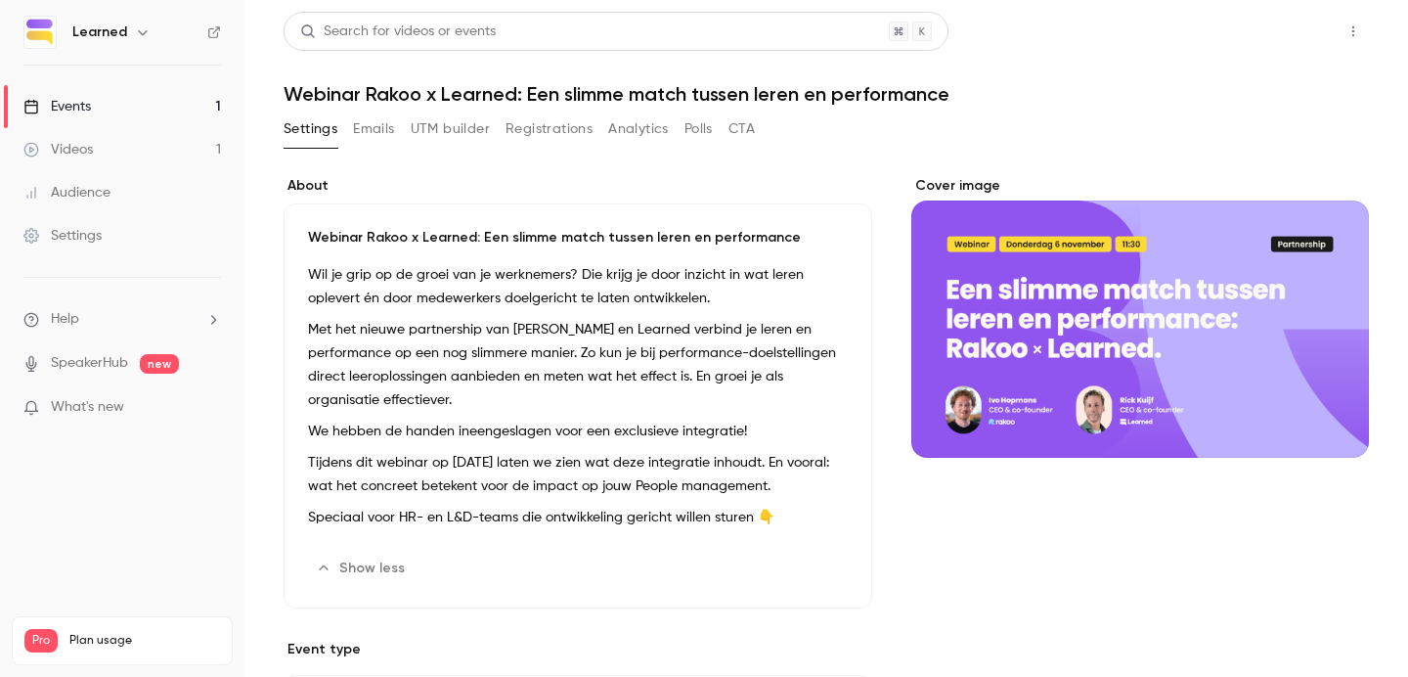
click at [1298, 32] on button "Share" at bounding box center [1283, 31] width 77 height 39
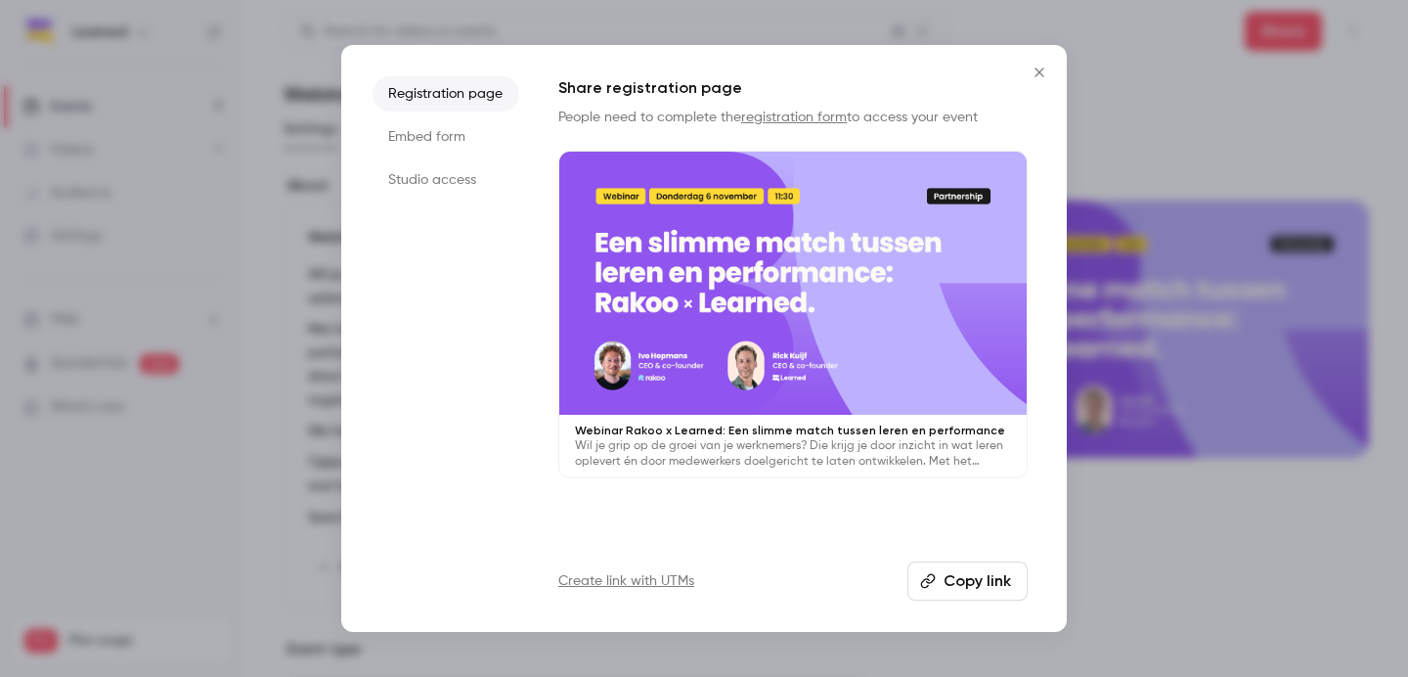
click at [953, 586] on button "Copy link" at bounding box center [967, 580] width 120 height 39
click at [1045, 73] on icon "Close" at bounding box center [1039, 73] width 23 height 16
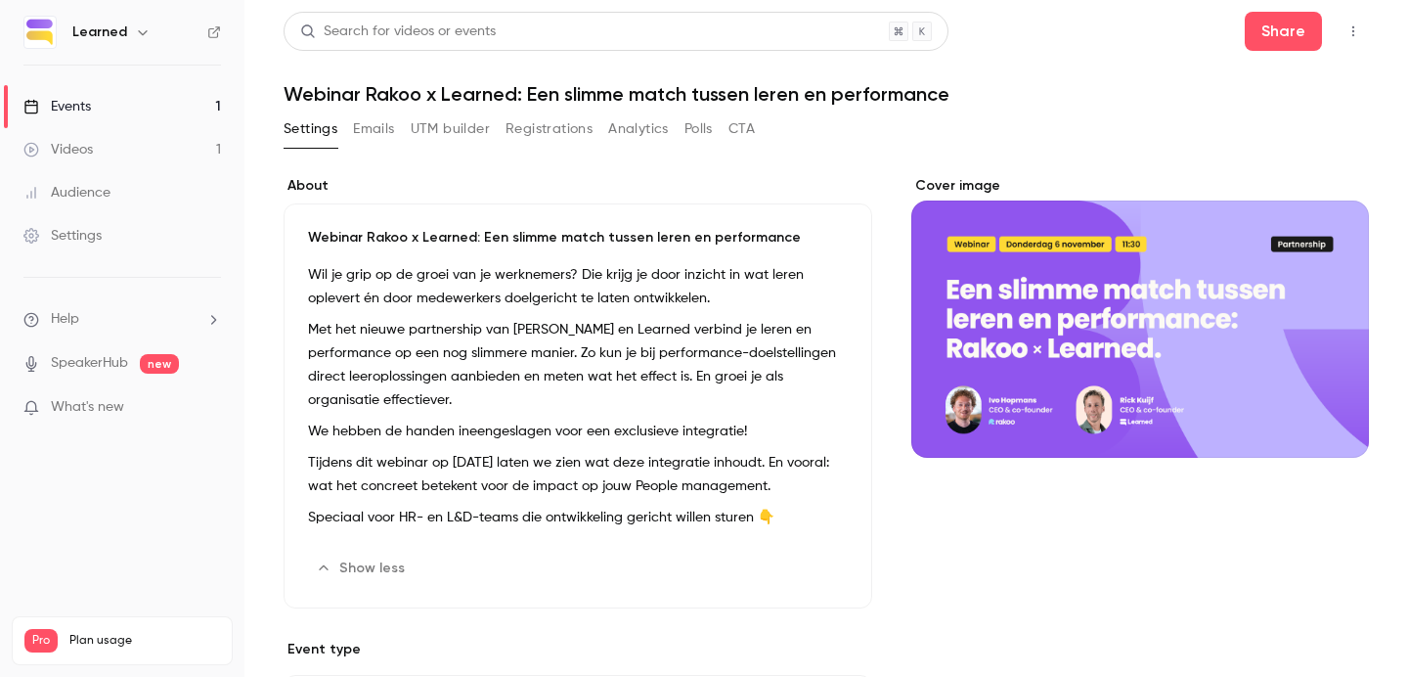
click at [601, 425] on p "We hebben de handen ineengeslagen voor een exclusieve integratie!" at bounding box center [578, 430] width 540 height 23
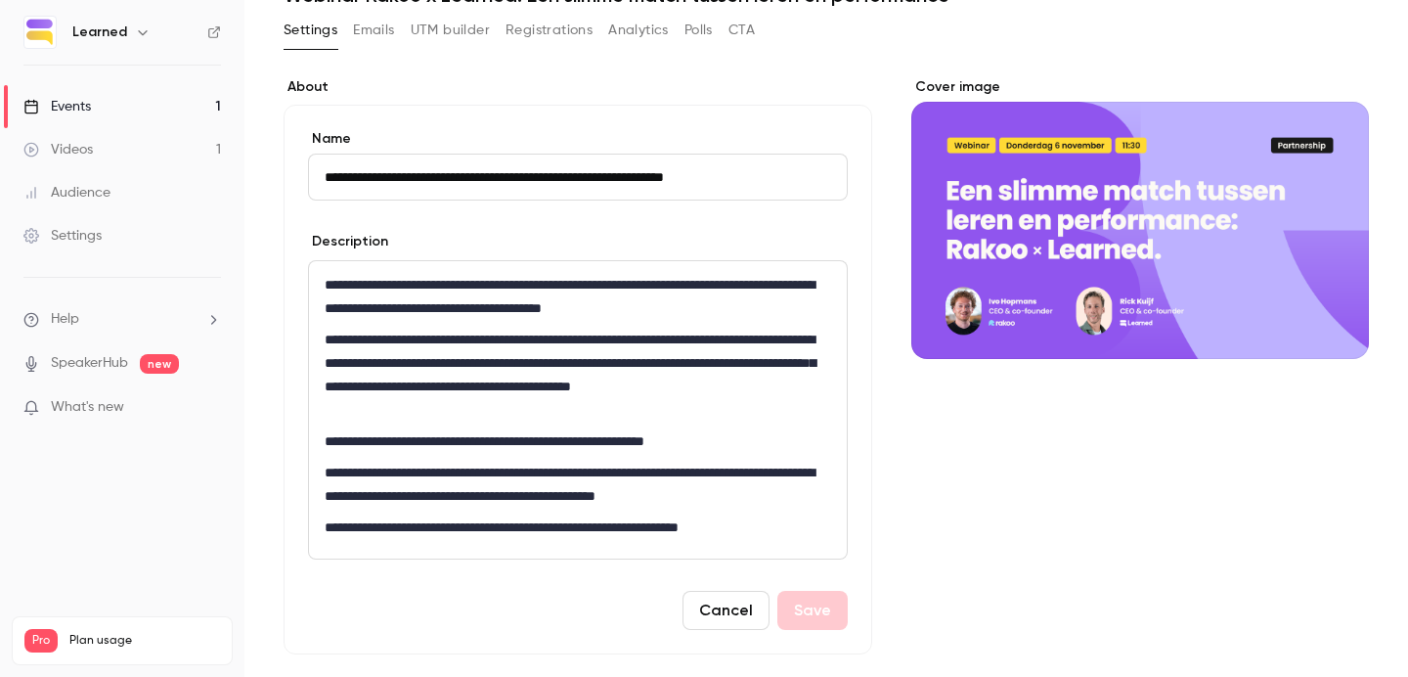
scroll to position [110, 0]
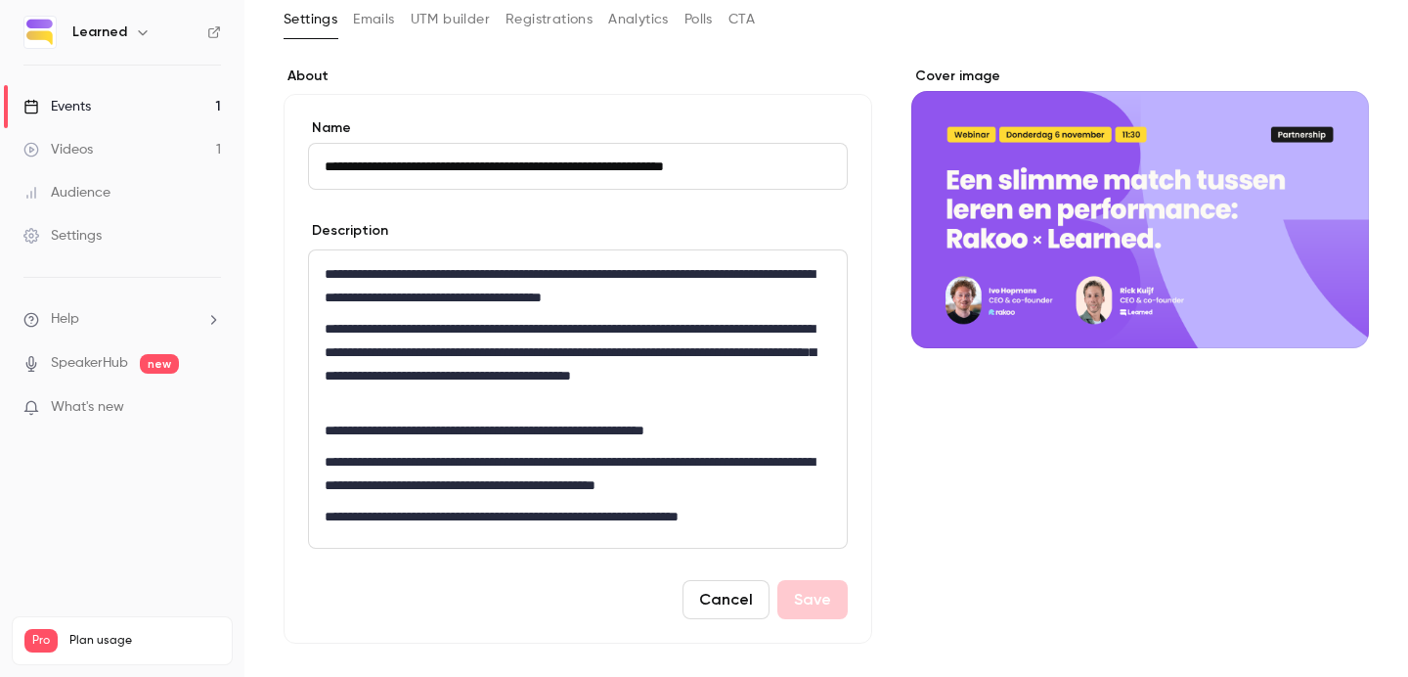
click at [397, 472] on p "**********" at bounding box center [578, 473] width 506 height 47
click at [325, 462] on p "**********" at bounding box center [578, 473] width 506 height 47
click at [330, 427] on p "**********" at bounding box center [578, 429] width 506 height 23
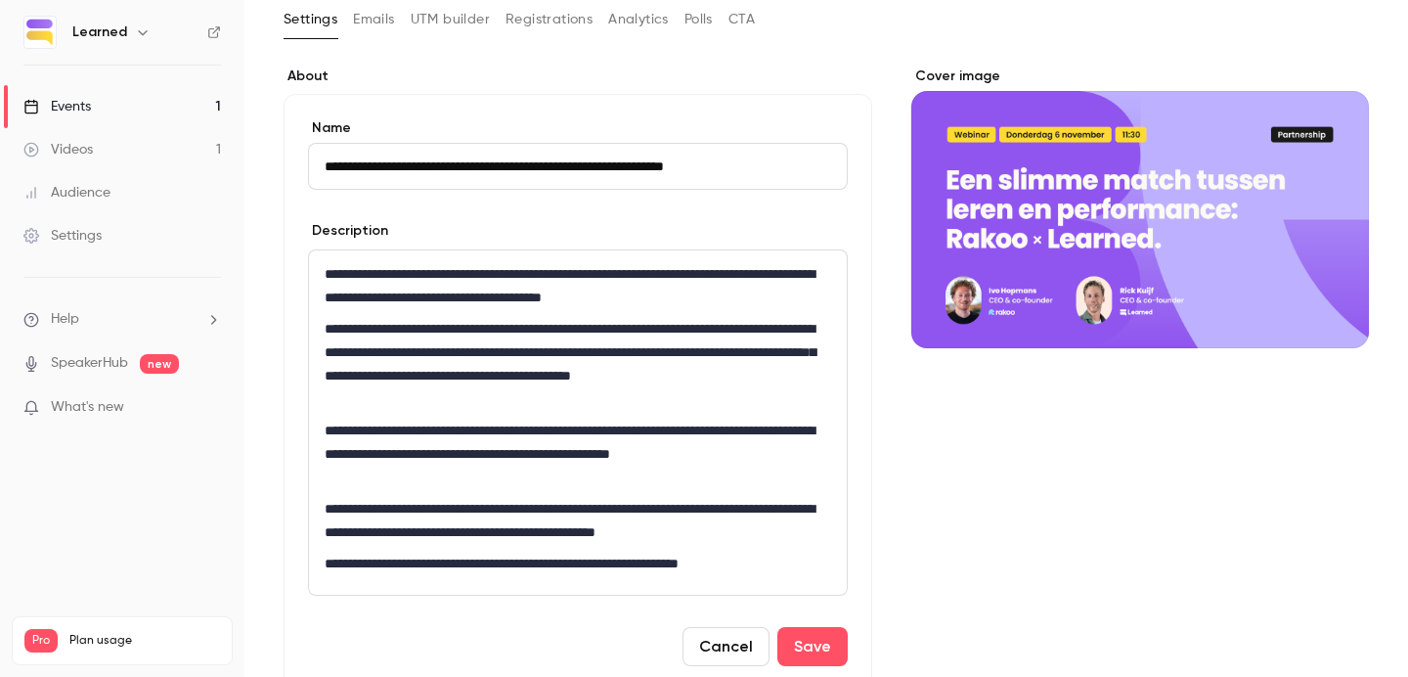
scroll to position [0, 0]
drag, startPoint x: 450, startPoint y: 450, endPoint x: 461, endPoint y: 470, distance: 23.2
click at [461, 470] on p "**********" at bounding box center [578, 453] width 506 height 70
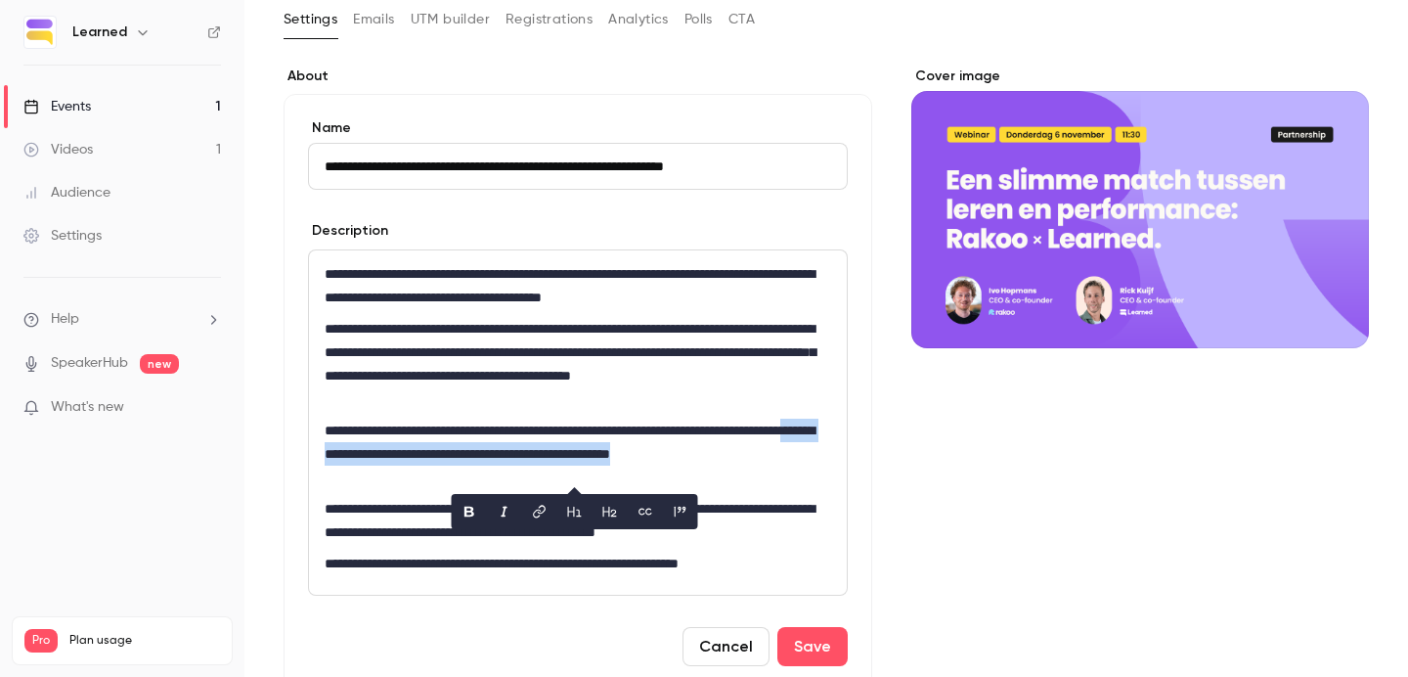
copy p "**********"
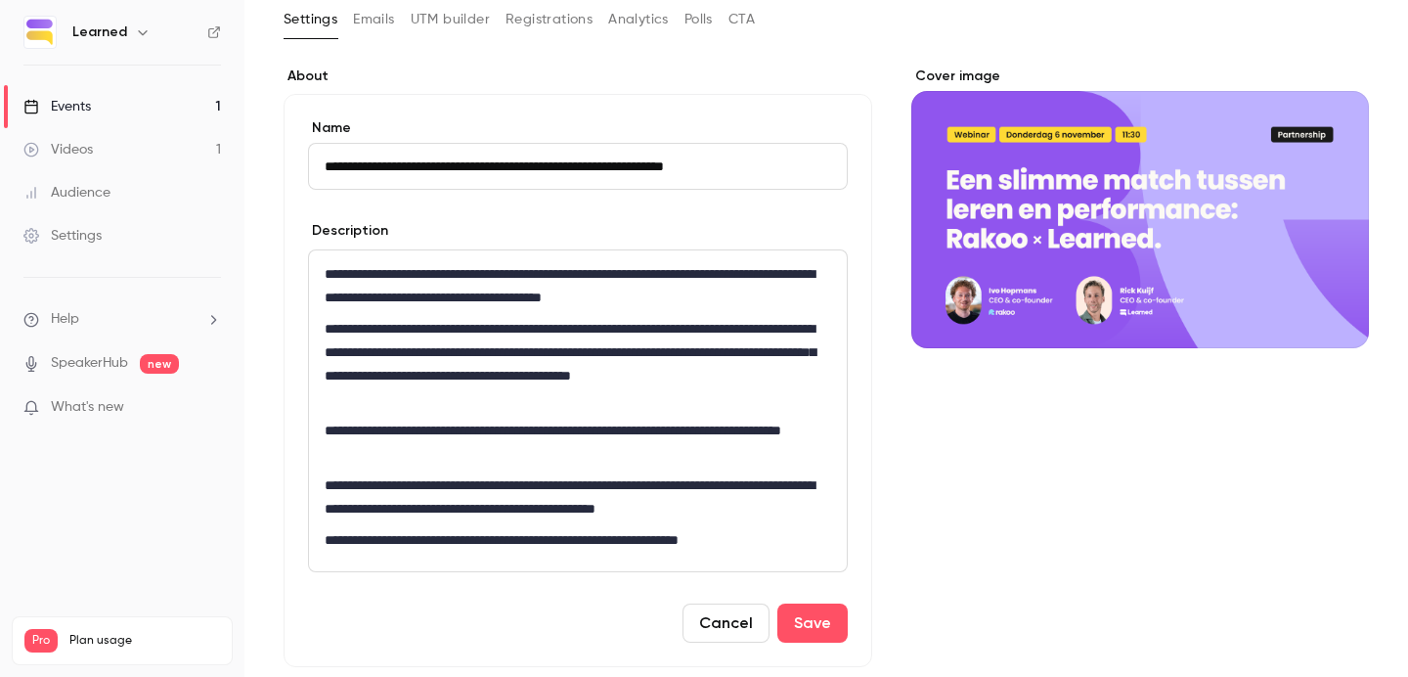
click at [323, 483] on div "**********" at bounding box center [578, 410] width 538 height 321
click at [690, 481] on p "**********" at bounding box center [578, 496] width 506 height 47
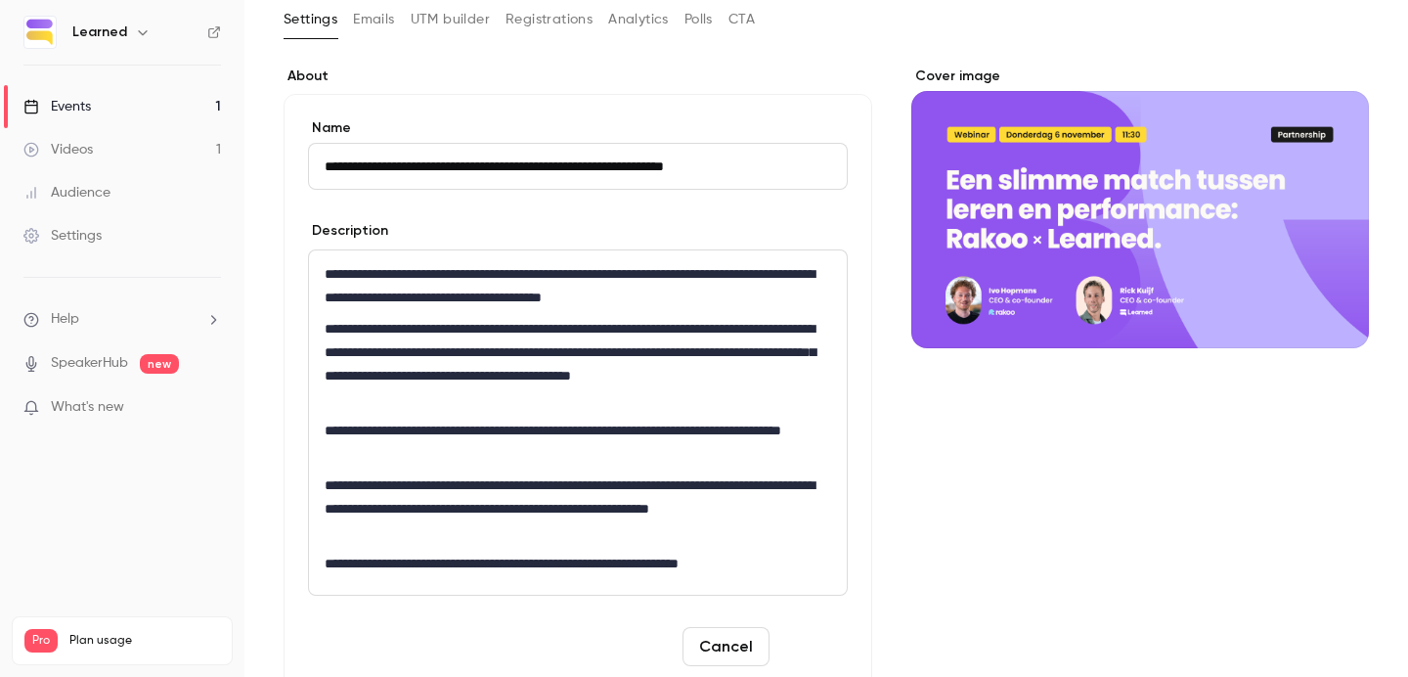
click at [827, 634] on button "Save" at bounding box center [812, 646] width 70 height 39
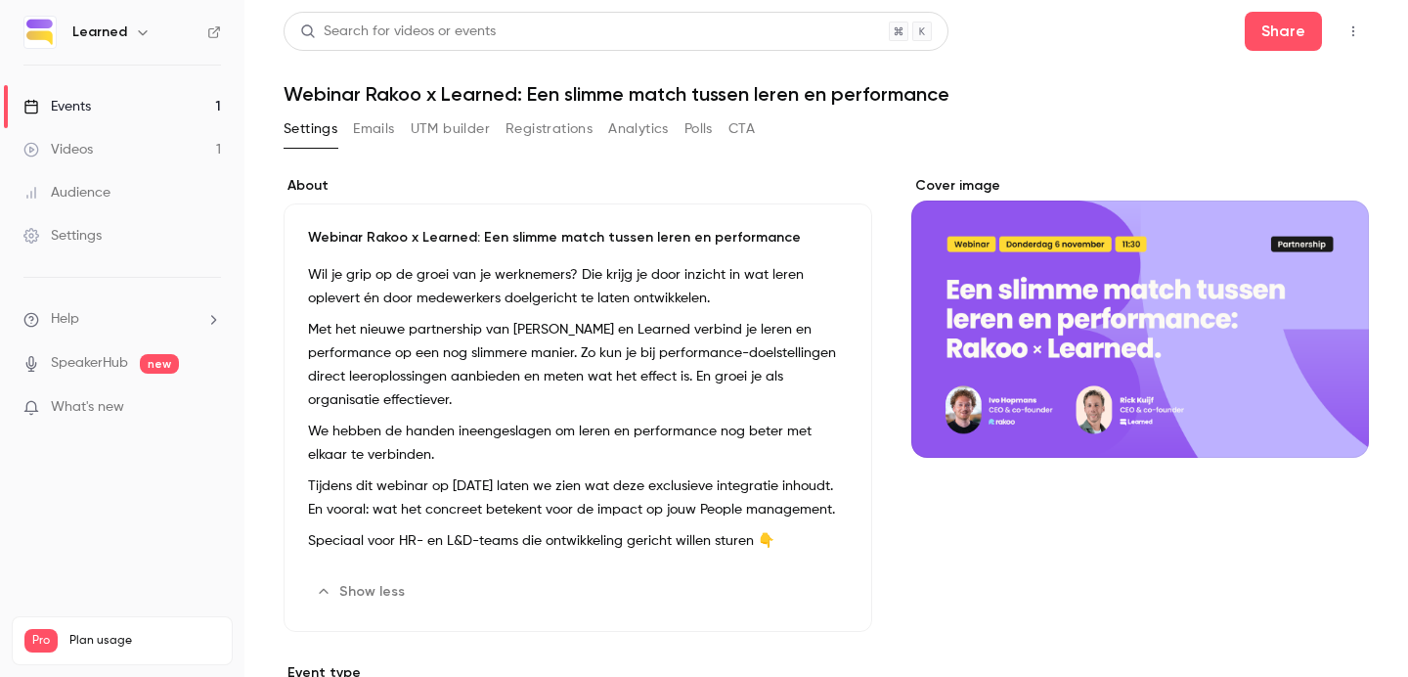
click at [1357, 22] on button "button" at bounding box center [1353, 31] width 31 height 31
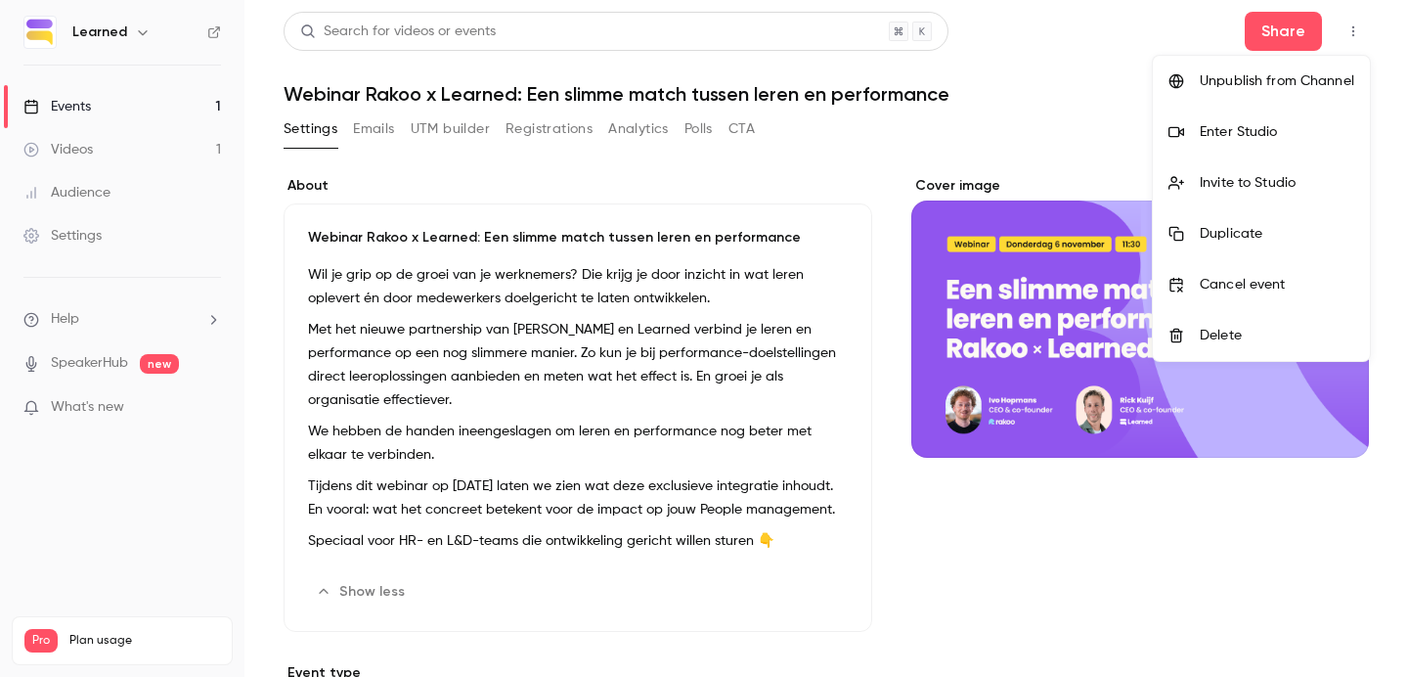
click at [1357, 32] on div at bounding box center [704, 338] width 1408 height 677
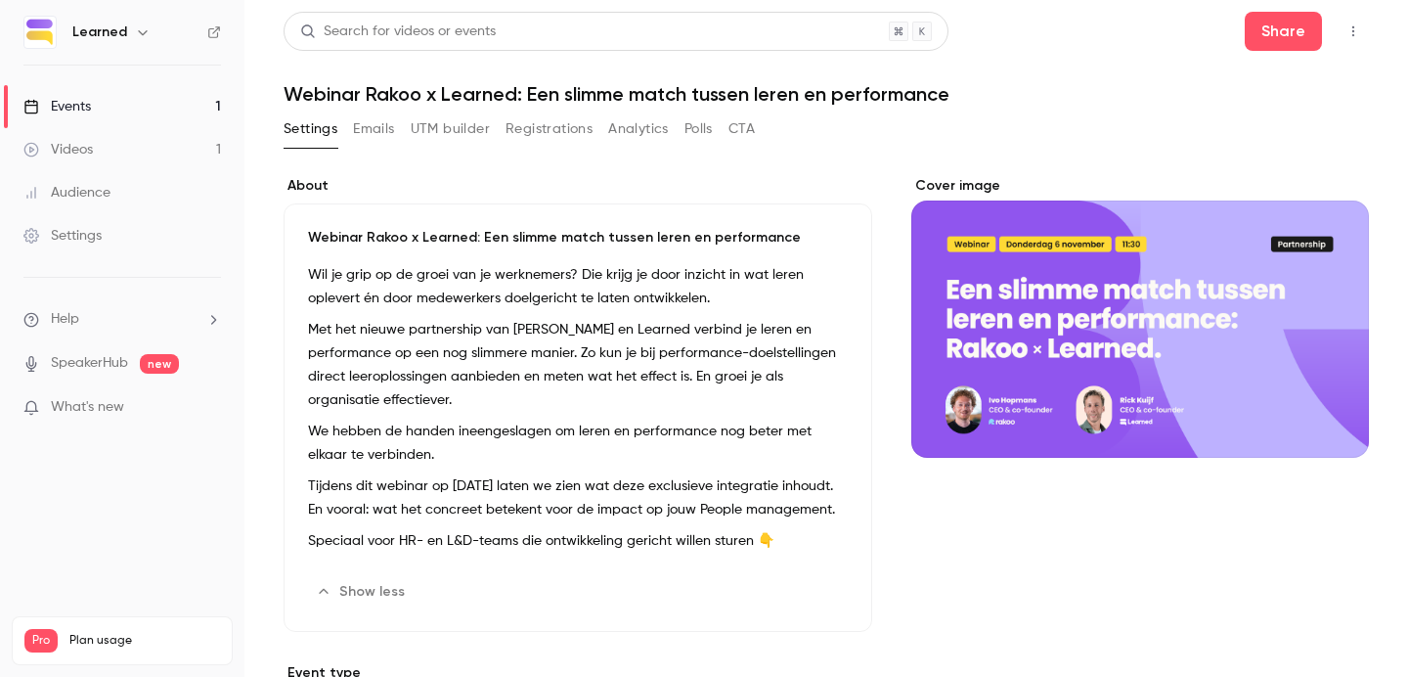
click at [1357, 32] on icon "button" at bounding box center [1353, 31] width 16 height 14
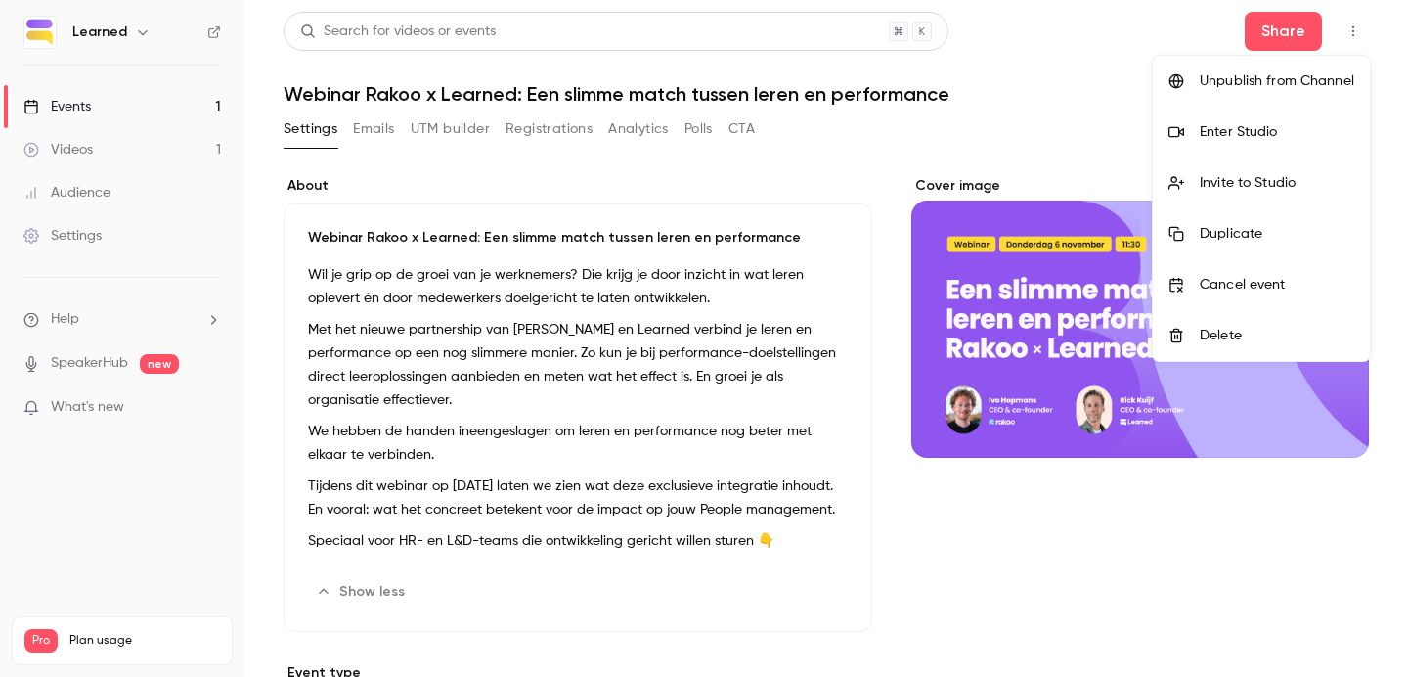
click at [1108, 73] on div at bounding box center [704, 338] width 1408 height 677
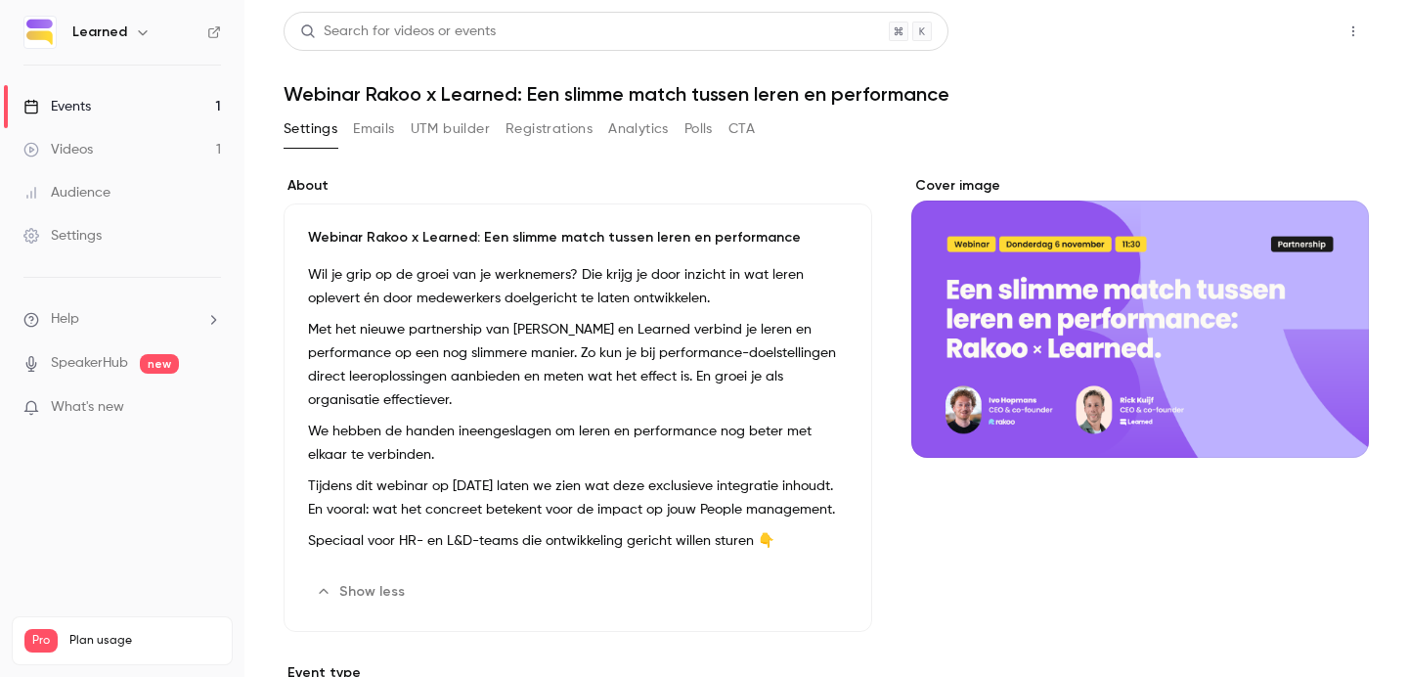
click at [1298, 35] on button "Share" at bounding box center [1283, 31] width 77 height 39
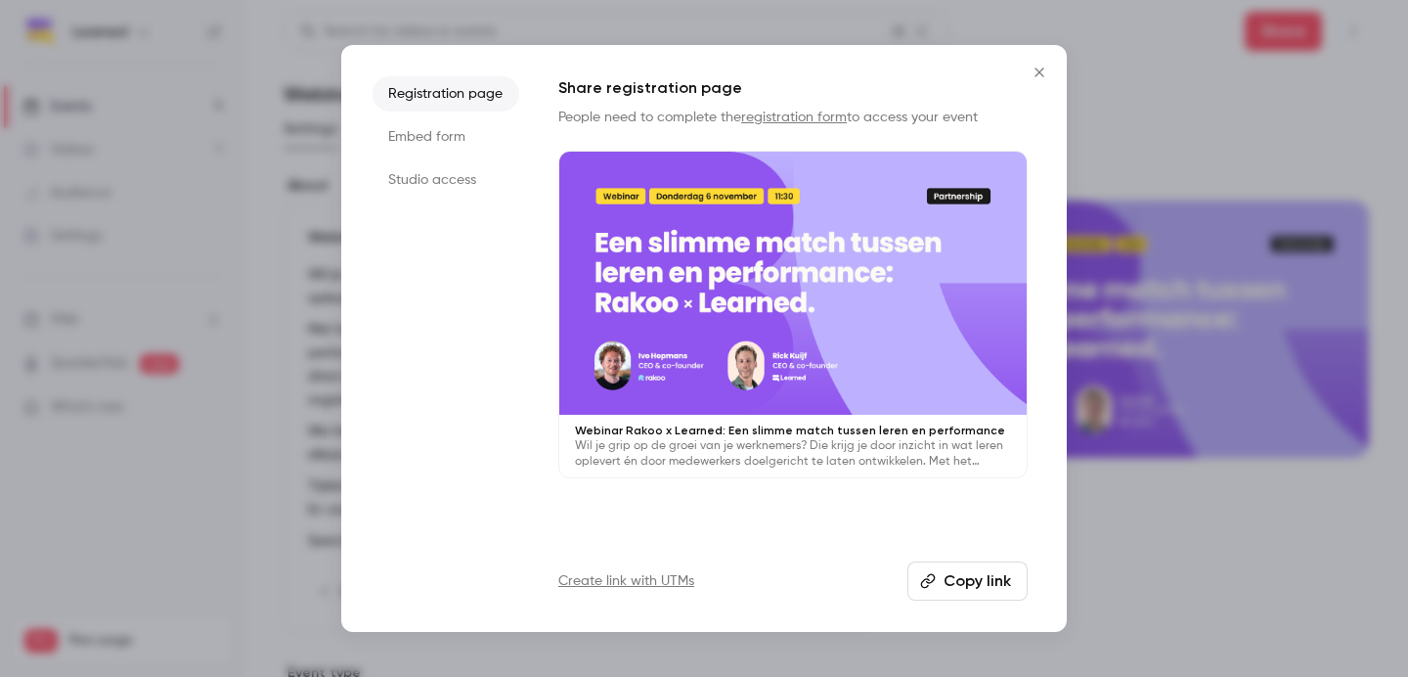
click at [928, 579] on icon "button" at bounding box center [928, 581] width 15 height 15
click at [1032, 75] on icon "Close" at bounding box center [1039, 73] width 23 height 16
